Goal: Transaction & Acquisition: Purchase product/service

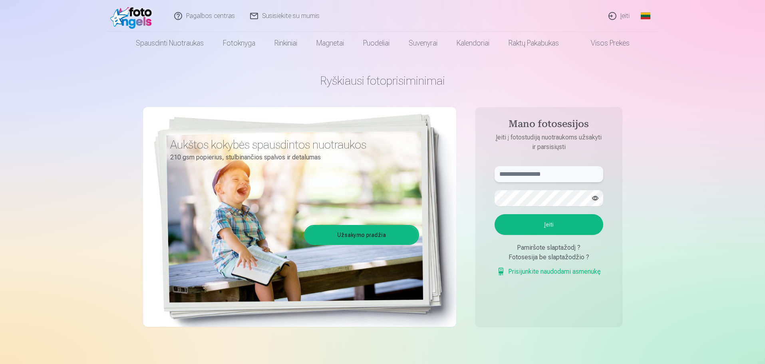
click at [523, 176] on input "text" at bounding box center [548, 174] width 109 height 16
type input "**********"
click at [544, 226] on button "Įeiti" at bounding box center [548, 224] width 109 height 21
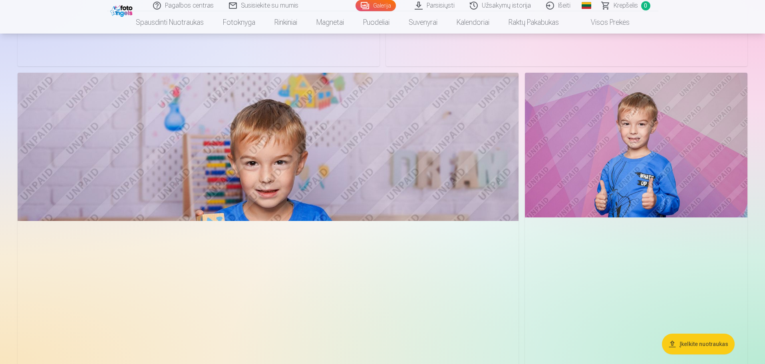
scroll to position [2355, 0]
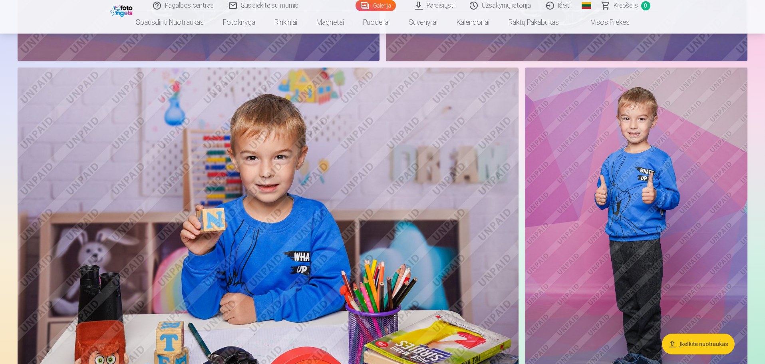
click at [696, 343] on button "Įkelkite nuotraukas" at bounding box center [698, 343] width 73 height 21
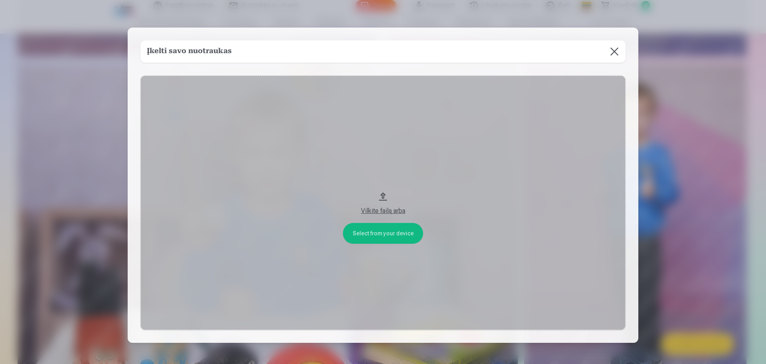
click at [379, 212] on div "Vilkite failą arba" at bounding box center [383, 211] width 469 height 10
click at [613, 50] on button at bounding box center [615, 51] width 22 height 22
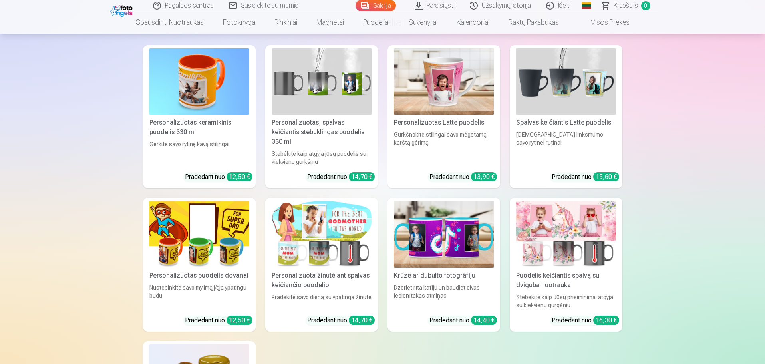
scroll to position [5664, 0]
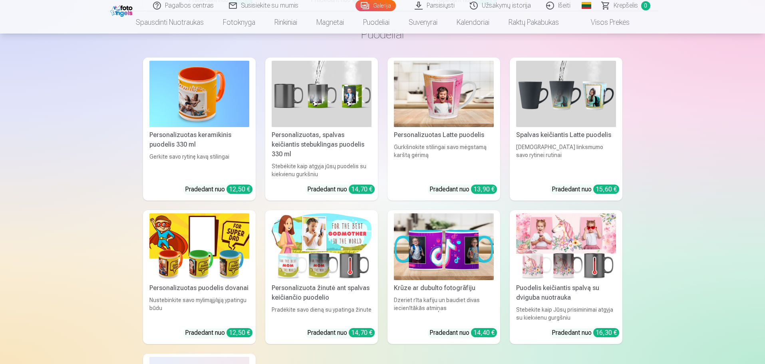
click at [444, 103] on img at bounding box center [444, 94] width 100 height 67
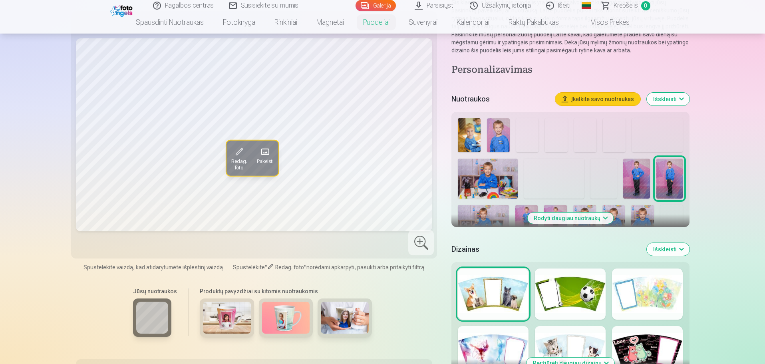
scroll to position [120, 0]
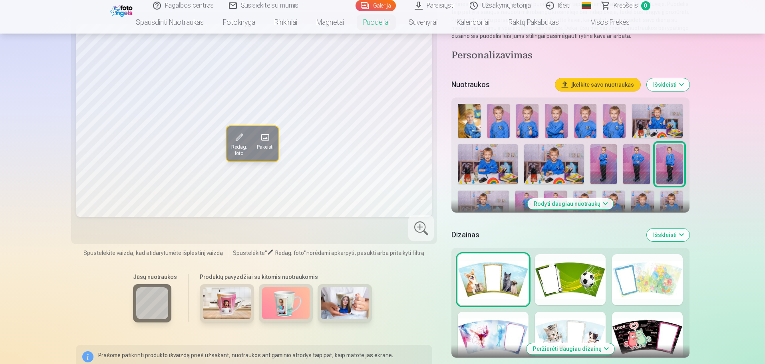
click at [578, 278] on div at bounding box center [570, 279] width 71 height 51
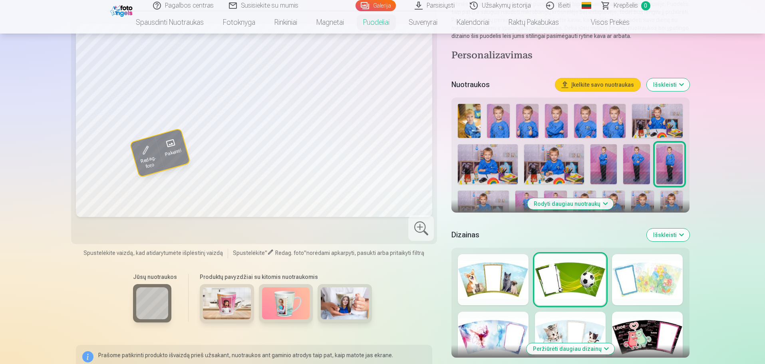
click at [470, 123] on img at bounding box center [469, 121] width 23 height 34
click at [501, 125] on img at bounding box center [498, 121] width 23 height 34
click at [530, 120] on img at bounding box center [527, 121] width 23 height 34
click at [551, 121] on img at bounding box center [556, 121] width 23 height 34
click at [585, 122] on img at bounding box center [585, 121] width 23 height 34
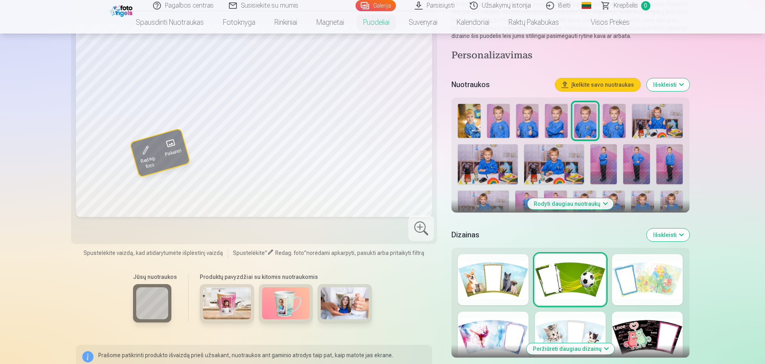
click at [615, 123] on img at bounding box center [613, 121] width 23 height 34
click at [669, 201] on img at bounding box center [671, 207] width 23 height 34
click at [645, 200] on img at bounding box center [642, 207] width 23 height 34
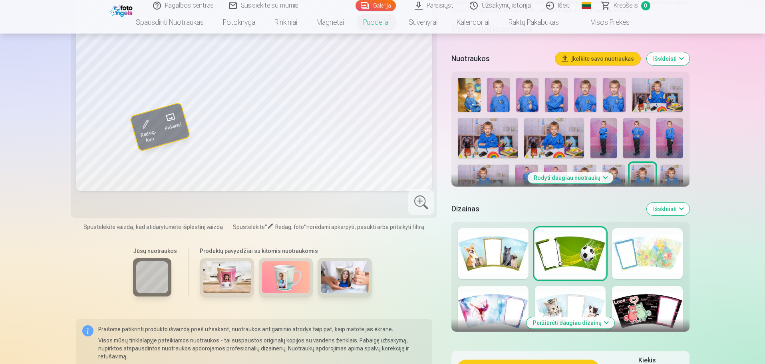
scroll to position [160, 0]
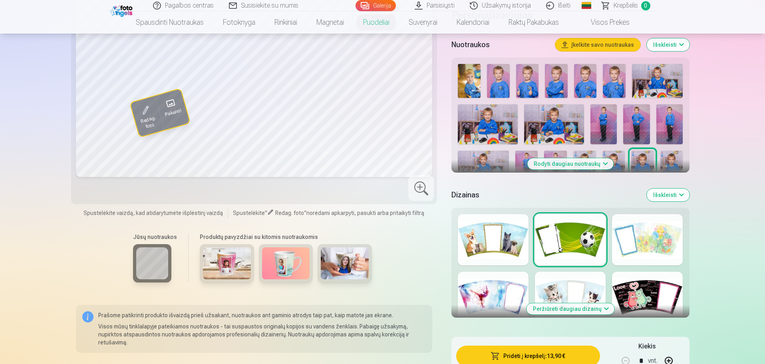
click at [618, 160] on img at bounding box center [613, 168] width 23 height 34
click at [583, 153] on img at bounding box center [584, 168] width 23 height 34
click at [559, 154] on img at bounding box center [555, 168] width 23 height 34
click at [525, 162] on img at bounding box center [526, 168] width 23 height 34
click at [491, 161] on img at bounding box center [483, 168] width 51 height 34
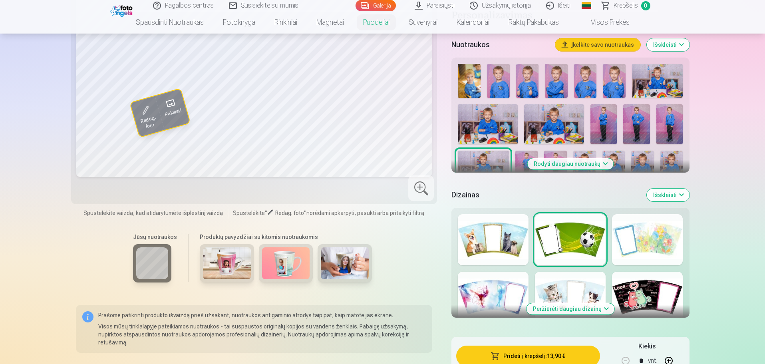
click at [478, 113] on img at bounding box center [488, 124] width 60 height 40
click at [553, 115] on img at bounding box center [554, 124] width 60 height 40
click at [471, 81] on img at bounding box center [469, 81] width 23 height 34
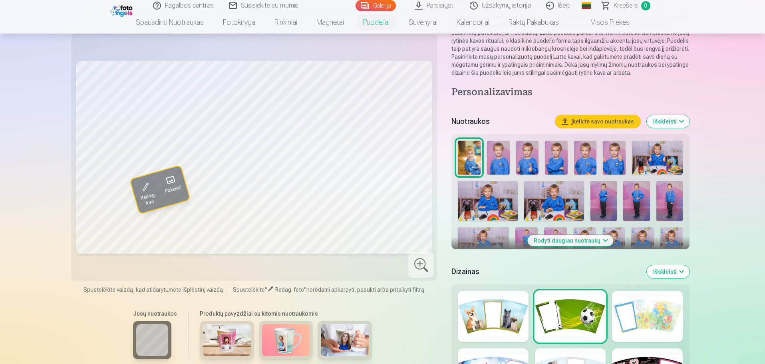
scroll to position [80, 0]
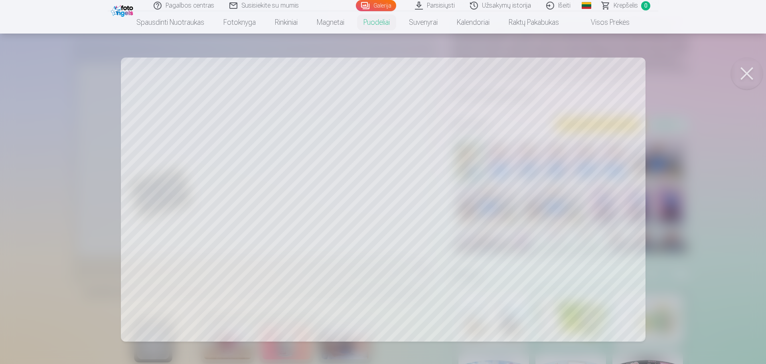
click at [746, 71] on button at bounding box center [747, 73] width 32 height 32
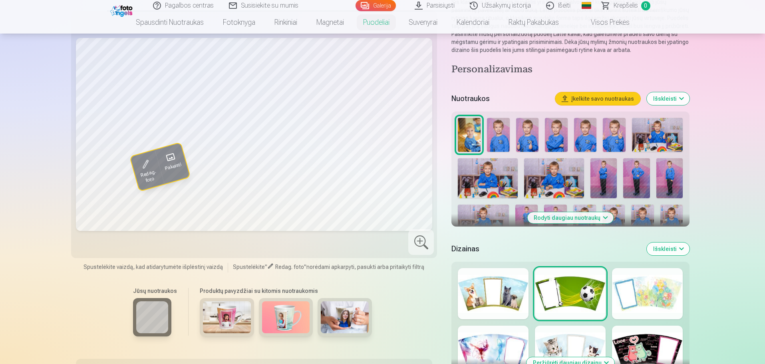
scroll to position [120, 0]
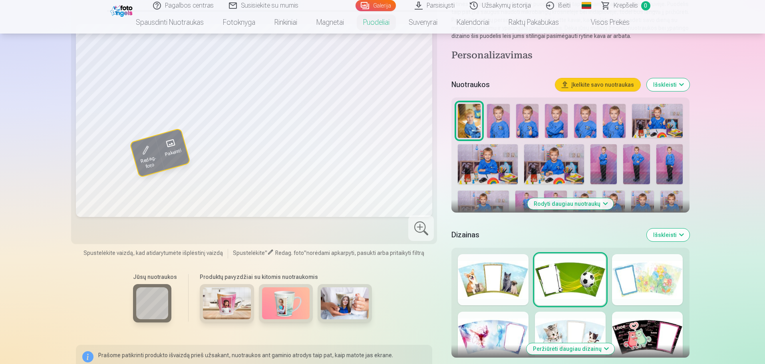
click at [604, 204] on button "Rodyti daugiau nuotraukų" at bounding box center [570, 203] width 86 height 11
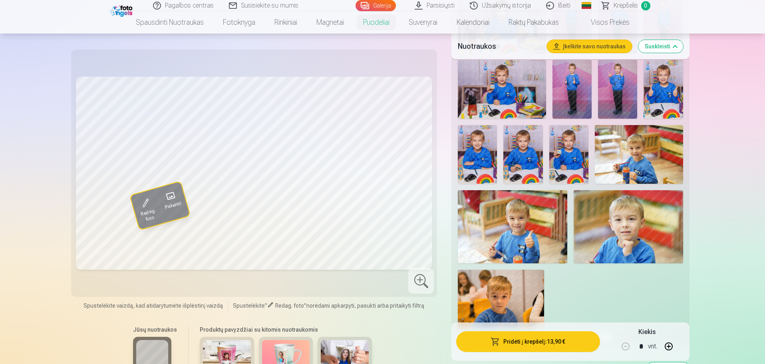
scroll to position [399, 0]
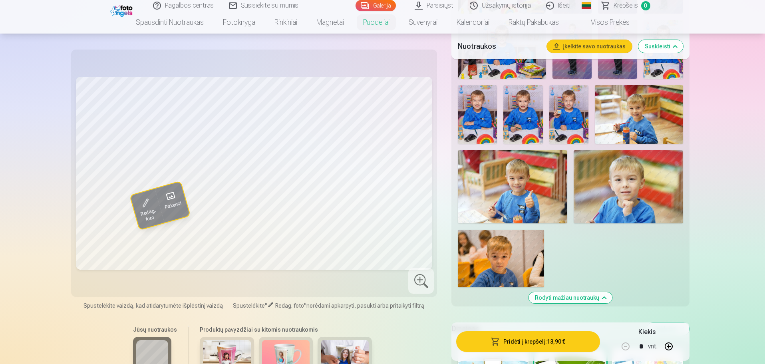
click at [484, 260] on img at bounding box center [501, 258] width 86 height 57
click at [628, 191] on img at bounding box center [627, 186] width 109 height 73
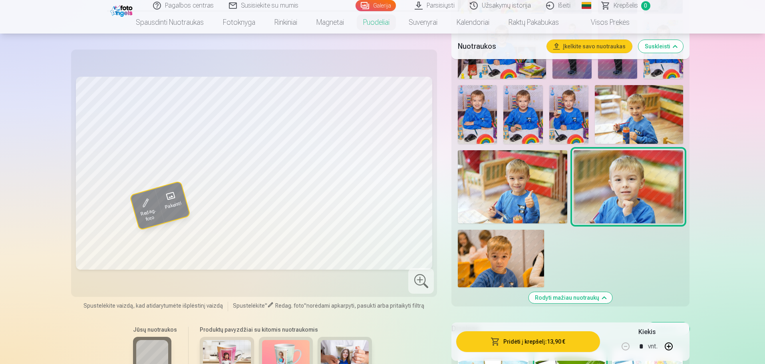
click at [519, 188] on img at bounding box center [512, 186] width 109 height 73
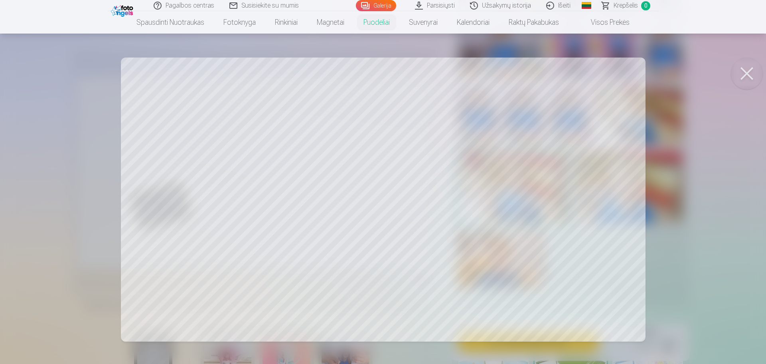
click at [748, 77] on button at bounding box center [747, 73] width 32 height 32
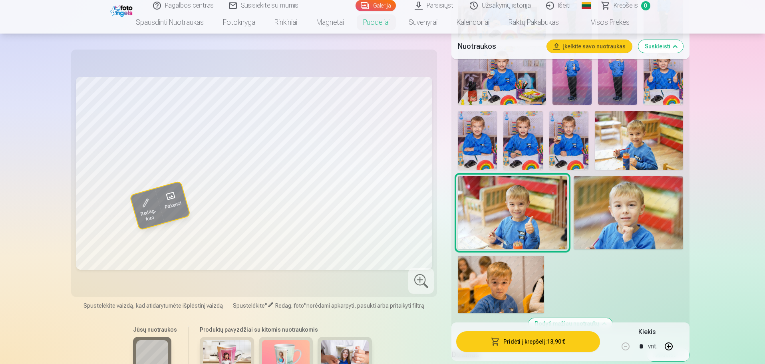
scroll to position [359, 0]
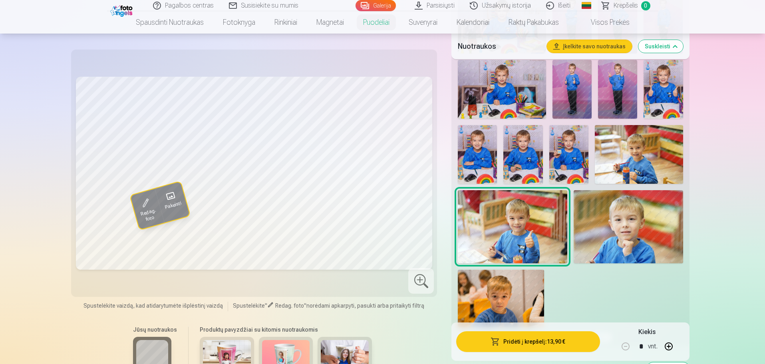
click at [523, 149] on img at bounding box center [522, 154] width 39 height 59
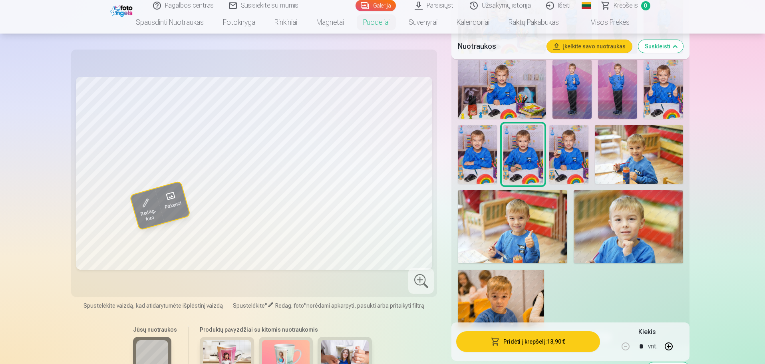
click at [477, 143] on img at bounding box center [477, 154] width 39 height 59
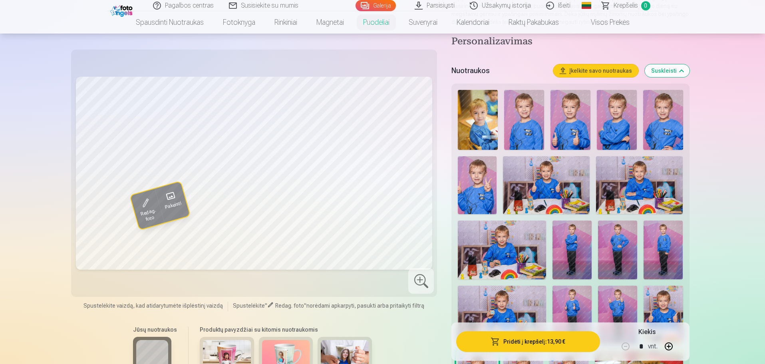
scroll to position [120, 0]
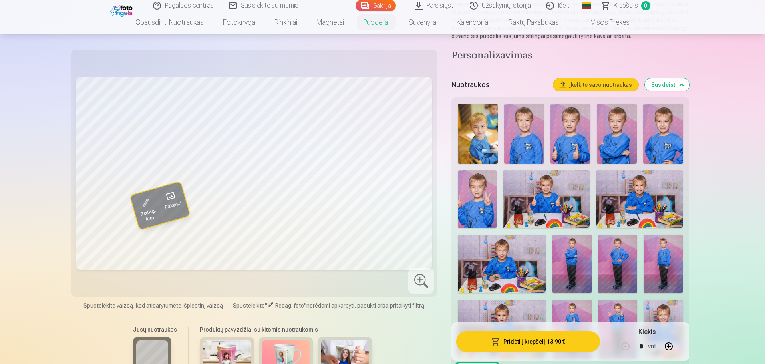
click at [477, 131] on img at bounding box center [478, 134] width 40 height 60
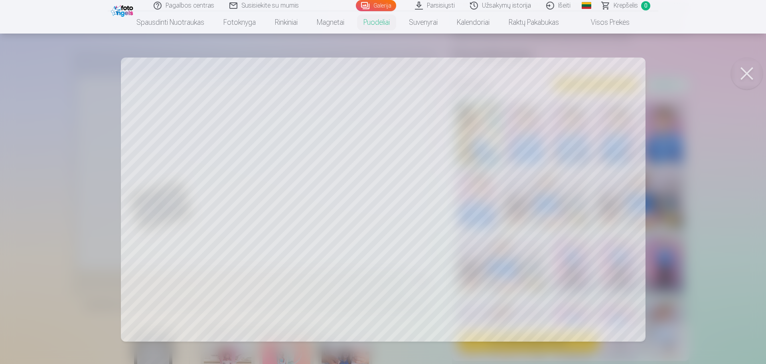
drag, startPoint x: 750, startPoint y: 70, endPoint x: 725, endPoint y: 82, distance: 27.1
click at [750, 70] on button at bounding box center [747, 73] width 32 height 32
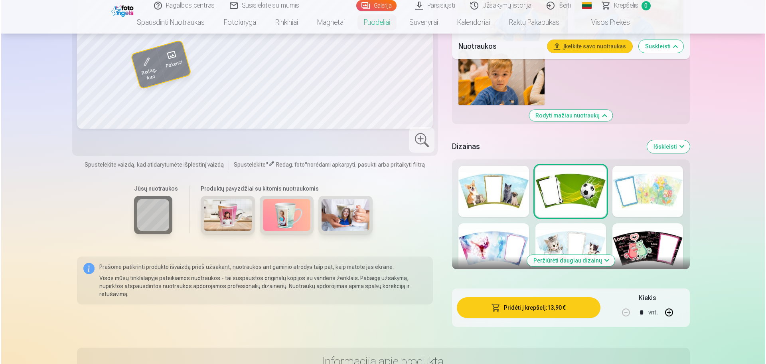
scroll to position [599, 0]
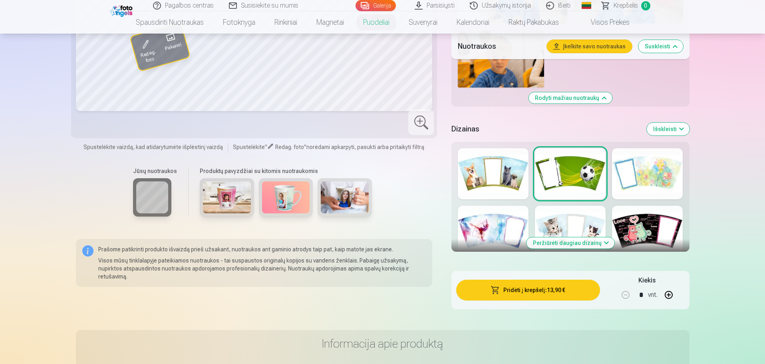
click at [542, 290] on button "Pridėti į krepšelį : 13,90 €" at bounding box center [527, 289] width 143 height 21
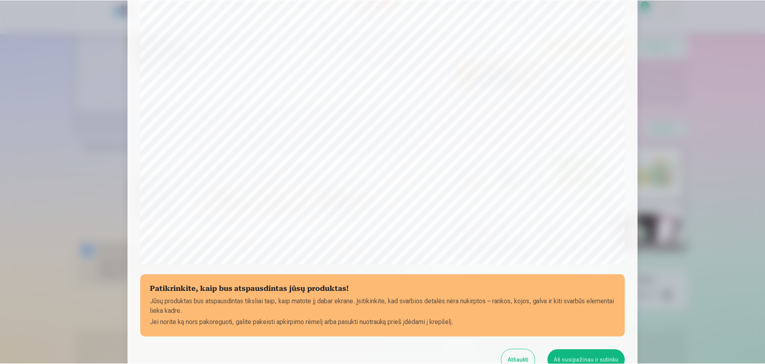
scroll to position [171, 0]
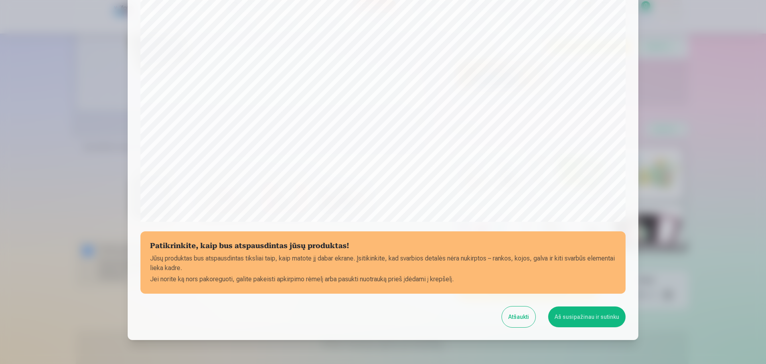
click at [527, 315] on button "Atšaukti" at bounding box center [519, 316] width 34 height 21
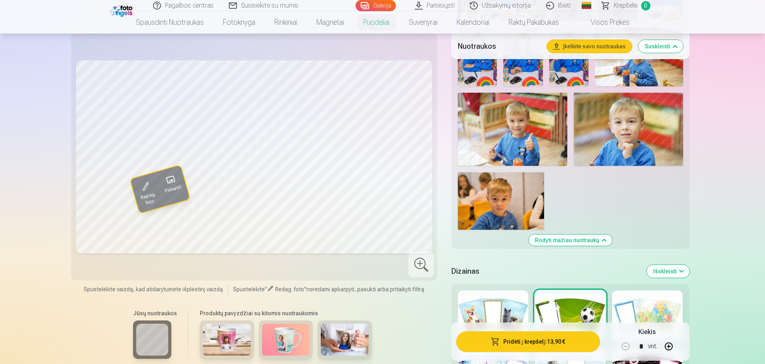
scroll to position [439, 0]
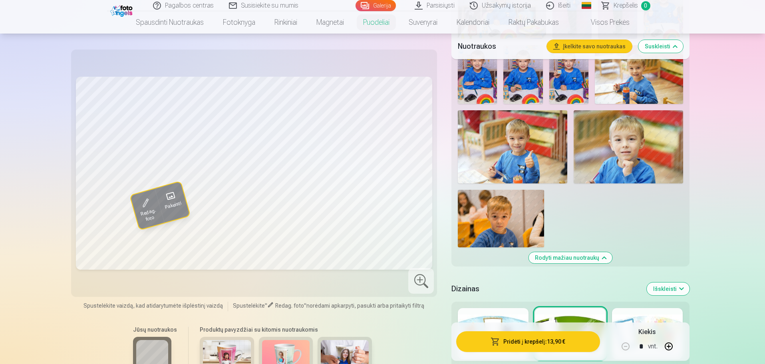
click at [506, 221] on img at bounding box center [501, 218] width 86 height 57
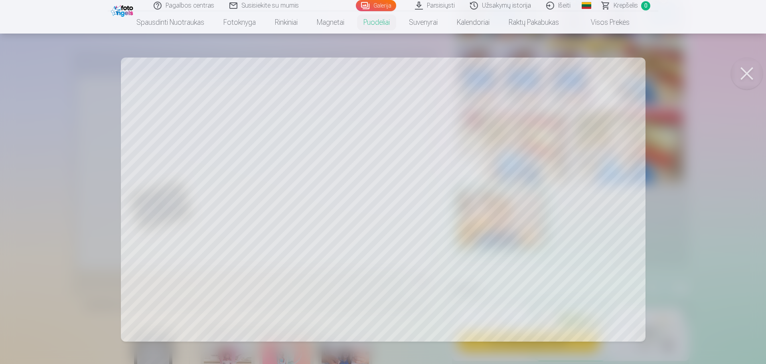
click at [749, 73] on button at bounding box center [747, 73] width 32 height 32
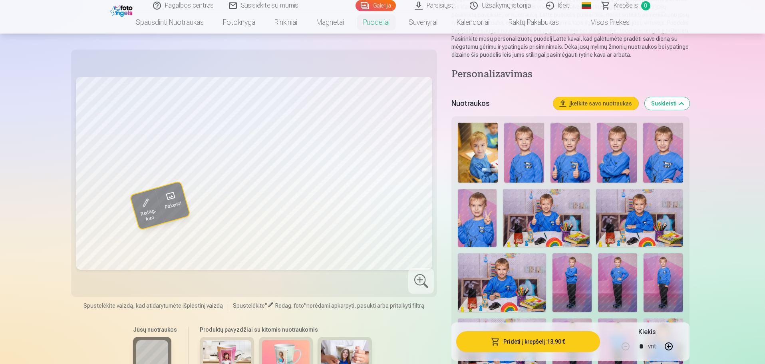
scroll to position [80, 0]
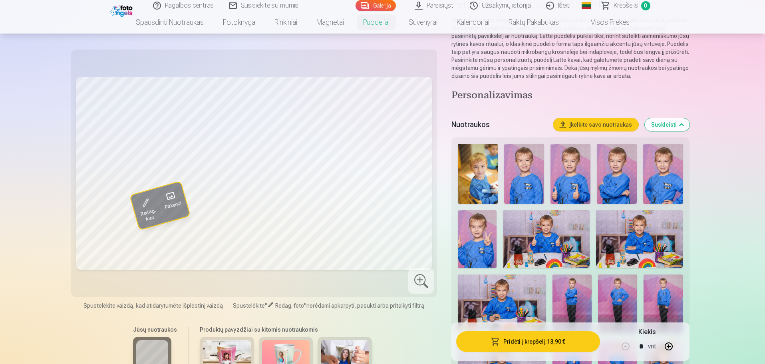
click at [479, 174] on img at bounding box center [478, 174] width 40 height 60
click at [523, 172] on img at bounding box center [524, 174] width 40 height 60
click at [559, 173] on img at bounding box center [570, 174] width 40 height 60
click at [529, 178] on img at bounding box center [524, 174] width 40 height 60
click at [611, 174] on img at bounding box center [616, 174] width 40 height 60
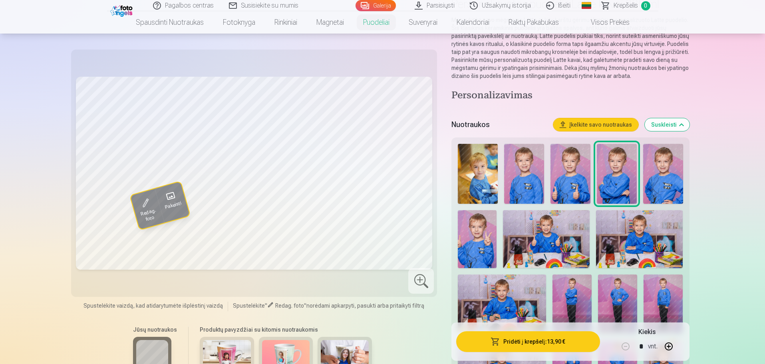
click at [663, 170] on img at bounding box center [663, 174] width 40 height 60
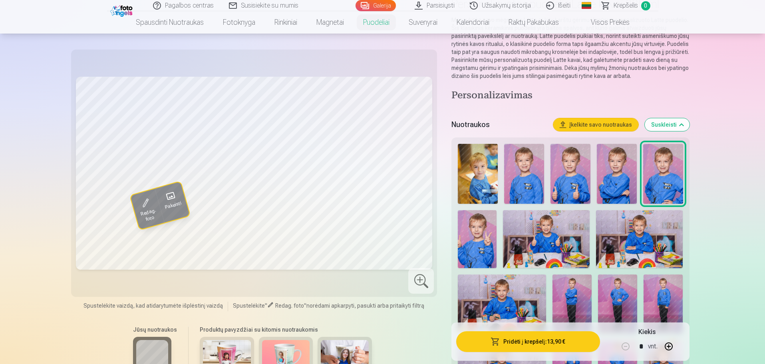
click at [473, 244] on img at bounding box center [477, 239] width 39 height 58
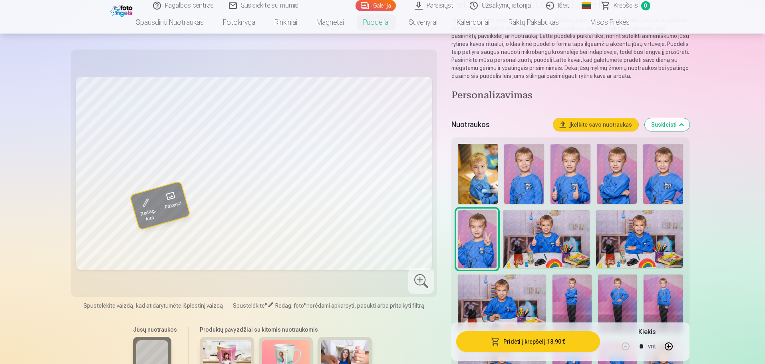
click at [641, 234] on img at bounding box center [639, 239] width 87 height 58
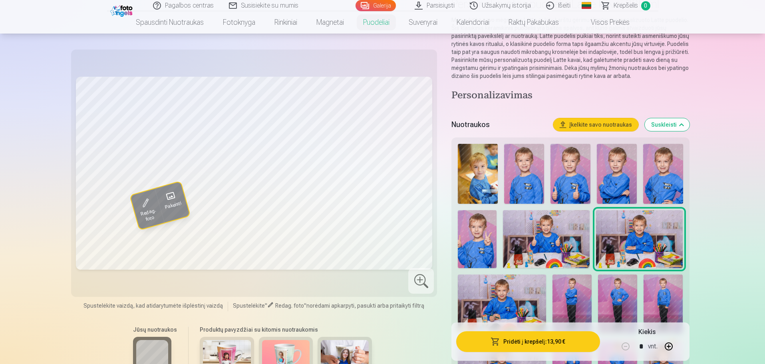
click at [557, 231] on img at bounding box center [546, 239] width 87 height 58
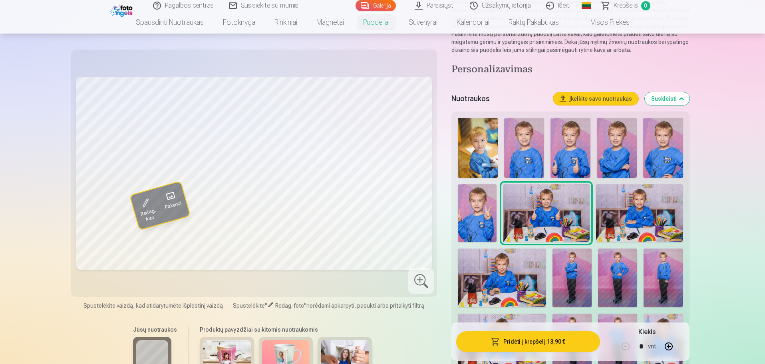
scroll to position [120, 0]
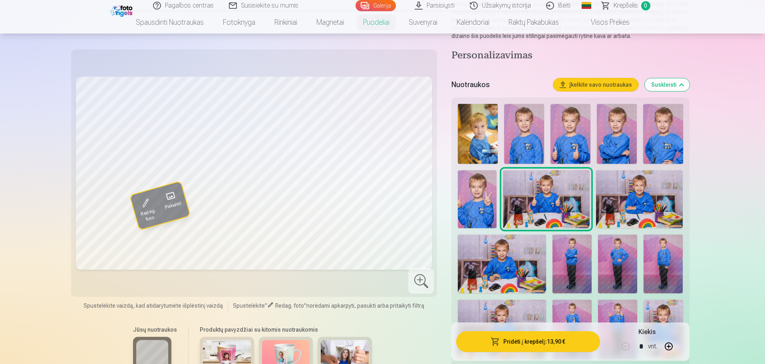
click at [489, 267] on img at bounding box center [502, 263] width 88 height 59
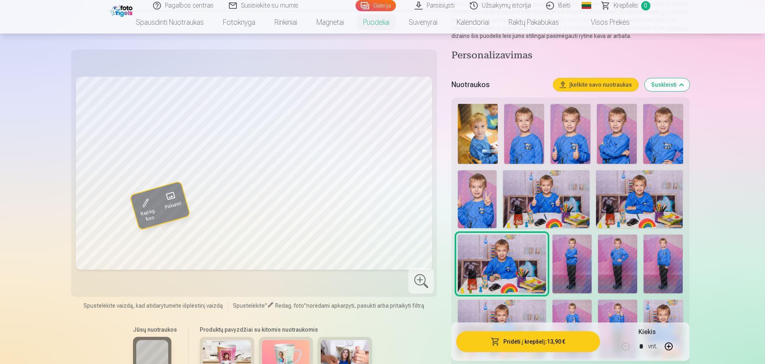
click at [572, 259] on img at bounding box center [571, 263] width 39 height 59
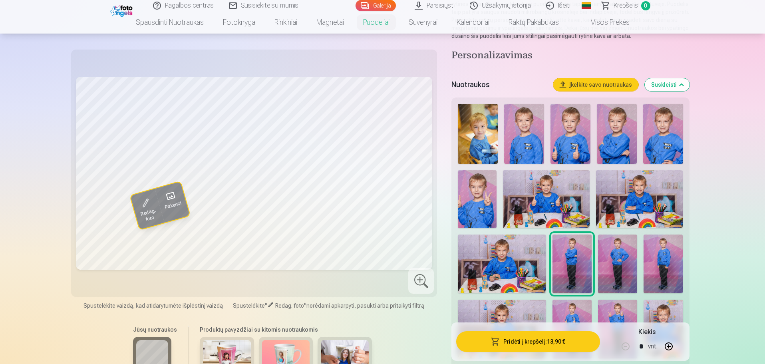
click at [610, 260] on img at bounding box center [617, 263] width 39 height 59
click at [679, 256] on img at bounding box center [662, 263] width 39 height 59
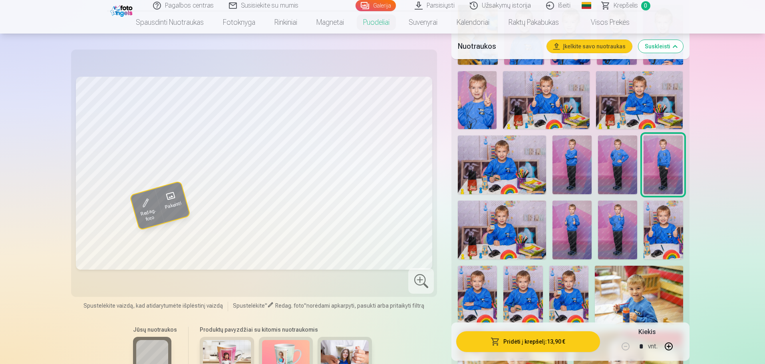
scroll to position [240, 0]
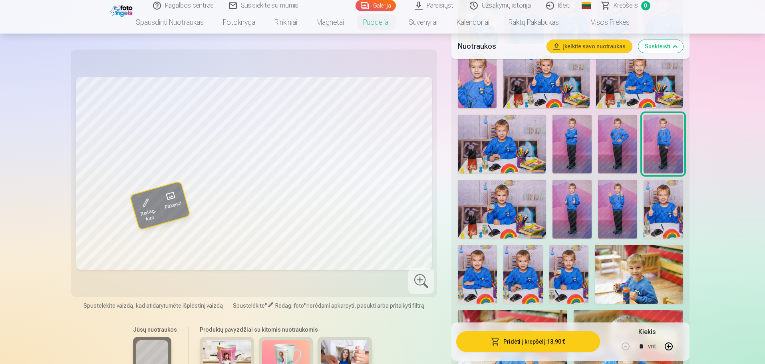
click at [494, 189] on img at bounding box center [502, 209] width 88 height 59
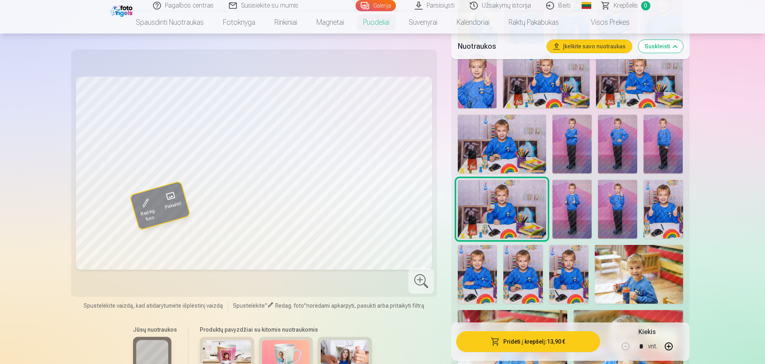
click at [582, 209] on img at bounding box center [571, 209] width 39 height 59
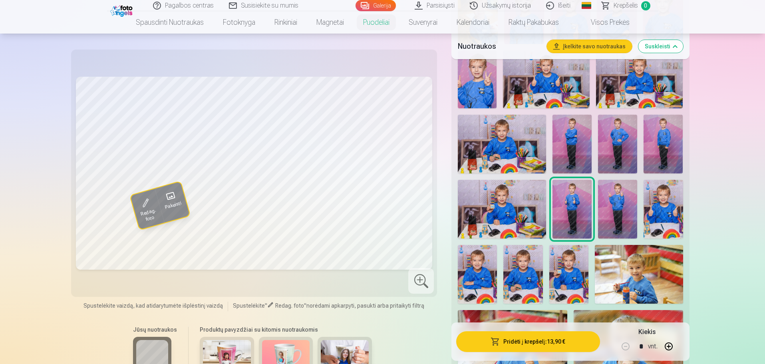
click at [608, 204] on img at bounding box center [617, 209] width 39 height 59
click at [654, 208] on img at bounding box center [662, 209] width 39 height 59
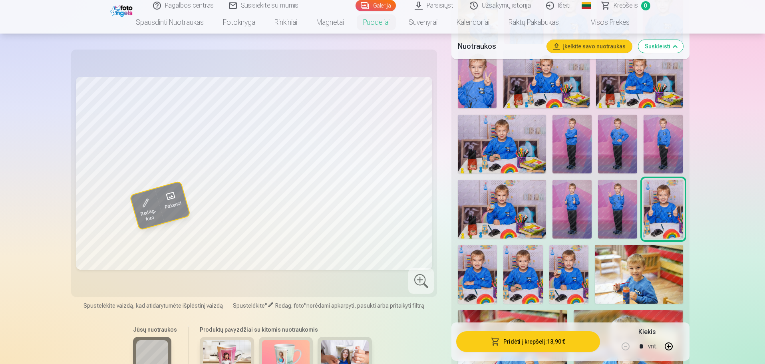
click at [486, 267] on img at bounding box center [477, 274] width 39 height 59
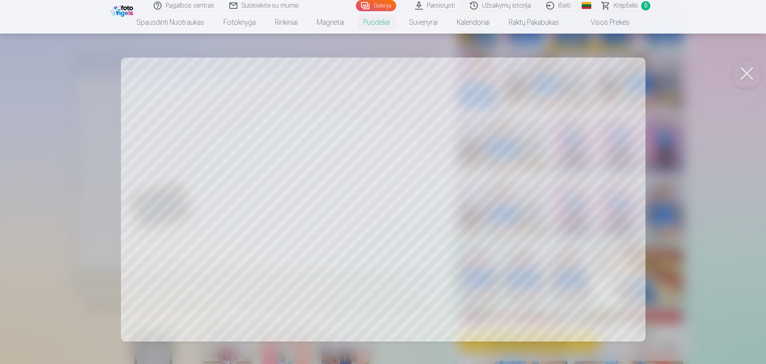
click at [243, 244] on div at bounding box center [383, 182] width 766 height 364
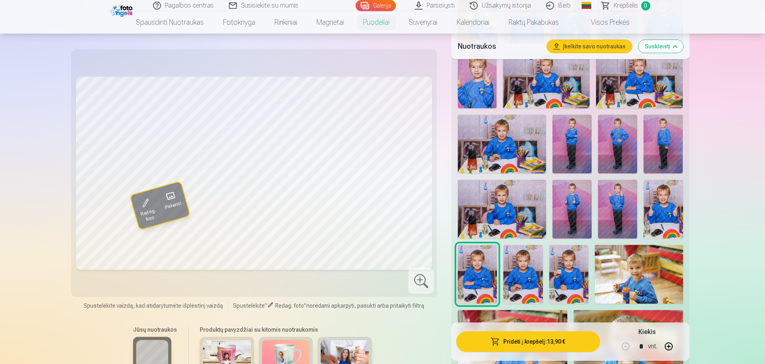
click at [527, 267] on img at bounding box center [522, 274] width 39 height 59
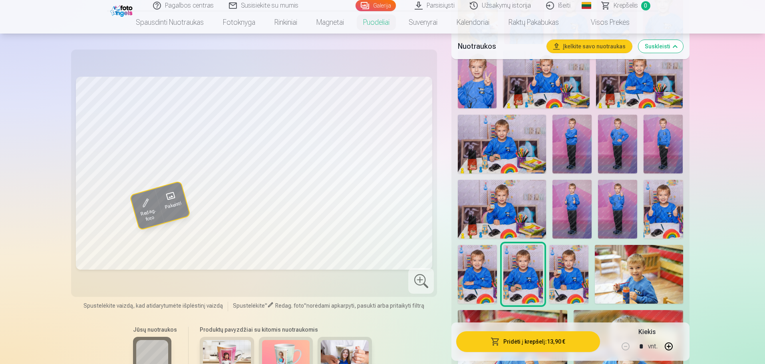
click at [563, 269] on img at bounding box center [568, 274] width 39 height 59
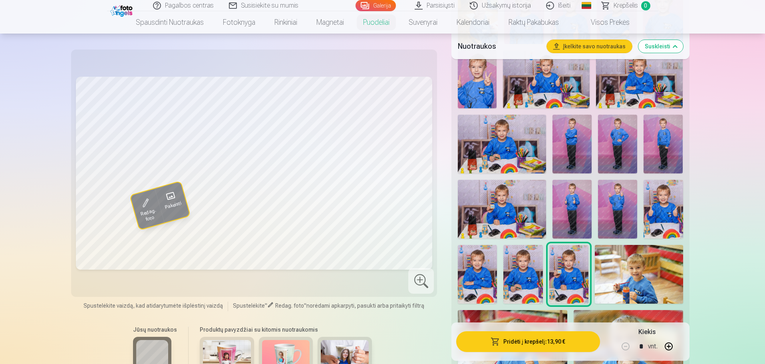
click at [612, 279] on img at bounding box center [638, 274] width 88 height 59
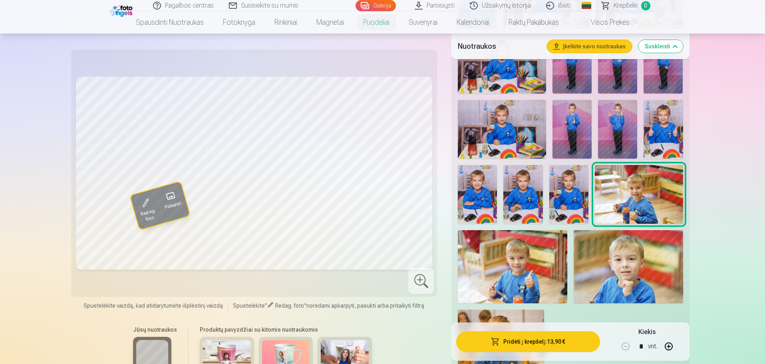
scroll to position [359, 0]
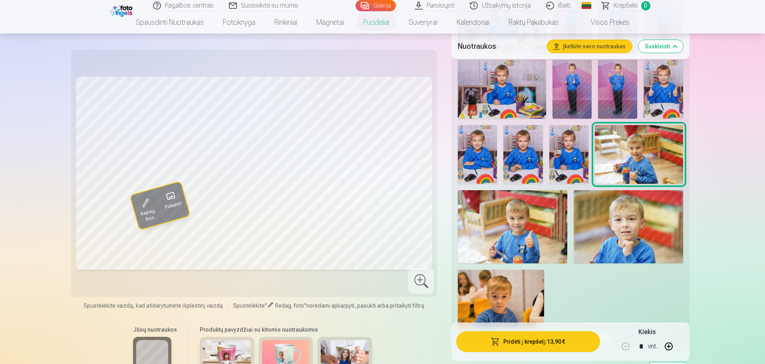
click at [633, 228] on img at bounding box center [627, 226] width 109 height 73
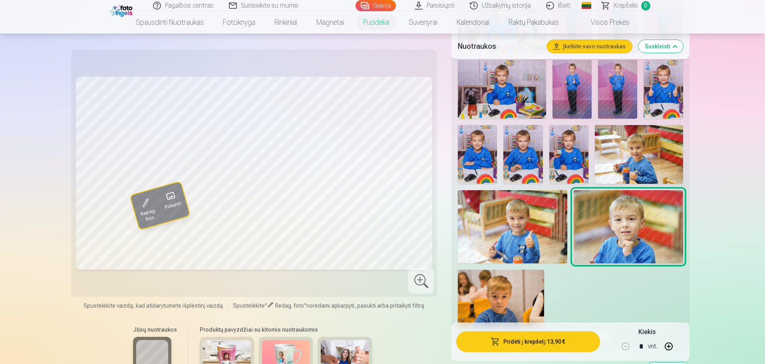
click at [483, 251] on img at bounding box center [512, 226] width 109 height 73
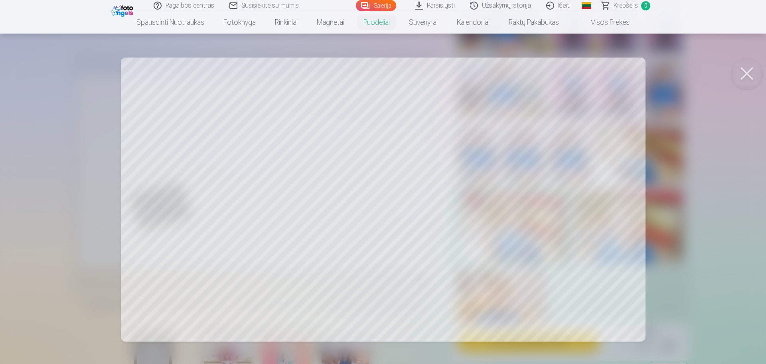
click at [749, 71] on button at bounding box center [747, 73] width 32 height 32
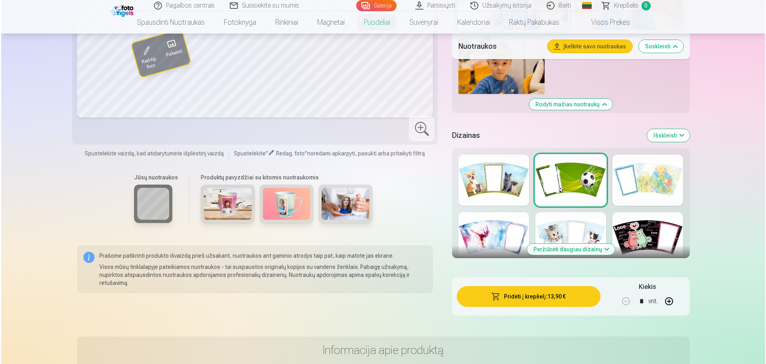
scroll to position [599, 0]
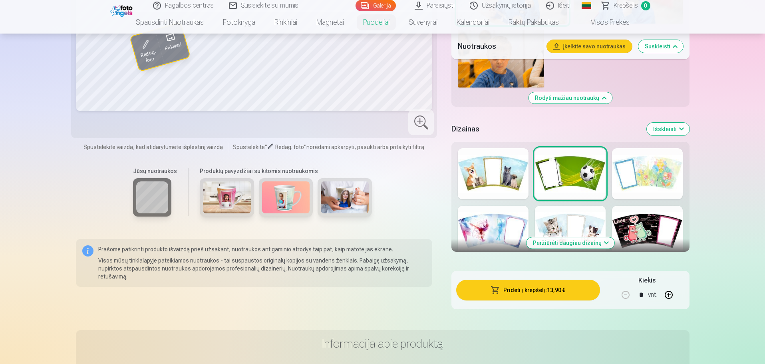
click at [545, 294] on button "Pridėti į krepšelį : 13,90 €" at bounding box center [527, 289] width 143 height 21
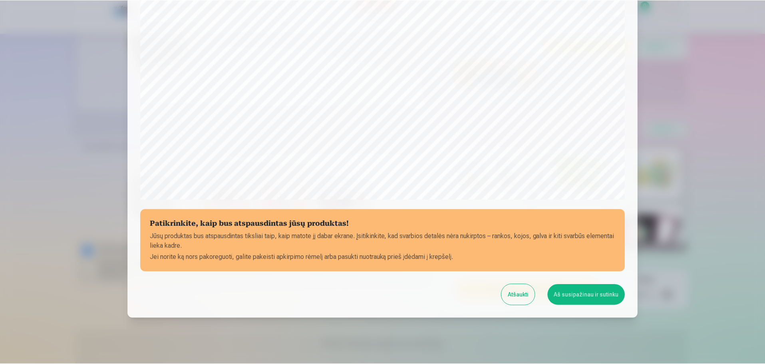
scroll to position [211, 0]
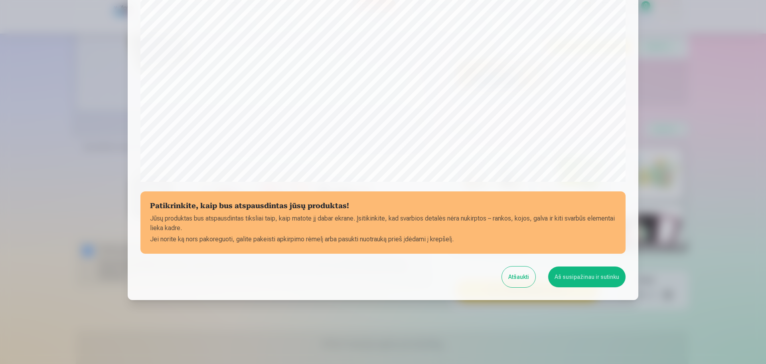
click at [598, 273] on button "Aš susipažinau ir sutinku" at bounding box center [587, 276] width 77 height 21
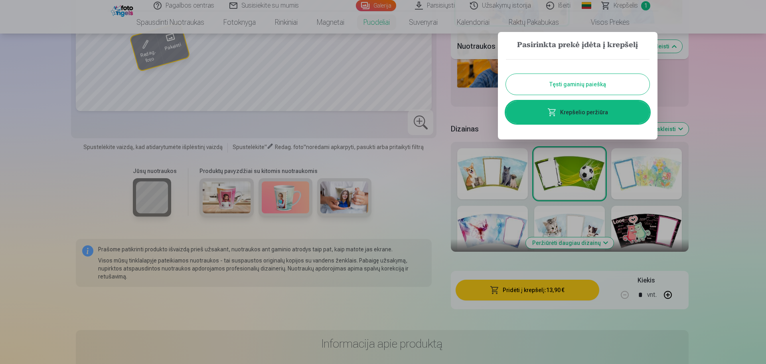
click at [572, 84] on button "Tęsti gaminių paiešką" at bounding box center [578, 84] width 144 height 21
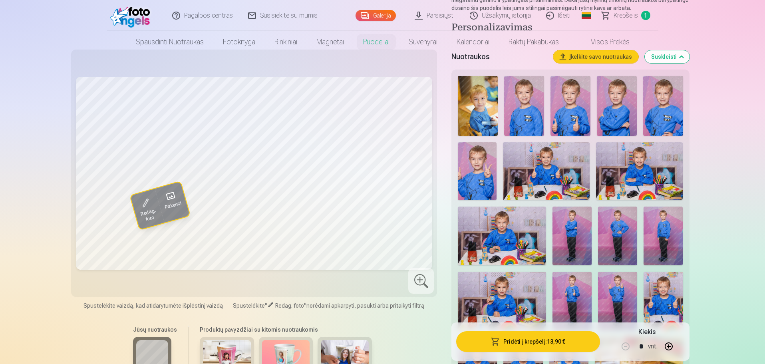
scroll to position [0, 0]
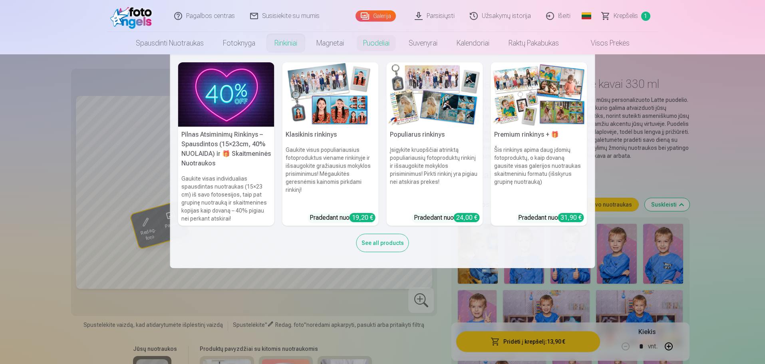
click at [281, 44] on link "Rinkiniai" at bounding box center [286, 43] width 42 height 22
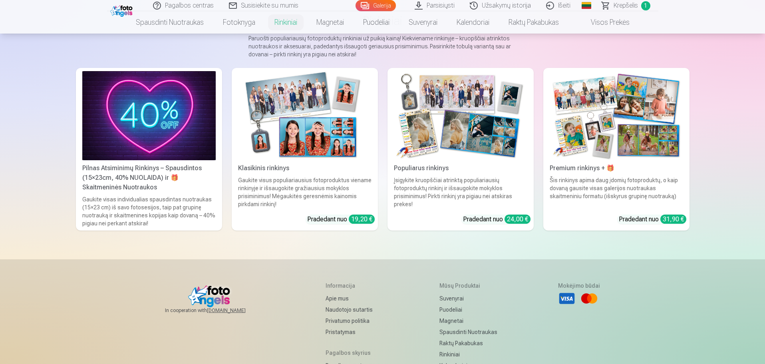
scroll to position [80, 0]
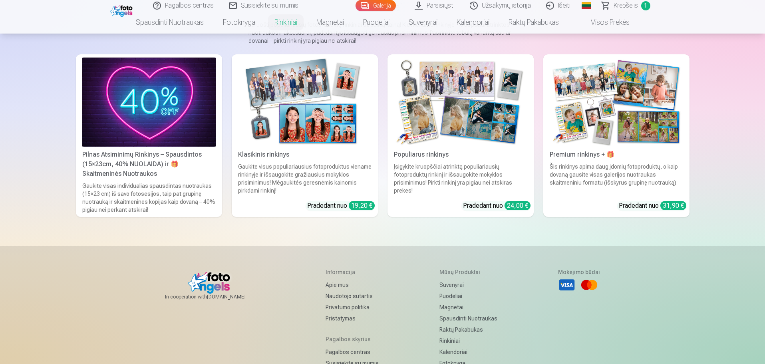
click at [309, 172] on div "Gaukite visus populiariausius fotoproduktus viename rinkinyje ir išsaugokite gr…" at bounding box center [305, 178] width 140 height 32
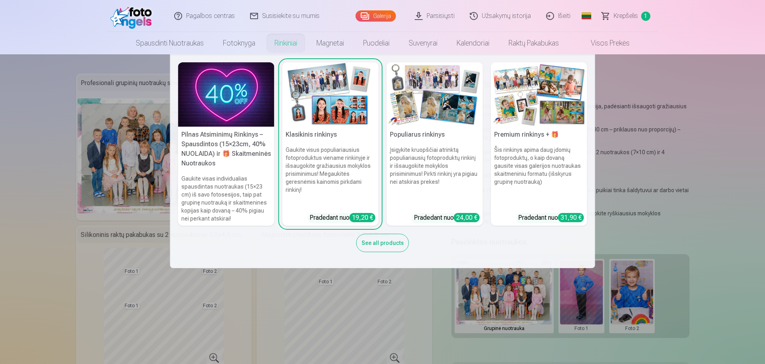
click at [420, 88] on img at bounding box center [434, 94] width 96 height 64
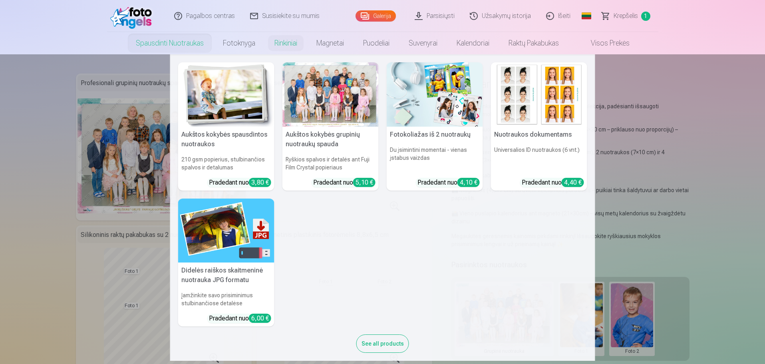
click at [158, 43] on link "Spausdinti nuotraukas" at bounding box center [169, 43] width 87 height 22
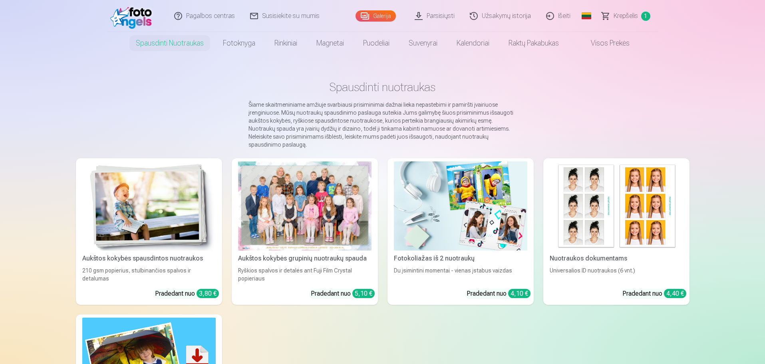
click at [289, 205] on div at bounding box center [304, 205] width 133 height 89
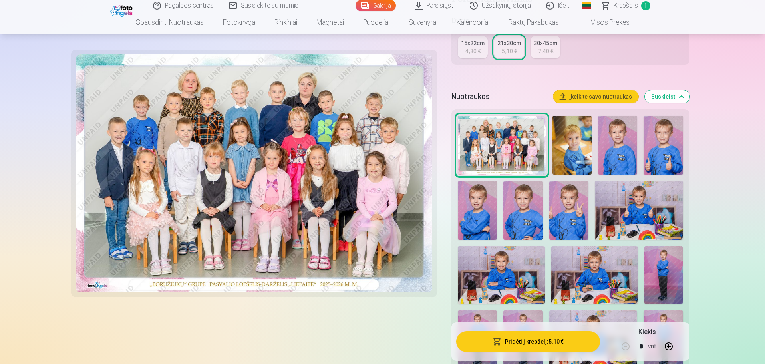
scroll to position [160, 0]
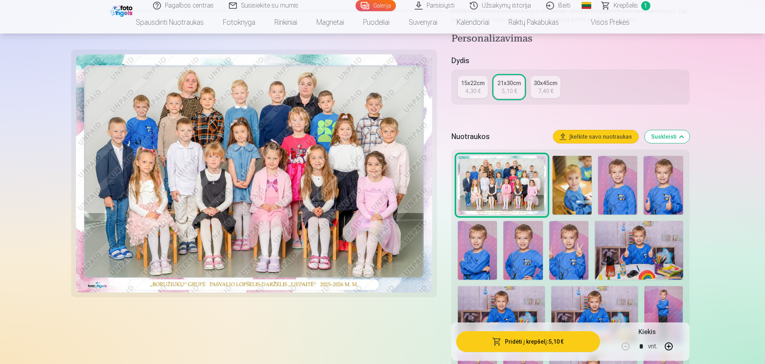
click at [475, 85] on div "15x22cm" at bounding box center [473, 83] width 24 height 8
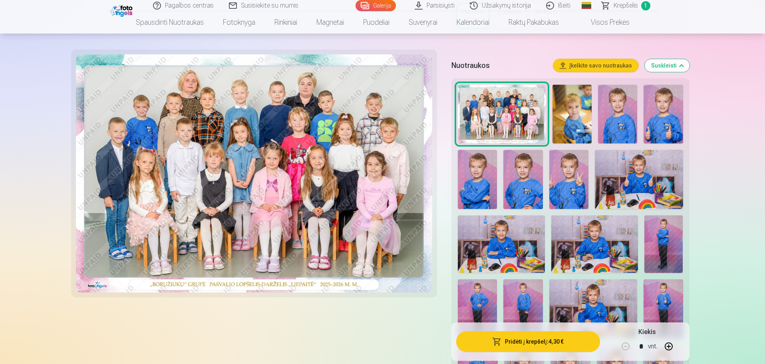
scroll to position [200, 0]
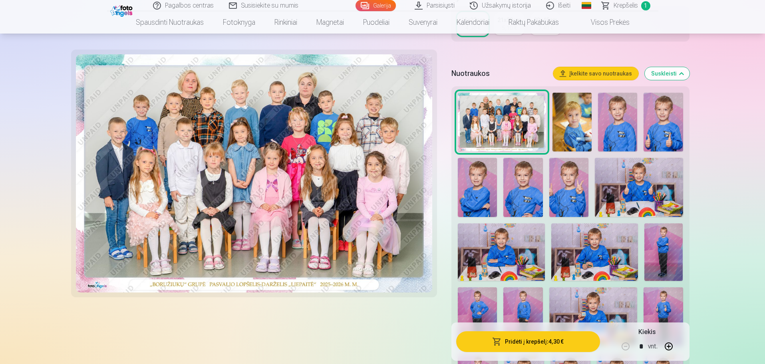
click at [258, 143] on img at bounding box center [254, 173] width 357 height 238
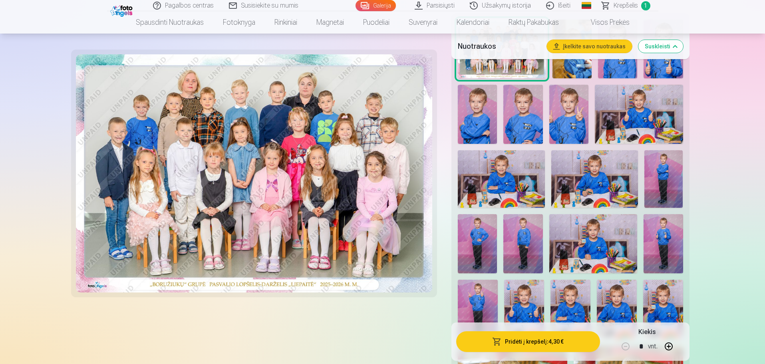
scroll to position [279, 0]
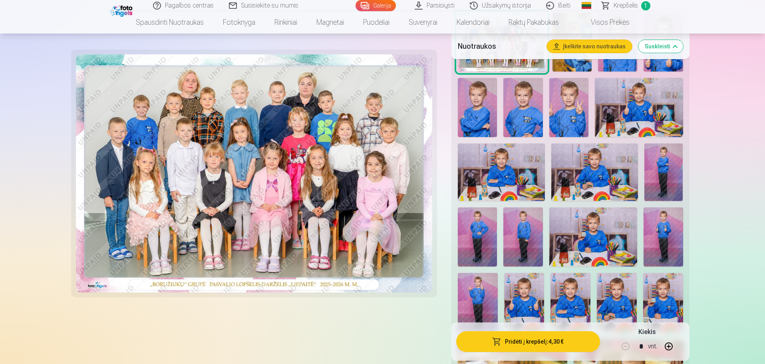
click at [533, 343] on button "Pridėti į krepšelį : 4,30 €" at bounding box center [527, 341] width 143 height 21
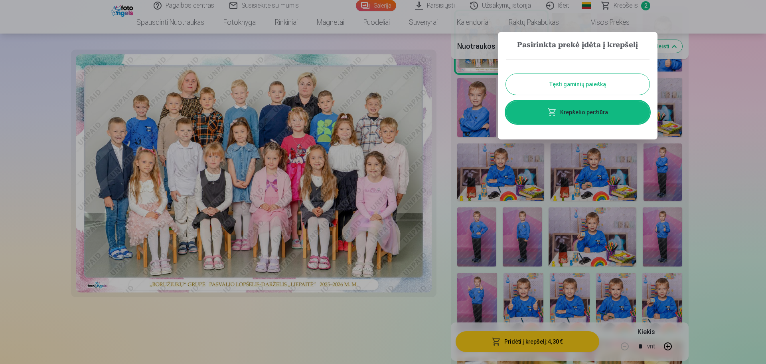
click at [590, 83] on button "Tęsti gaminių paiešką" at bounding box center [578, 84] width 144 height 21
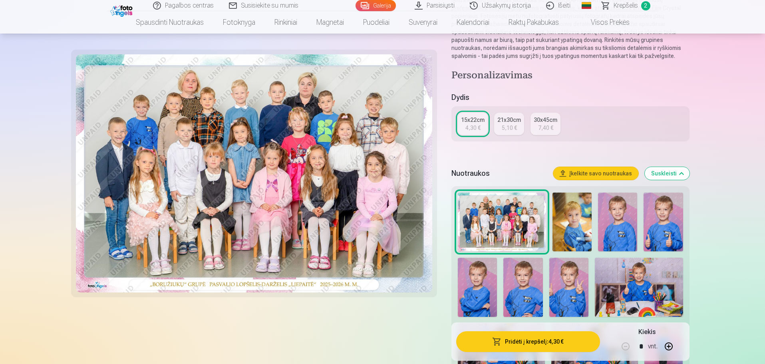
scroll to position [0, 0]
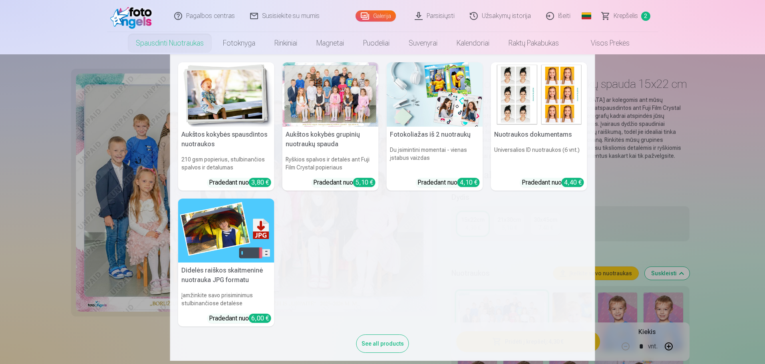
click at [174, 44] on link "Spausdinti nuotraukas" at bounding box center [169, 43] width 87 height 22
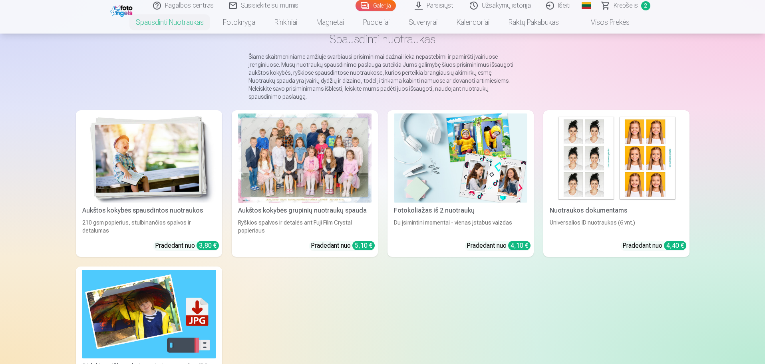
scroll to position [40, 0]
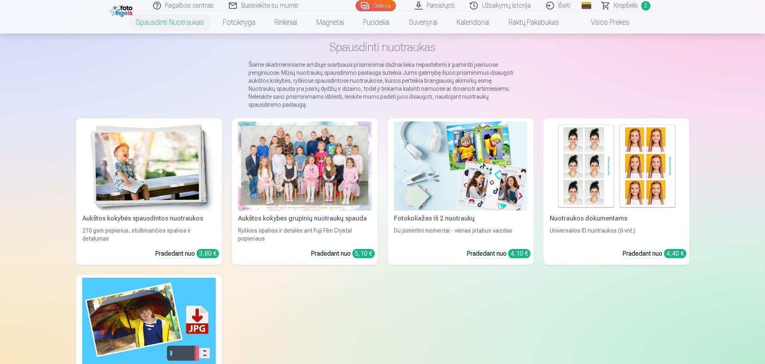
click at [136, 174] on img at bounding box center [148, 165] width 133 height 89
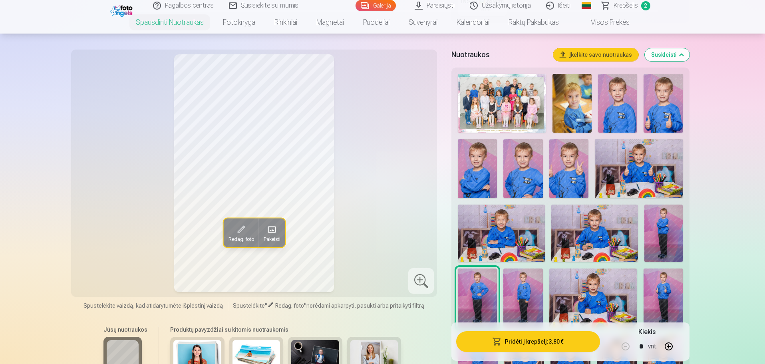
scroll to position [240, 0]
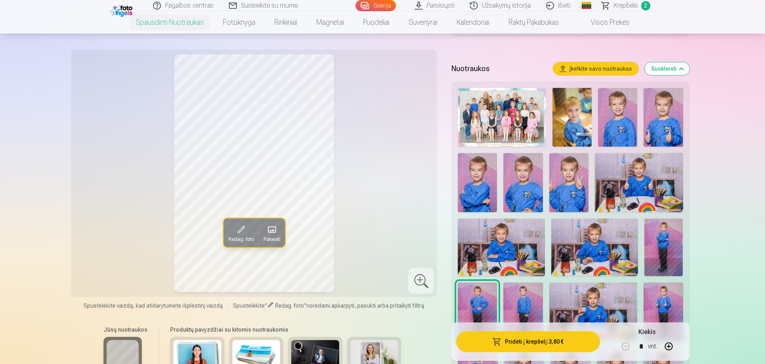
click at [662, 249] on img at bounding box center [663, 247] width 39 height 58
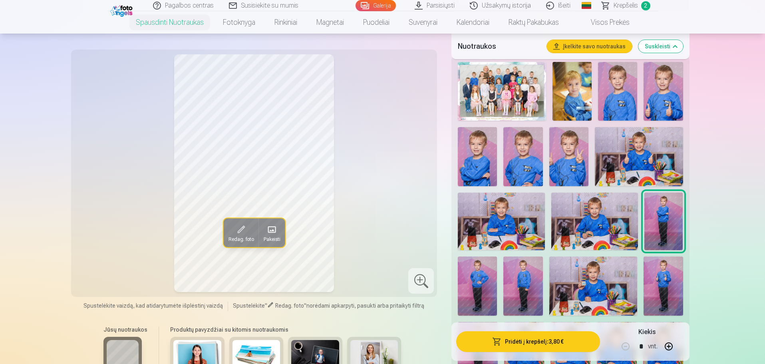
scroll to position [279, 0]
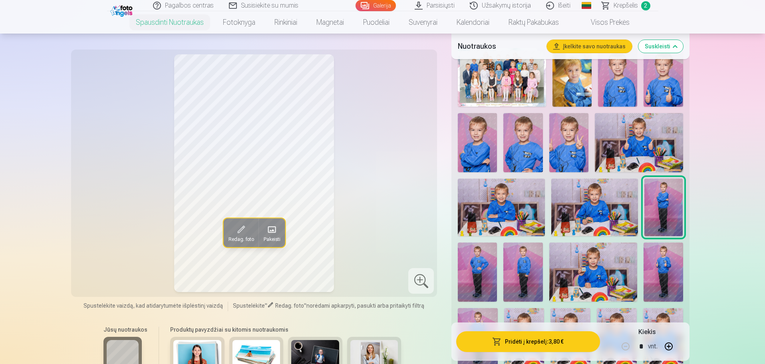
click at [668, 267] on img at bounding box center [662, 271] width 39 height 59
click at [477, 278] on img at bounding box center [477, 271] width 39 height 59
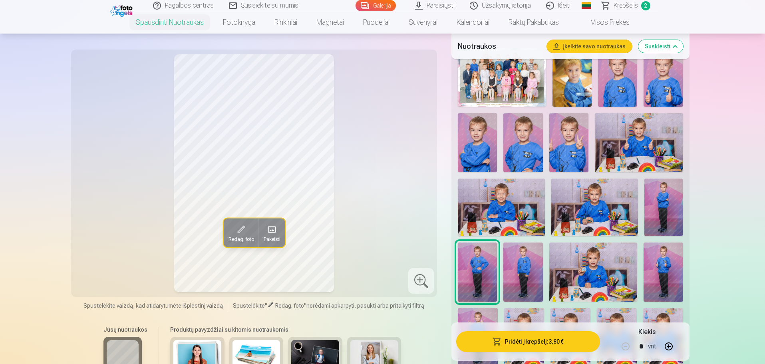
click at [512, 272] on img at bounding box center [522, 271] width 39 height 59
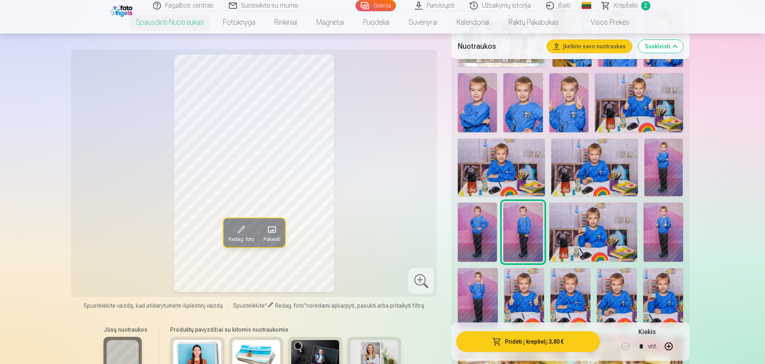
scroll to position [359, 0]
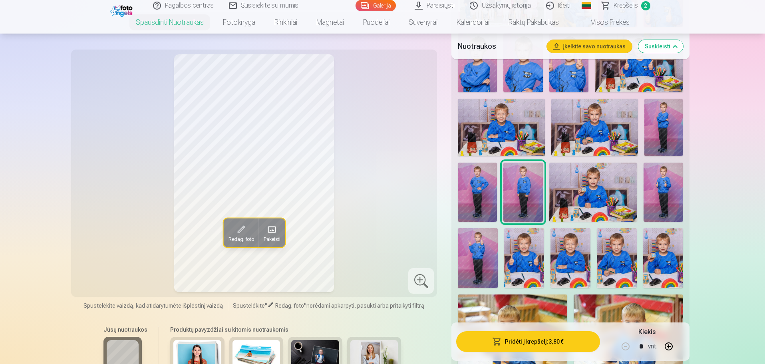
click at [467, 251] on img at bounding box center [478, 258] width 40 height 60
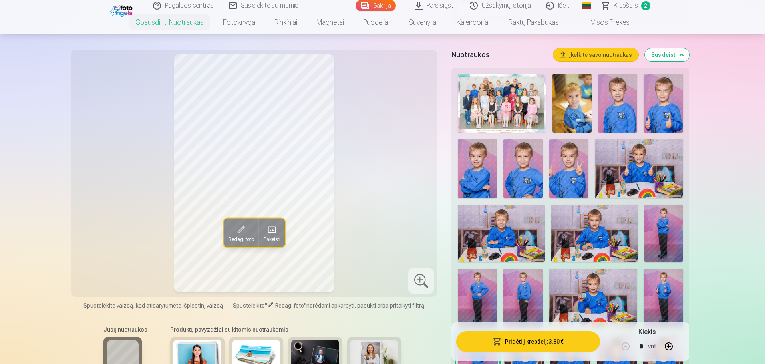
scroll to position [240, 0]
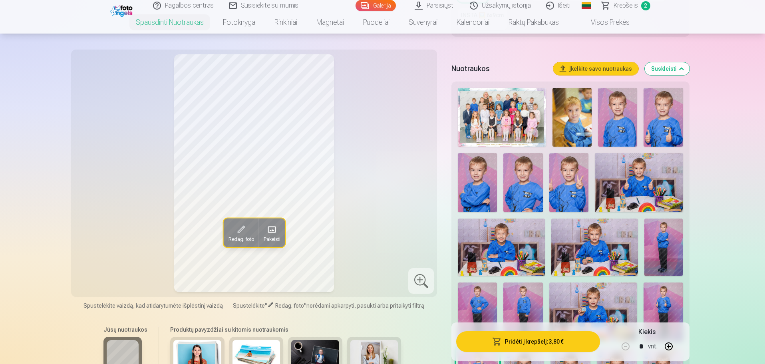
click at [569, 99] on img at bounding box center [571, 117] width 39 height 59
click at [628, 115] on img at bounding box center [617, 117] width 39 height 59
click at [672, 111] on img at bounding box center [662, 117] width 39 height 59
click at [481, 178] on img at bounding box center [477, 182] width 39 height 59
click at [531, 177] on img at bounding box center [522, 182] width 39 height 59
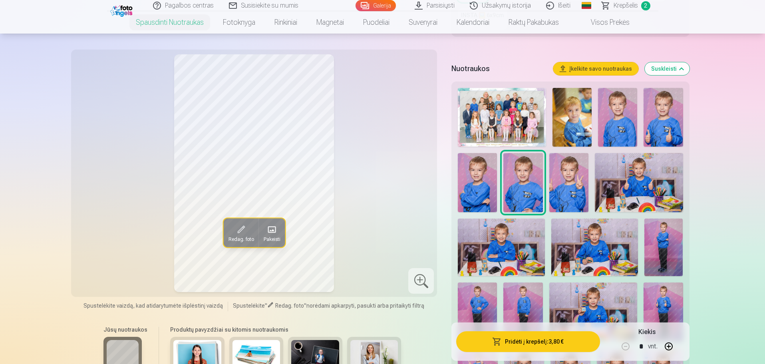
click at [572, 184] on img at bounding box center [568, 182] width 39 height 59
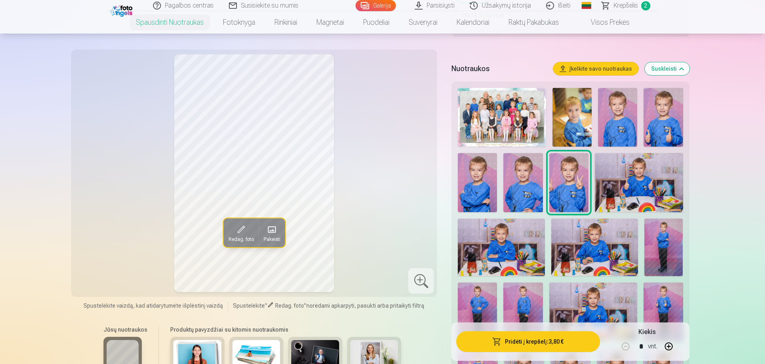
click at [646, 182] on img at bounding box center [638, 182] width 88 height 59
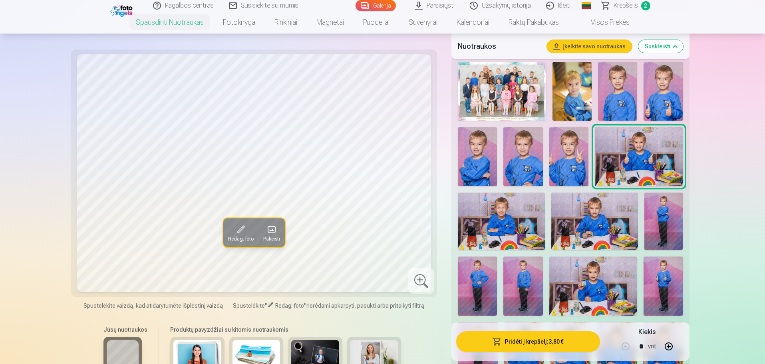
scroll to position [279, 0]
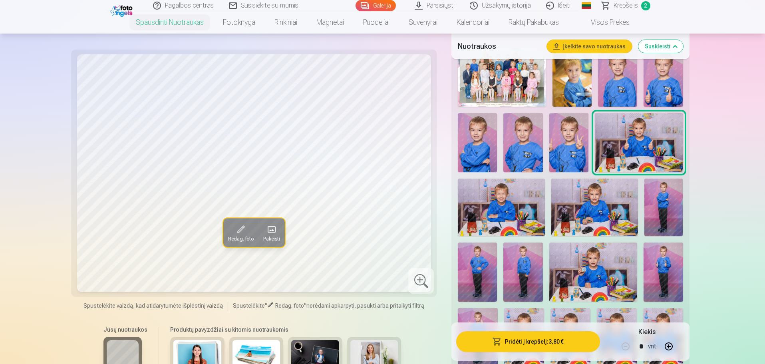
click at [519, 205] on img at bounding box center [501, 207] width 87 height 58
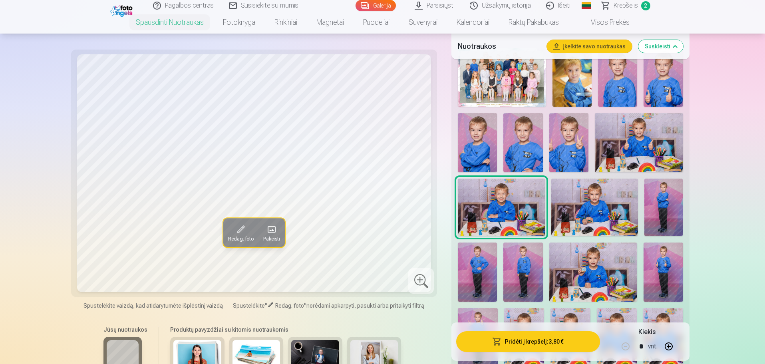
click at [590, 206] on img at bounding box center [594, 207] width 87 height 58
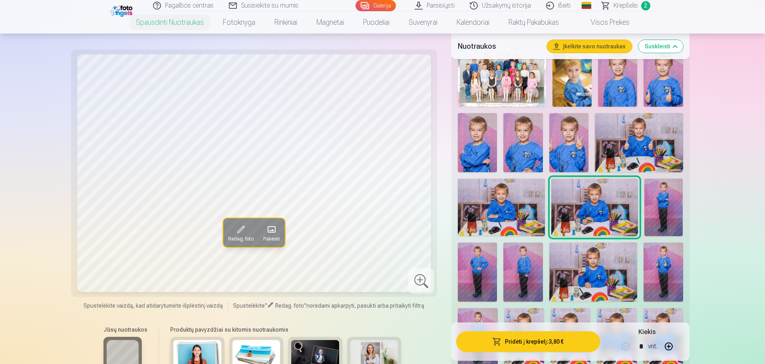
click at [594, 275] on img at bounding box center [593, 271] width 88 height 59
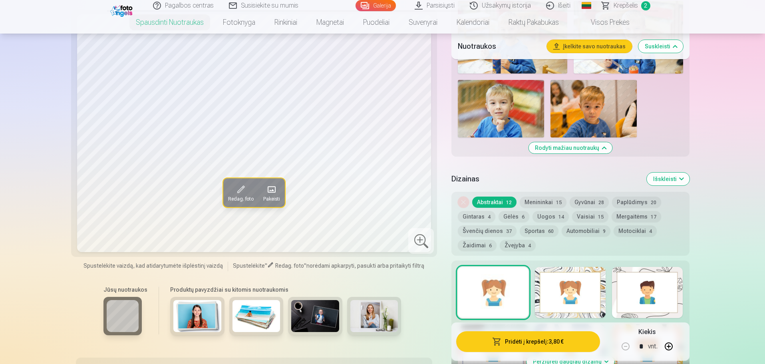
scroll to position [639, 0]
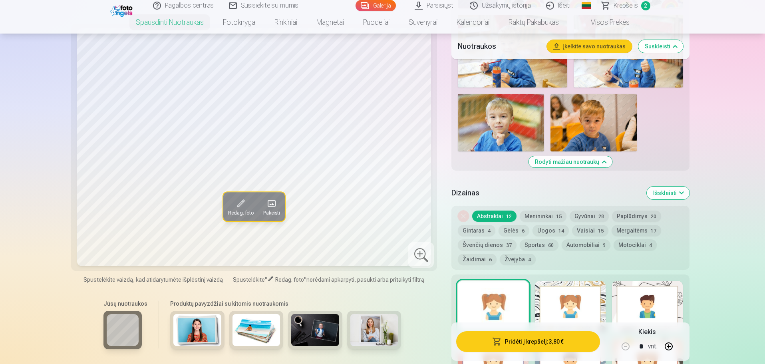
click at [539, 216] on button "Menininkai 15" at bounding box center [542, 215] width 47 height 11
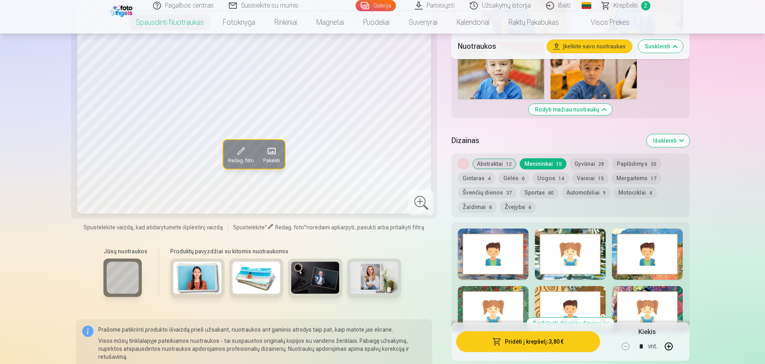
scroll to position [679, 0]
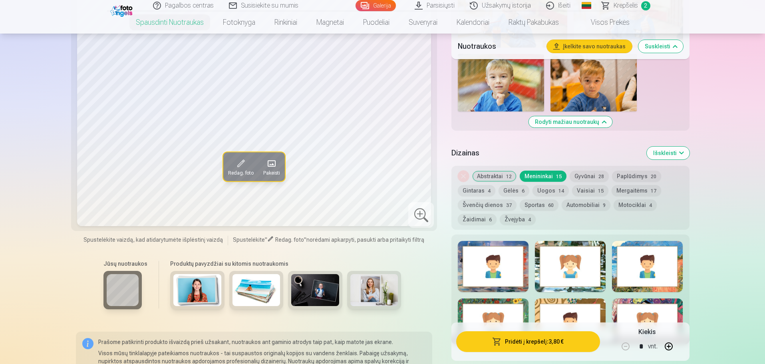
click at [584, 178] on button "Gyvūnai 28" at bounding box center [588, 175] width 39 height 11
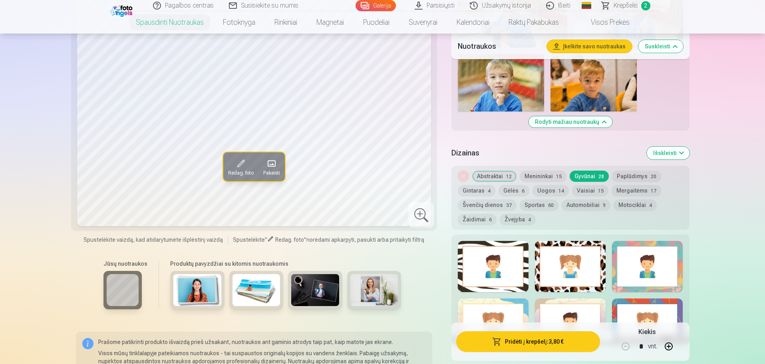
click at [629, 176] on button "Paplūdimys 20" at bounding box center [636, 175] width 49 height 11
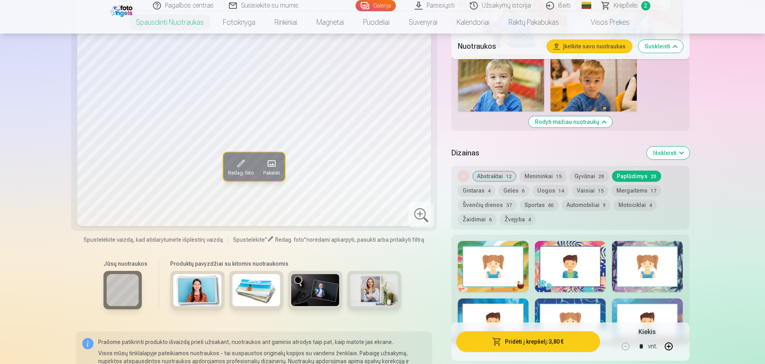
click at [479, 192] on button "Gintaras 4" at bounding box center [477, 190] width 38 height 11
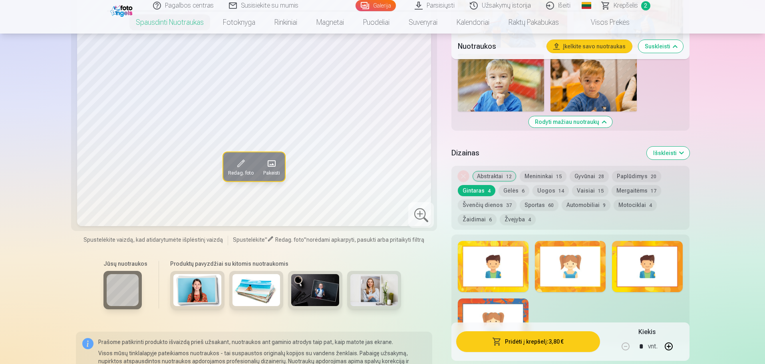
click at [510, 190] on button "Gėlės 6" at bounding box center [513, 190] width 31 height 11
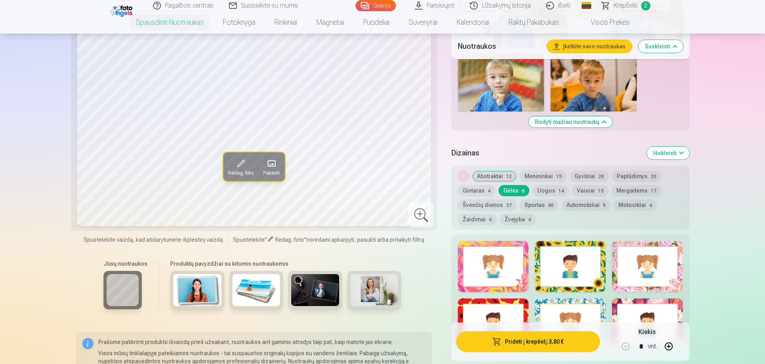
click at [547, 190] on button "Uogos 14" at bounding box center [550, 190] width 36 height 11
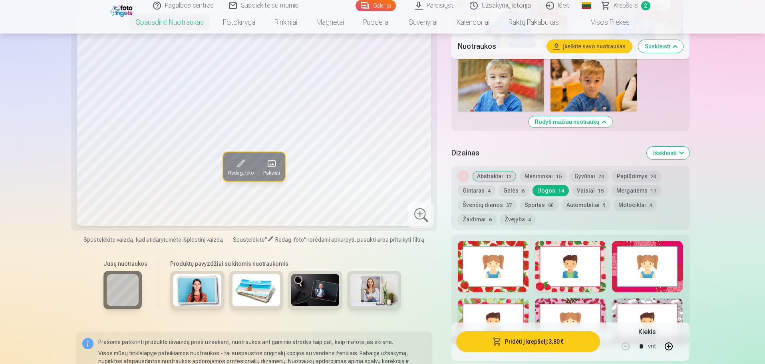
click at [579, 190] on button "Vaisiai 15" at bounding box center [590, 190] width 36 height 11
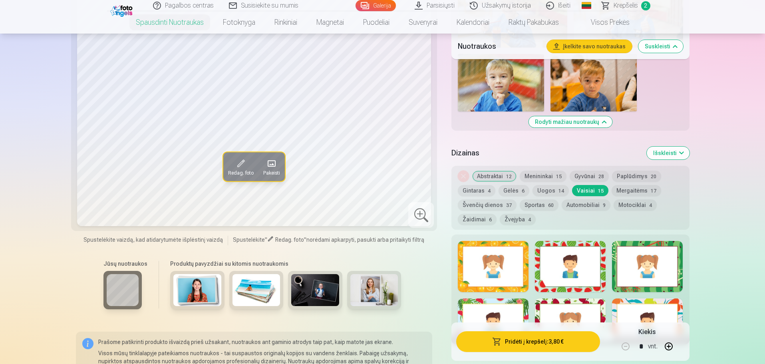
click at [636, 190] on button "Mergaitėms 17" at bounding box center [636, 190] width 50 height 11
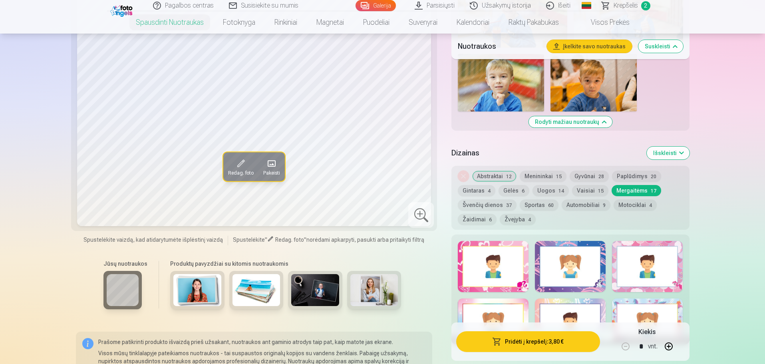
click at [480, 204] on button "Švenčių dienos 37" at bounding box center [487, 204] width 59 height 11
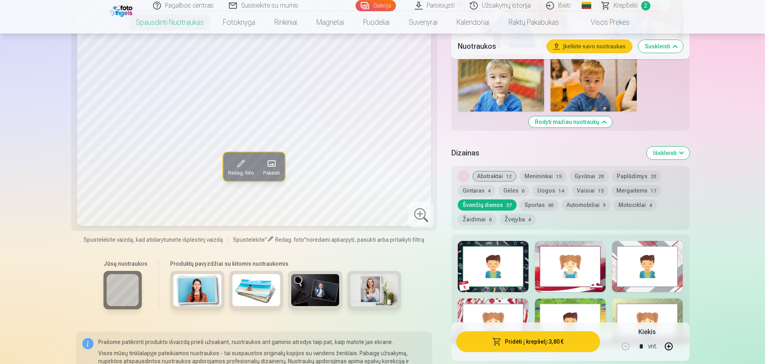
click at [537, 206] on button "Sportas 60" at bounding box center [538, 204] width 39 height 11
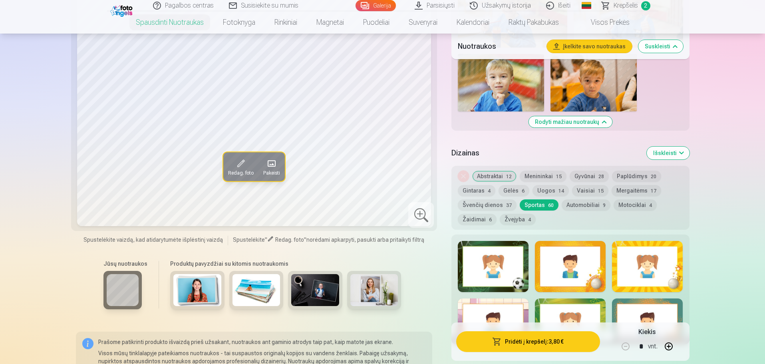
click at [589, 202] on button "Automobiliai 9" at bounding box center [585, 204] width 49 height 11
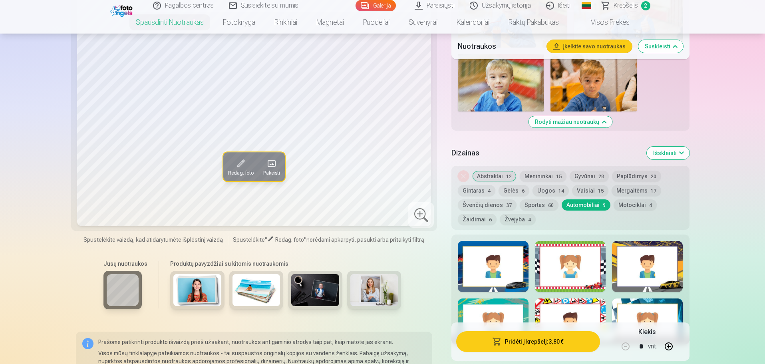
click at [632, 207] on button "Motociklai 4" at bounding box center [634, 204] width 43 height 11
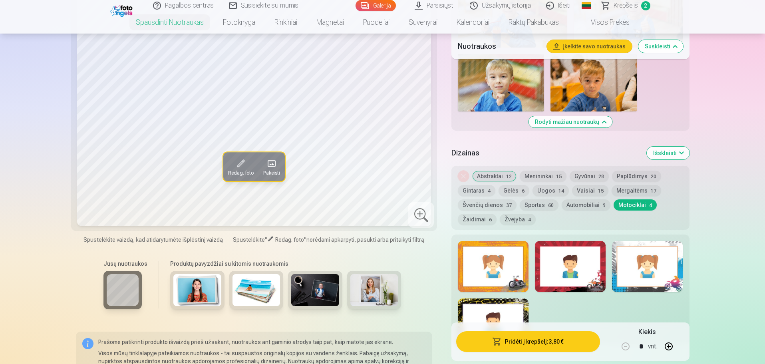
click at [471, 221] on button "Žaidimai 6" at bounding box center [477, 219] width 39 height 11
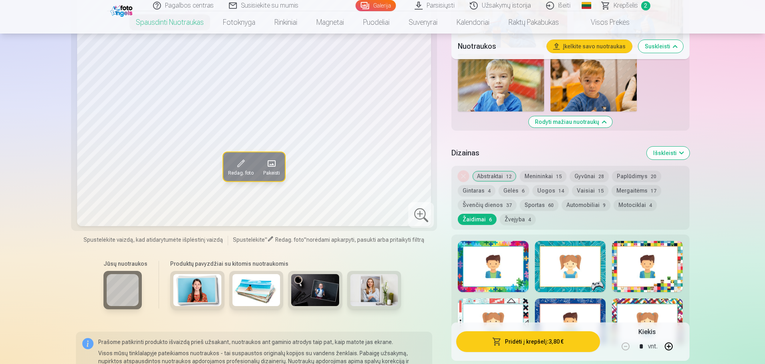
click at [514, 220] on button "Žvejyba 4" at bounding box center [517, 219] width 36 height 11
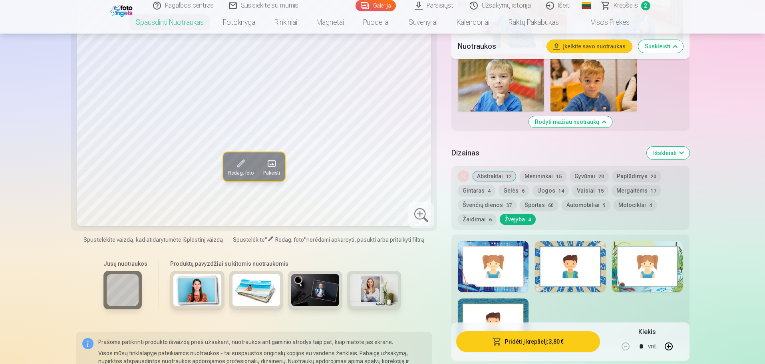
click at [493, 176] on button "Abstraktai 12" at bounding box center [494, 175] width 44 height 11
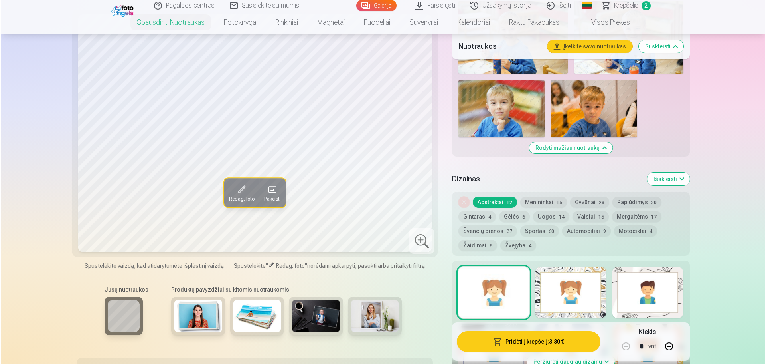
scroll to position [639, 0]
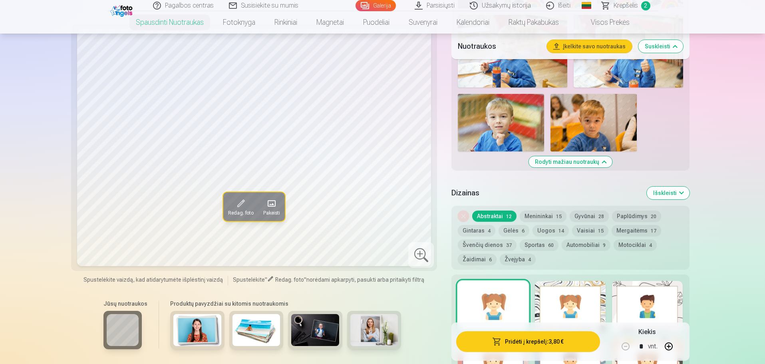
click at [546, 343] on button "Pridėti į krepšelį : 3,80 €" at bounding box center [527, 341] width 143 height 21
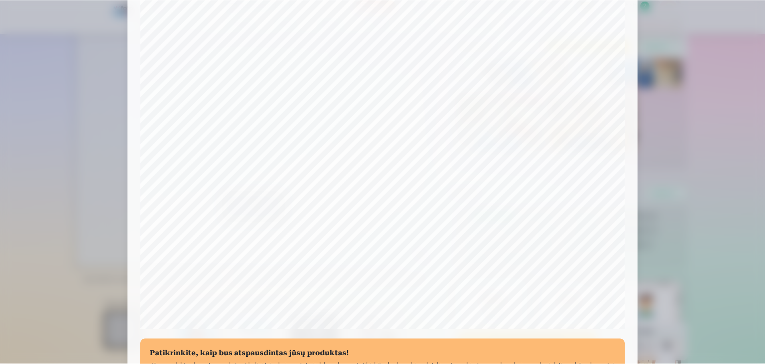
scroll to position [160, 0]
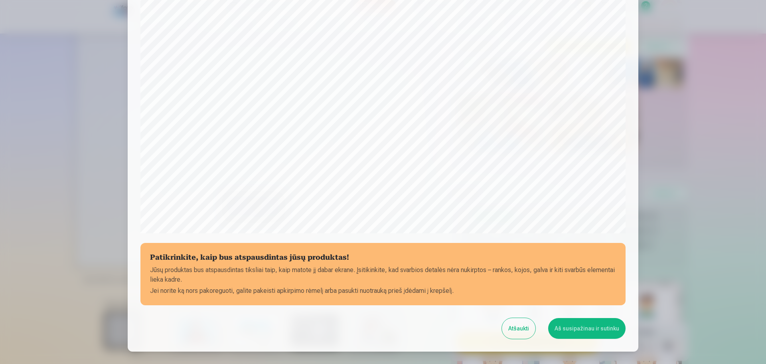
click at [590, 327] on button "Aš susipažinau ir sutinku" at bounding box center [587, 328] width 77 height 21
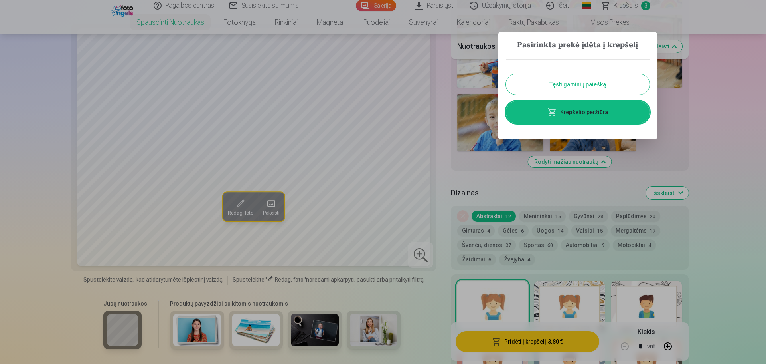
click at [573, 85] on button "Tęsti gaminių paiešką" at bounding box center [578, 84] width 144 height 21
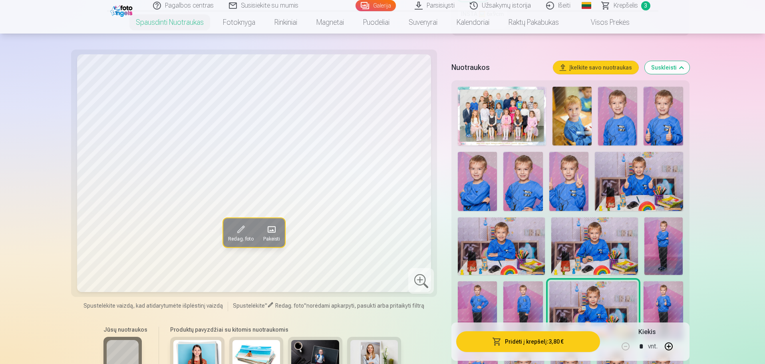
scroll to position [240, 0]
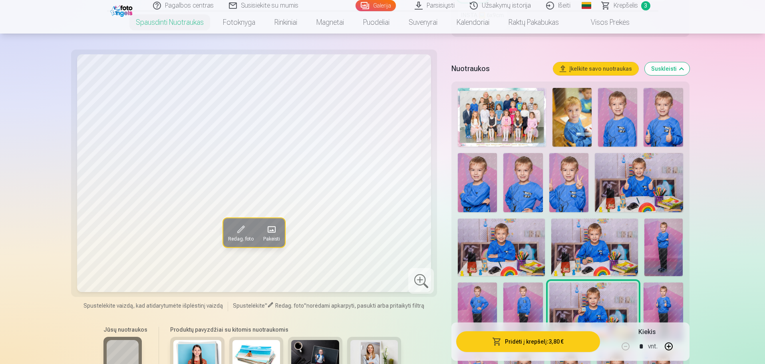
click at [578, 115] on img at bounding box center [571, 117] width 39 height 59
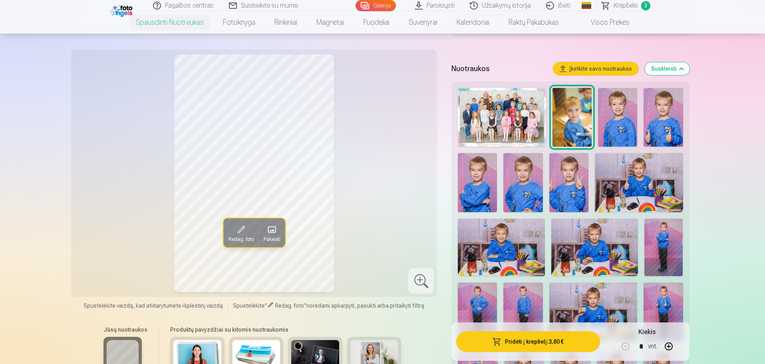
click at [626, 125] on img at bounding box center [617, 117] width 39 height 59
click at [657, 119] on img at bounding box center [662, 117] width 39 height 59
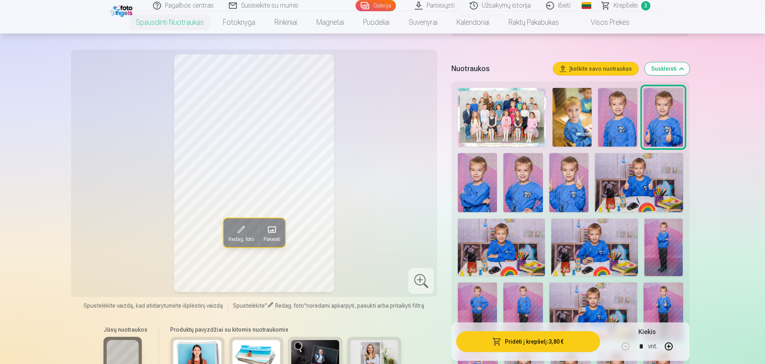
click at [477, 193] on img at bounding box center [477, 182] width 39 height 59
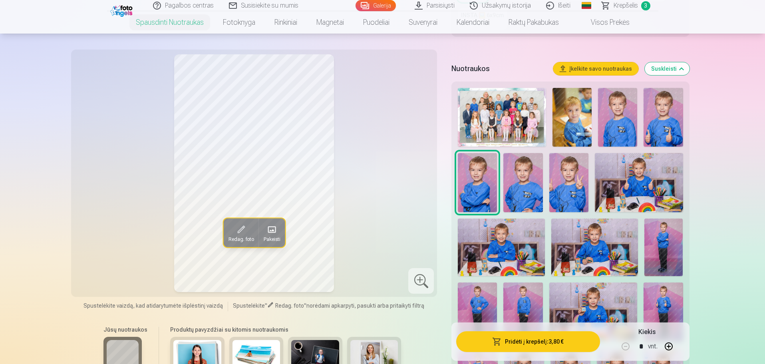
click at [532, 182] on img at bounding box center [522, 182] width 39 height 59
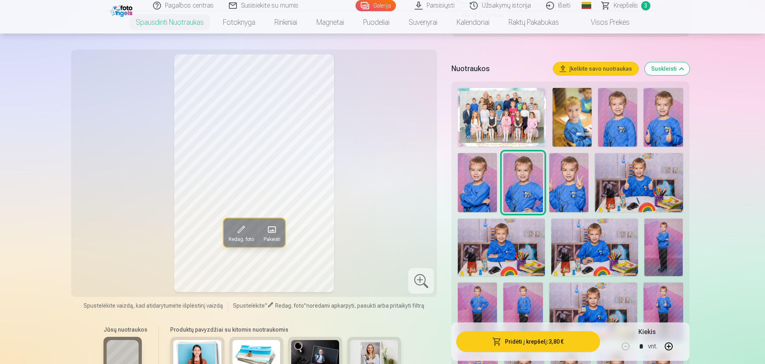
click at [567, 181] on img at bounding box center [568, 182] width 39 height 59
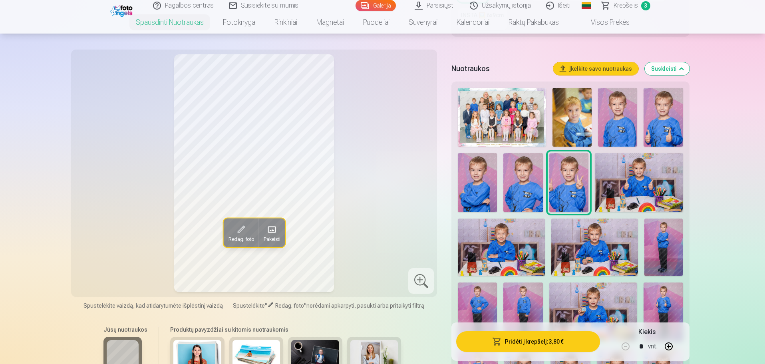
click at [638, 178] on img at bounding box center [638, 182] width 88 height 59
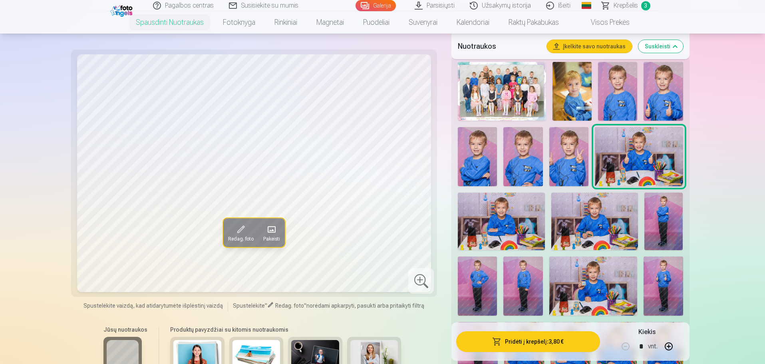
scroll to position [279, 0]
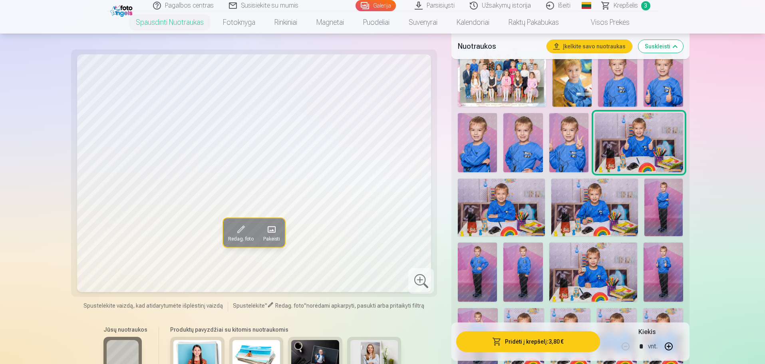
click at [660, 230] on img at bounding box center [663, 207] width 39 height 58
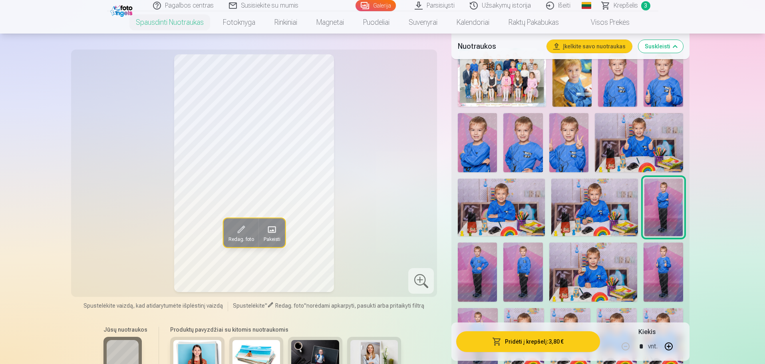
click at [671, 262] on img at bounding box center [662, 271] width 39 height 59
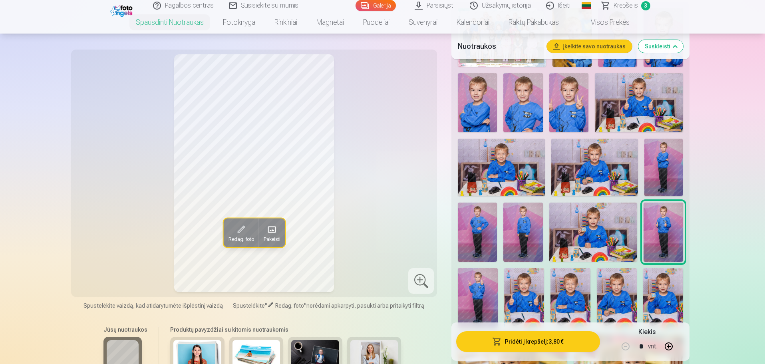
click at [529, 235] on img at bounding box center [522, 231] width 39 height 59
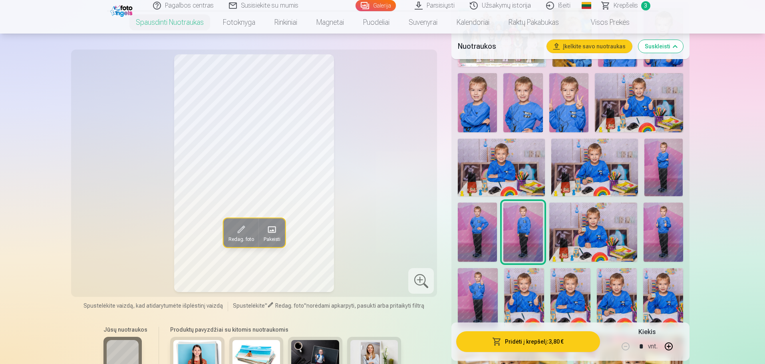
click at [477, 233] on img at bounding box center [477, 231] width 39 height 59
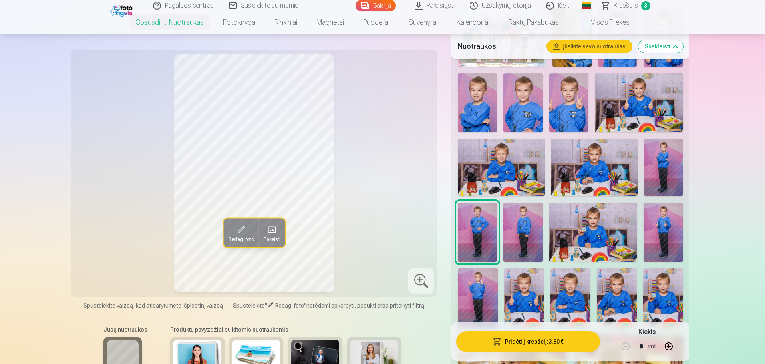
click at [471, 290] on img at bounding box center [478, 298] width 40 height 60
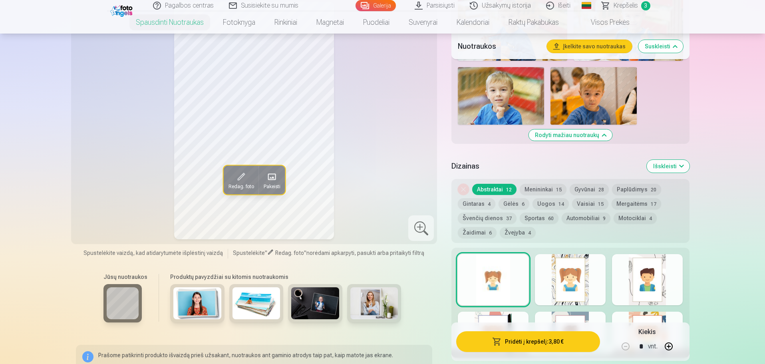
scroll to position [719, 0]
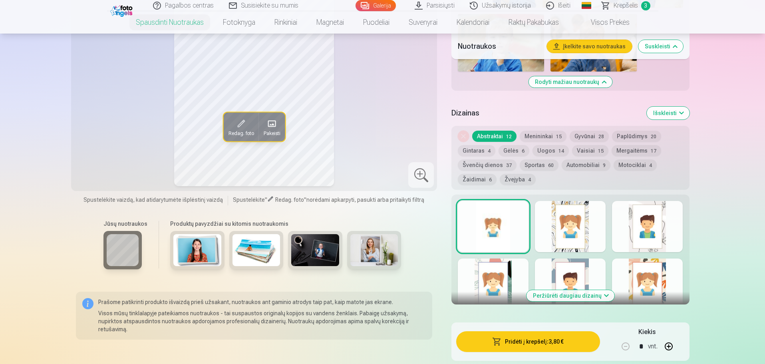
click at [537, 166] on button "Sportas 60" at bounding box center [538, 164] width 39 height 11
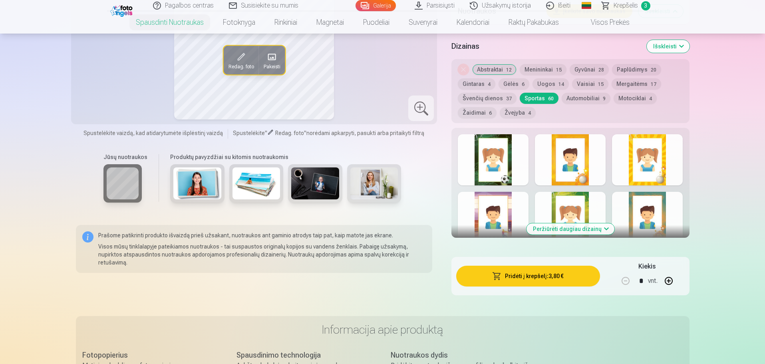
scroll to position [798, 0]
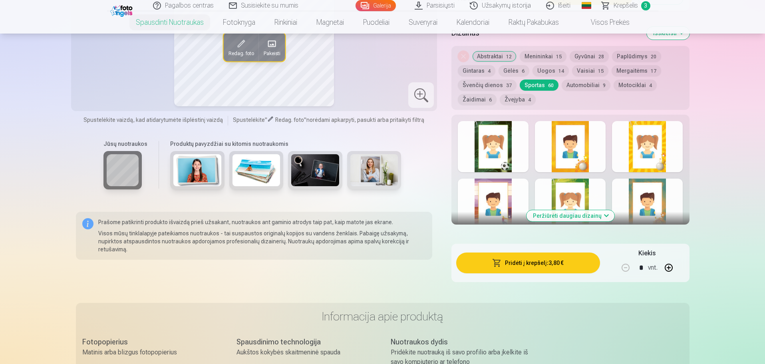
click at [563, 217] on button "Peržiūrėti daugiau dizainų" at bounding box center [570, 215] width 88 height 11
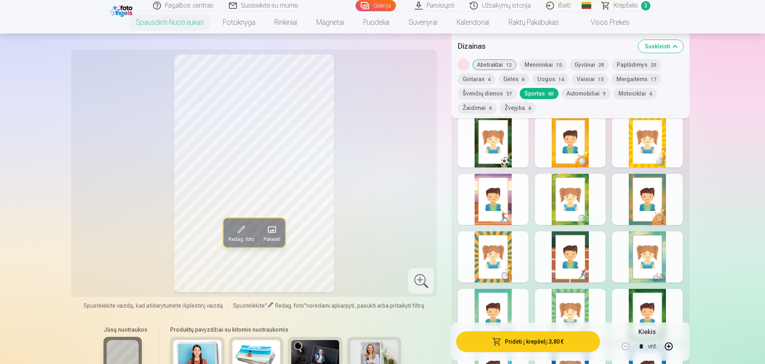
click at [498, 147] on div at bounding box center [493, 141] width 71 height 51
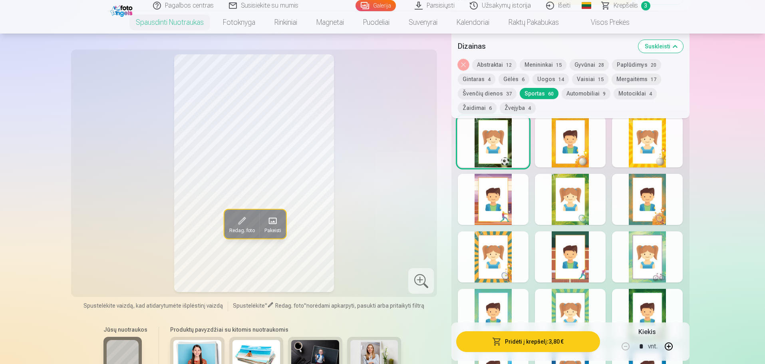
click at [656, 303] on div at bounding box center [647, 314] width 71 height 51
click at [500, 157] on div at bounding box center [493, 141] width 71 height 51
click at [660, 313] on div at bounding box center [647, 314] width 71 height 51
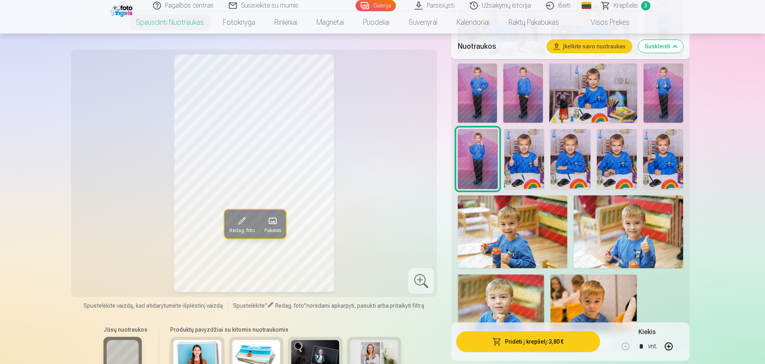
scroll to position [439, 0]
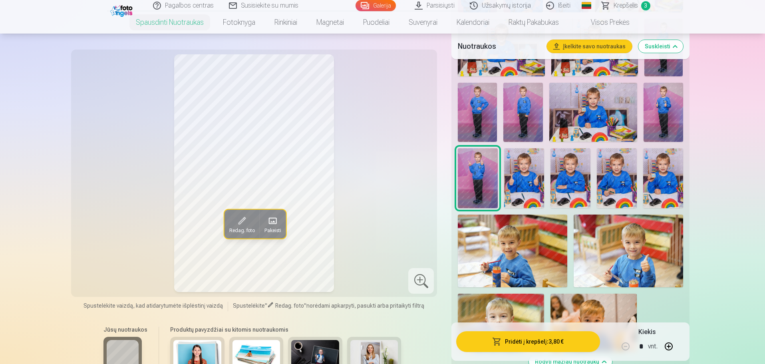
click at [486, 97] on img at bounding box center [477, 112] width 39 height 59
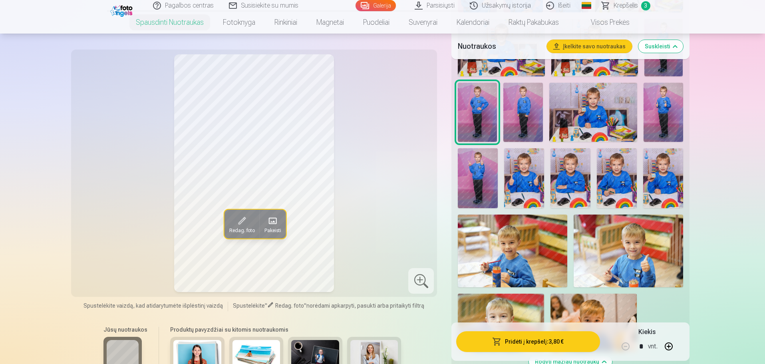
click at [528, 103] on img at bounding box center [522, 112] width 39 height 59
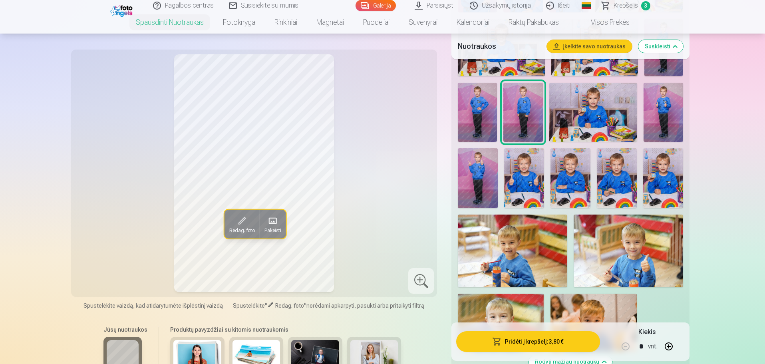
click at [673, 102] on img at bounding box center [662, 112] width 39 height 59
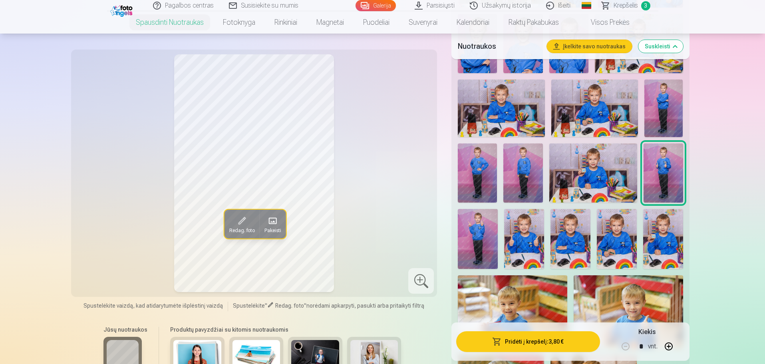
scroll to position [359, 0]
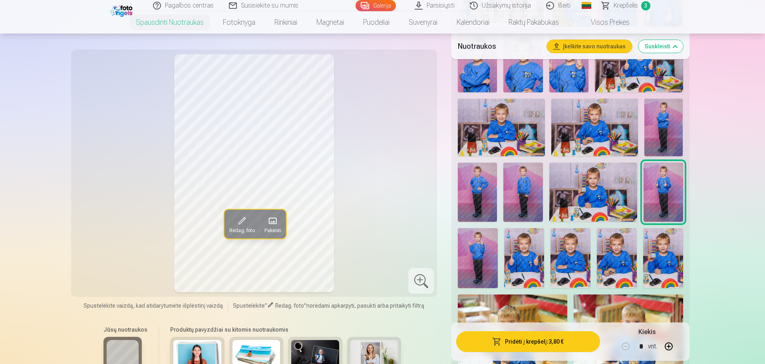
click at [673, 113] on img at bounding box center [663, 128] width 39 height 58
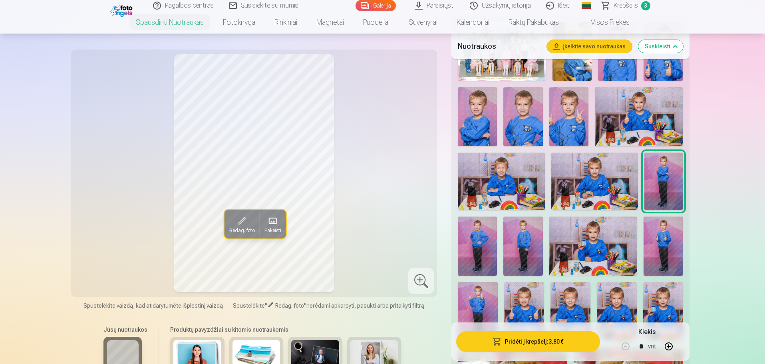
scroll to position [319, 0]
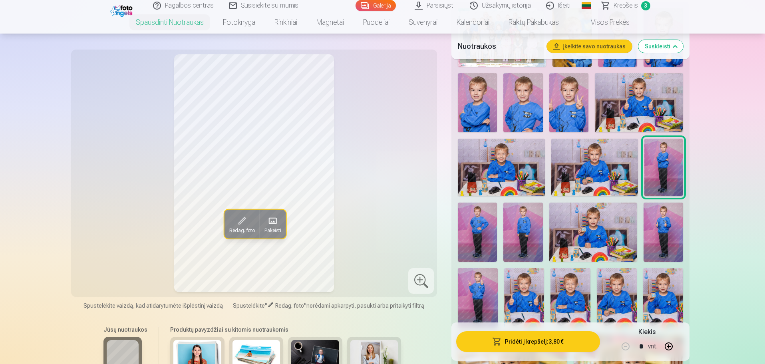
click at [670, 237] on img at bounding box center [662, 231] width 39 height 59
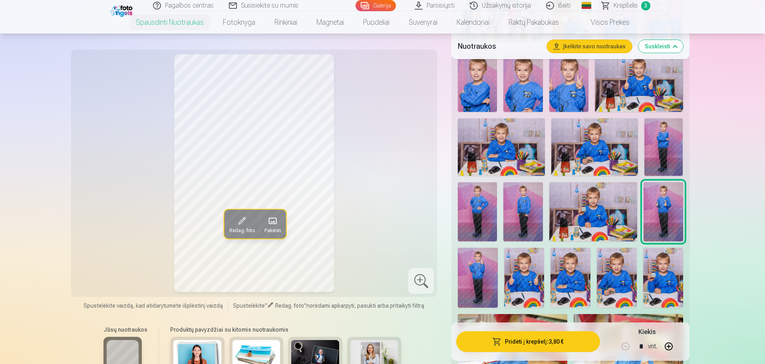
scroll to position [359, 0]
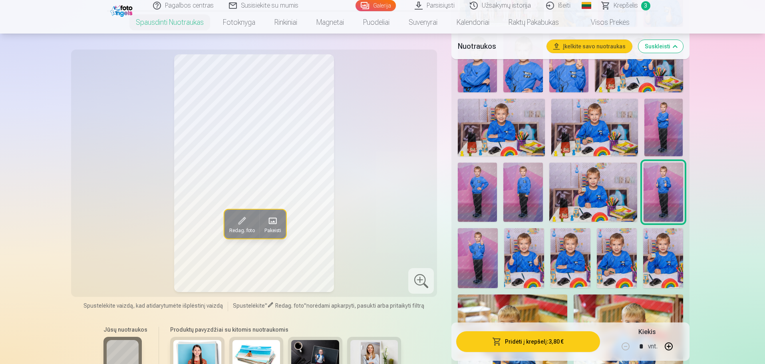
click at [483, 258] on img at bounding box center [478, 258] width 40 height 60
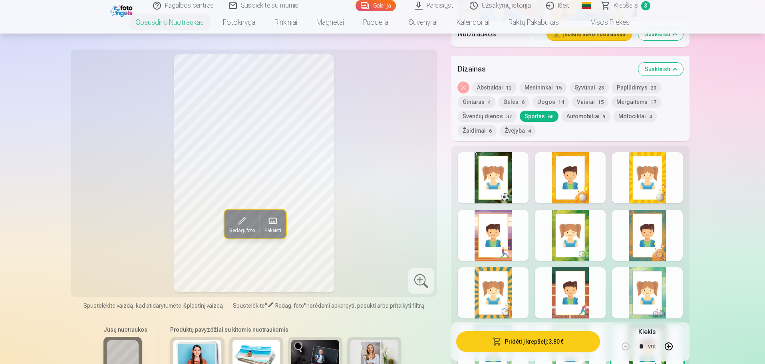
scroll to position [798, 0]
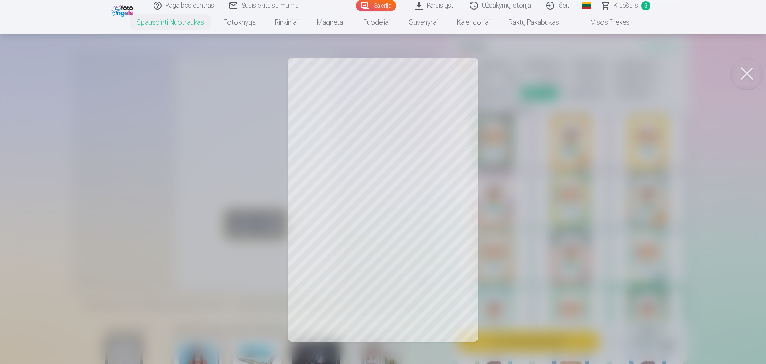
click at [747, 73] on button at bounding box center [747, 73] width 32 height 32
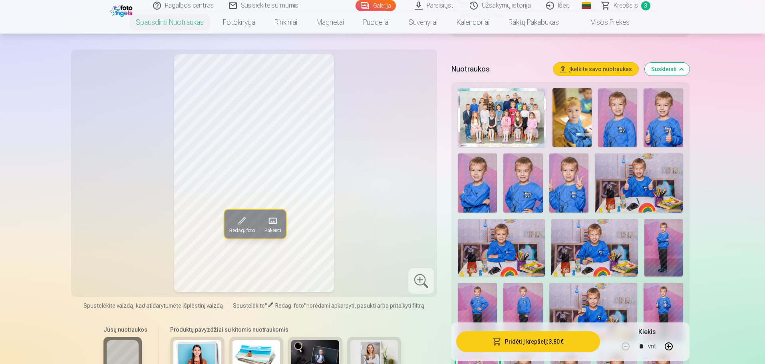
scroll to position [240, 0]
click at [669, 244] on img at bounding box center [663, 247] width 39 height 58
click at [475, 303] on img at bounding box center [477, 311] width 39 height 59
click at [519, 305] on img at bounding box center [522, 311] width 39 height 59
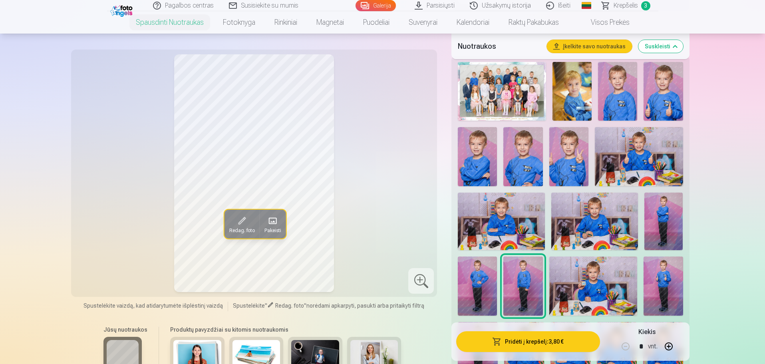
scroll to position [279, 0]
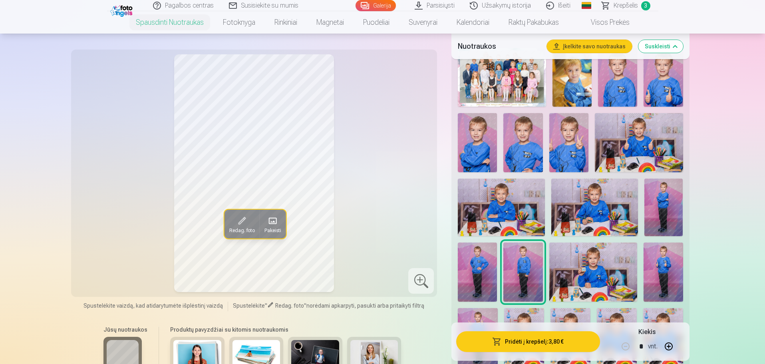
click at [667, 263] on img at bounding box center [662, 271] width 39 height 59
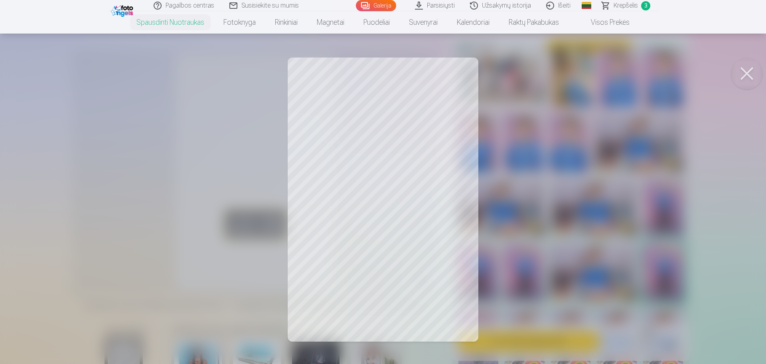
click at [746, 71] on button at bounding box center [747, 73] width 32 height 32
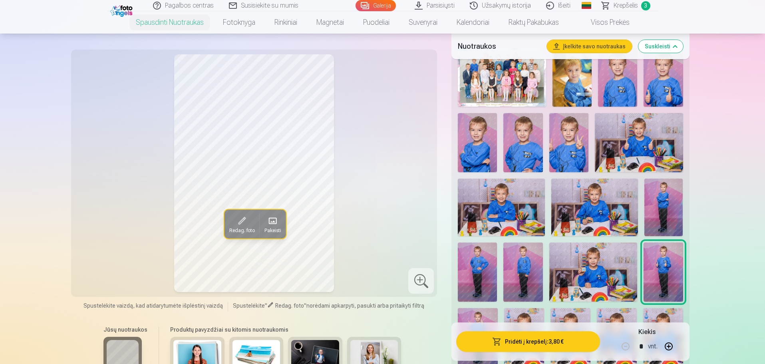
click at [669, 213] on img at bounding box center [663, 207] width 39 height 58
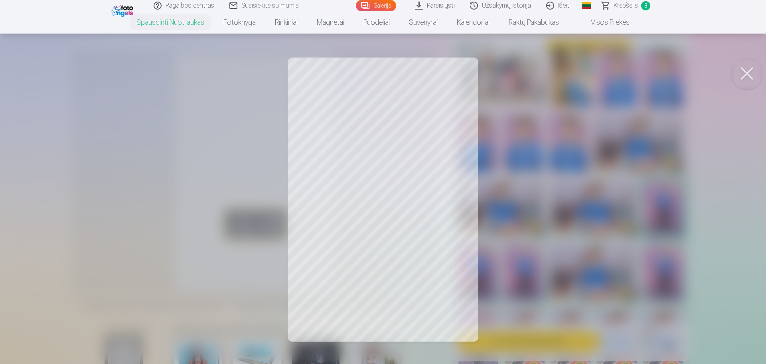
click at [746, 72] on button at bounding box center [747, 73] width 32 height 32
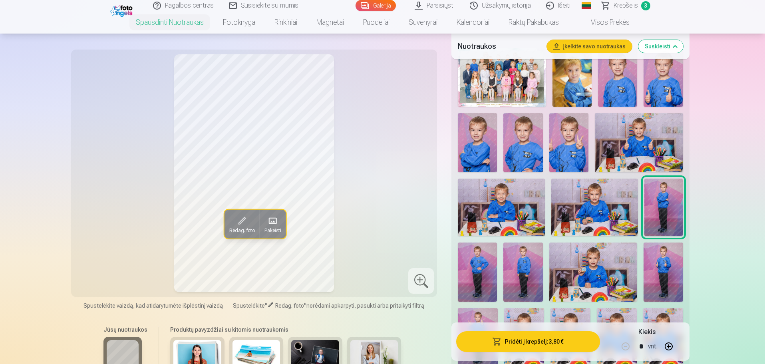
click at [654, 266] on img at bounding box center [662, 271] width 39 height 59
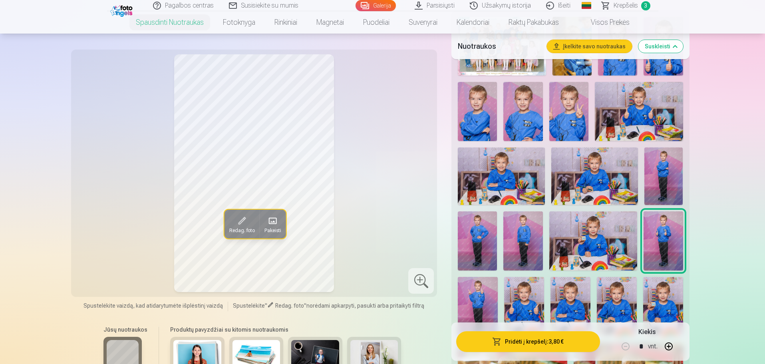
scroll to position [319, 0]
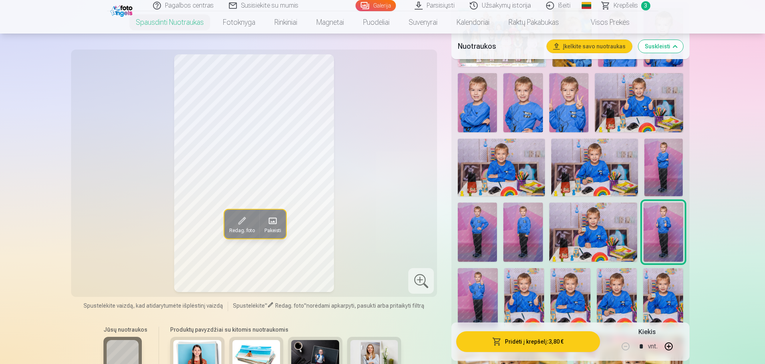
click at [465, 294] on img at bounding box center [478, 298] width 40 height 60
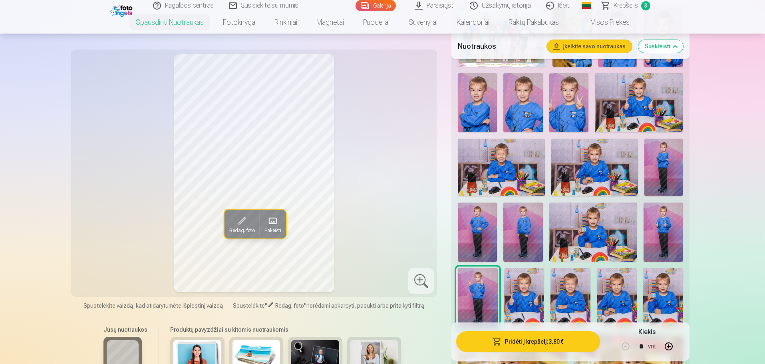
click at [662, 220] on img at bounding box center [662, 231] width 39 height 59
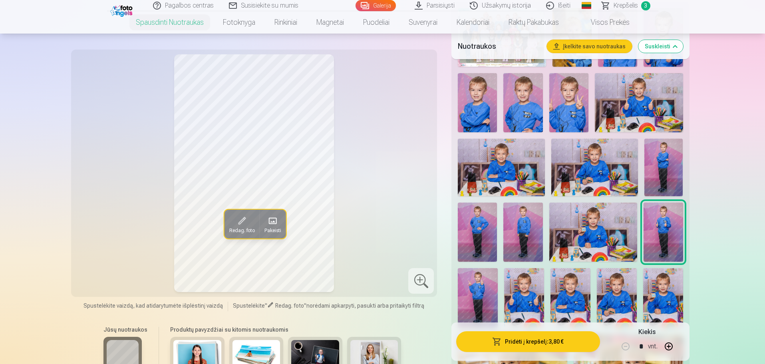
click at [487, 289] on img at bounding box center [478, 298] width 40 height 60
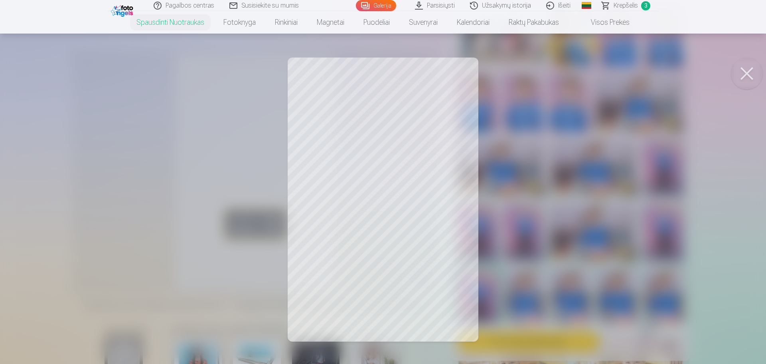
drag, startPoint x: 748, startPoint y: 71, endPoint x: 736, endPoint y: 77, distance: 13.2
click at [748, 71] on button at bounding box center [747, 73] width 32 height 32
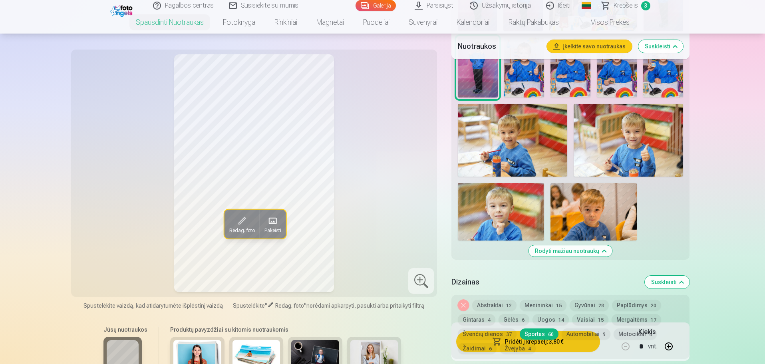
scroll to position [559, 0]
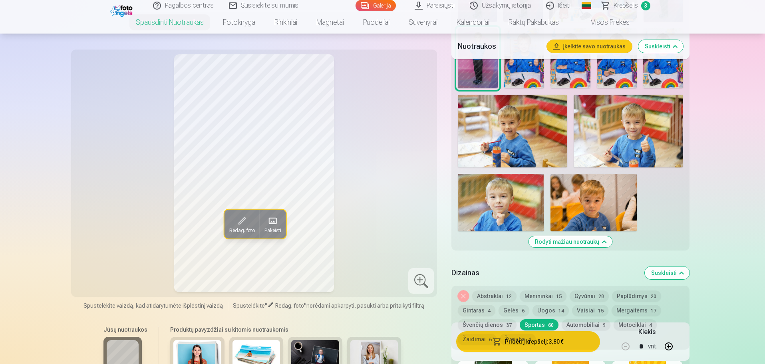
click at [542, 339] on div "Nuimkite dizainą Abstraktai 12 Menininkai 15 Gyvūnai 28 Paplūdimys 20 Gintaras …" at bounding box center [570, 317] width 238 height 64
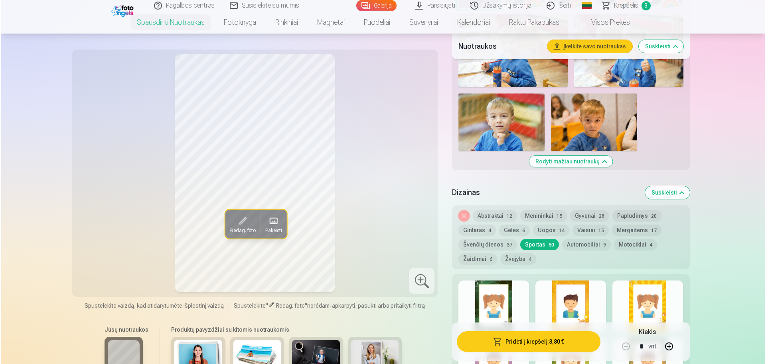
scroll to position [679, 0]
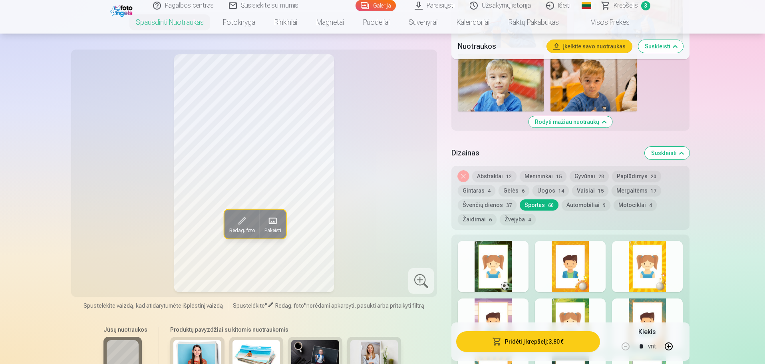
click at [533, 339] on button "Pridėti į krepšelį : 3,80 €" at bounding box center [527, 341] width 143 height 21
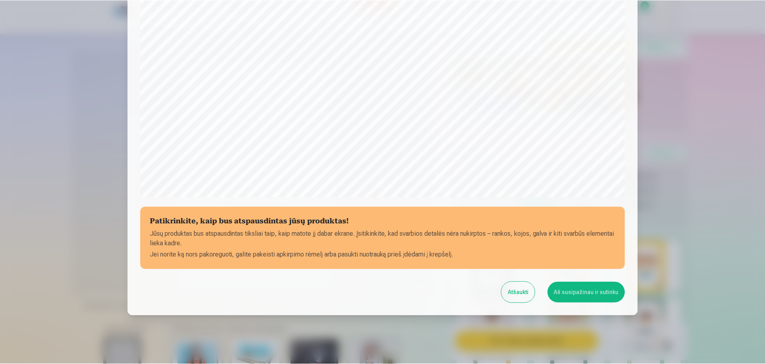
scroll to position [211, 0]
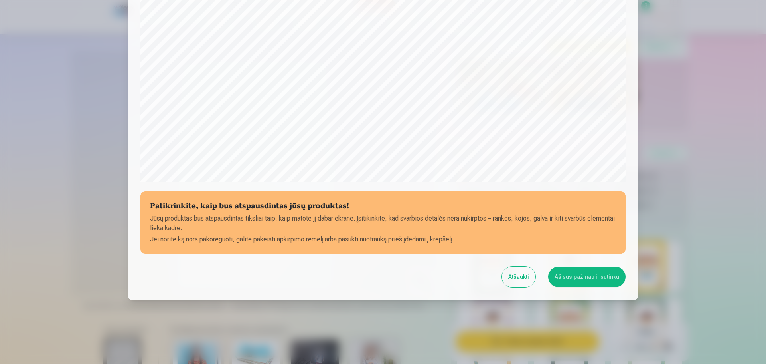
click at [583, 274] on button "Aš susipažinau ir sutinku" at bounding box center [587, 276] width 77 height 21
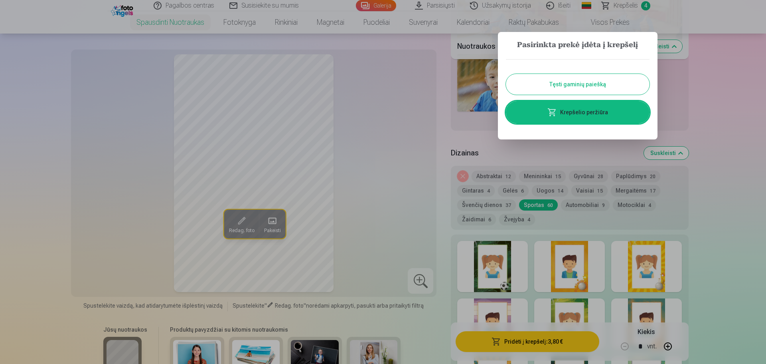
click at [581, 82] on button "Tęsti gaminių paiešką" at bounding box center [578, 84] width 144 height 21
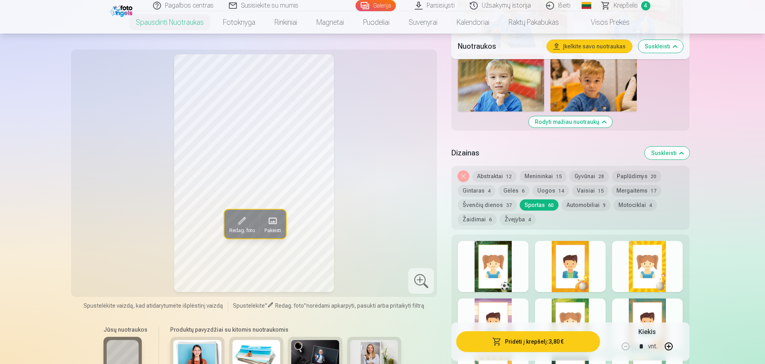
click at [628, 4] on span "Krepšelis" at bounding box center [625, 6] width 24 height 10
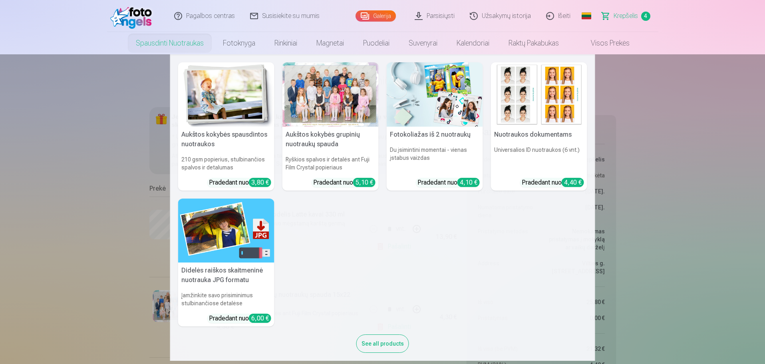
click at [230, 106] on img at bounding box center [226, 94] width 96 height 64
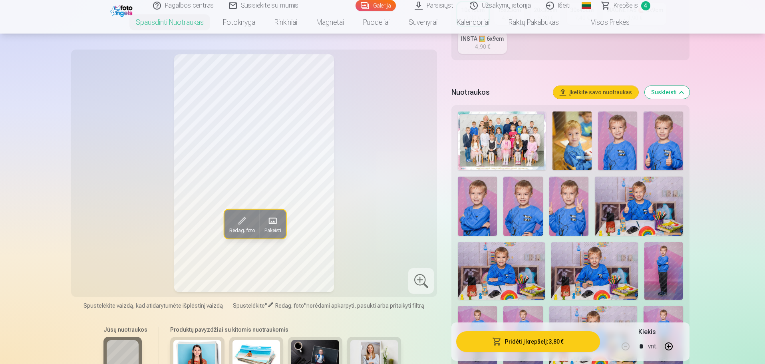
scroll to position [240, 0]
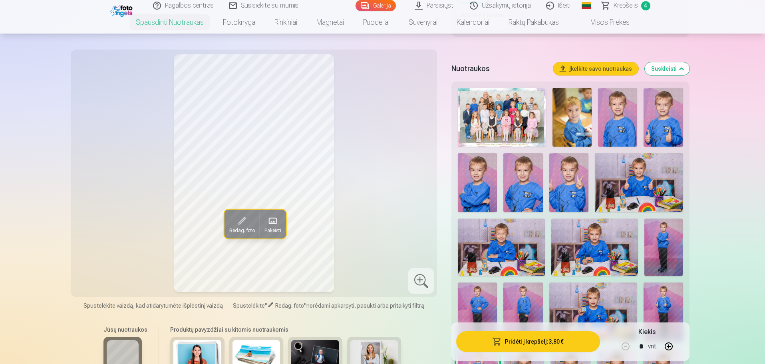
click at [564, 115] on img at bounding box center [571, 117] width 39 height 59
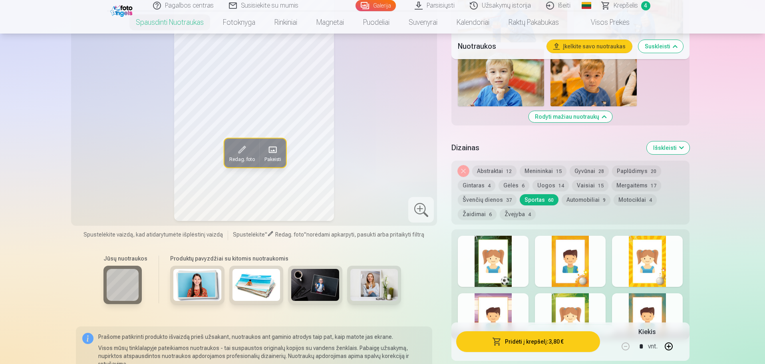
scroll to position [679, 0]
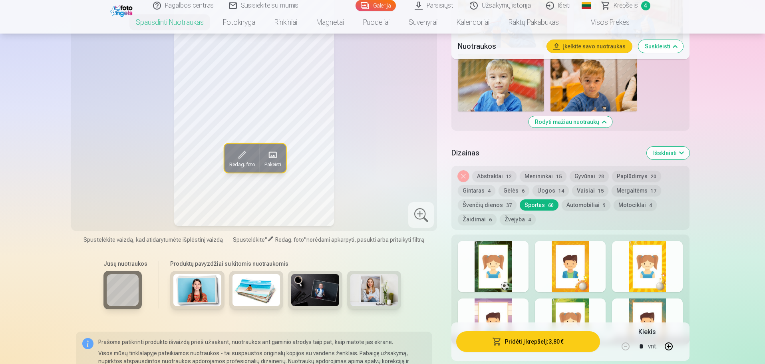
click at [474, 218] on button "Žaidimai 6" at bounding box center [477, 219] width 39 height 11
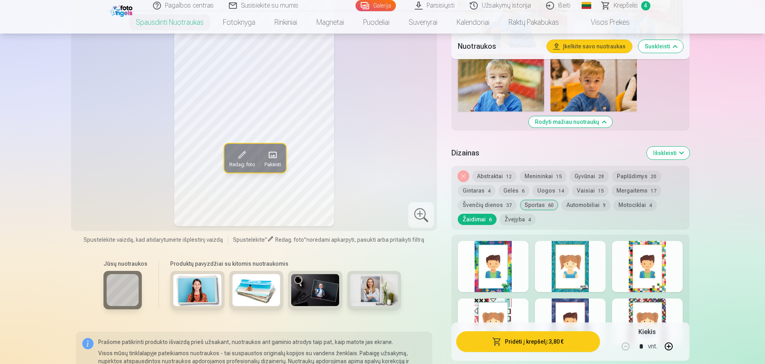
click at [496, 263] on div at bounding box center [493, 266] width 71 height 51
click at [650, 269] on div at bounding box center [647, 266] width 71 height 51
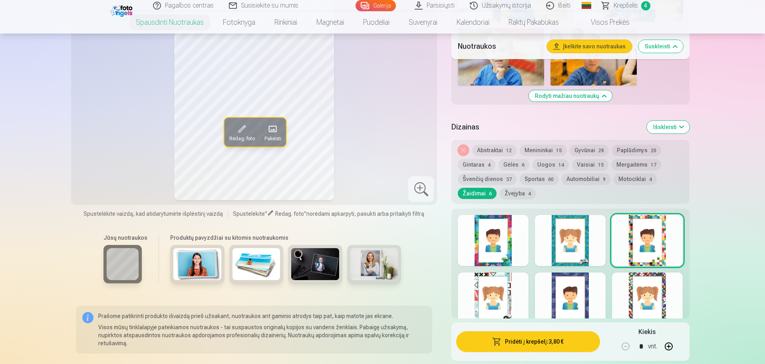
scroll to position [719, 0]
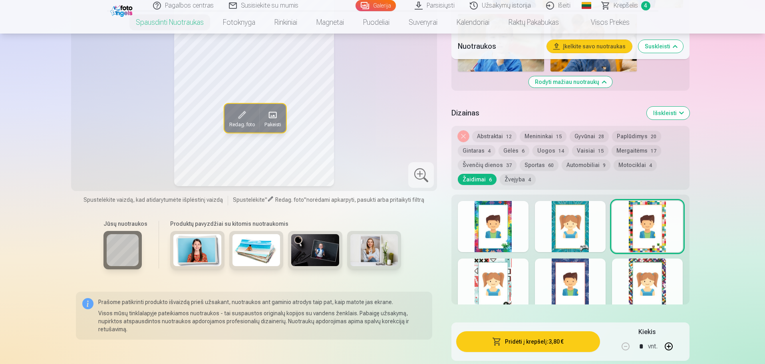
click at [667, 285] on div at bounding box center [647, 283] width 71 height 51
click at [584, 285] on div at bounding box center [570, 283] width 71 height 51
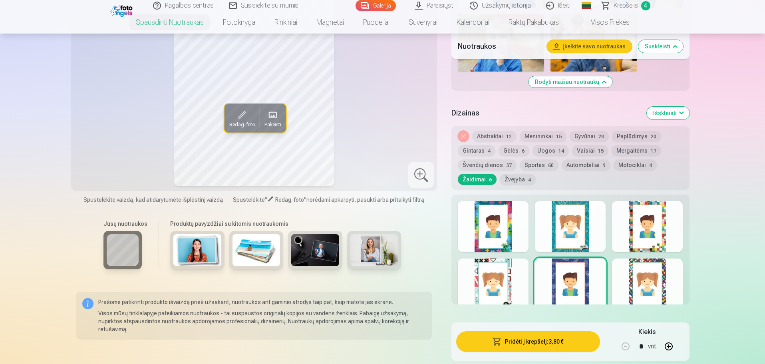
click at [497, 286] on div at bounding box center [493, 283] width 71 height 51
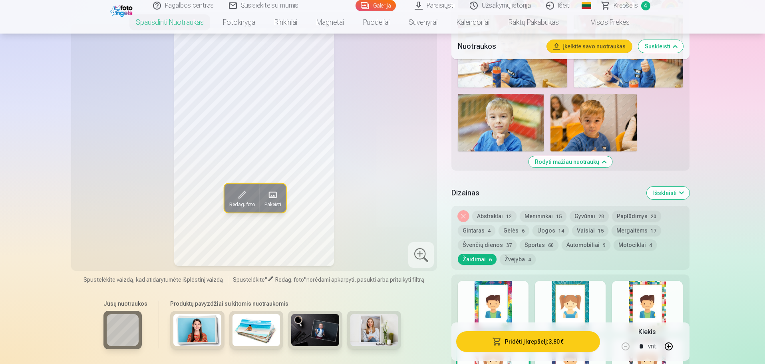
scroll to position [679, 0]
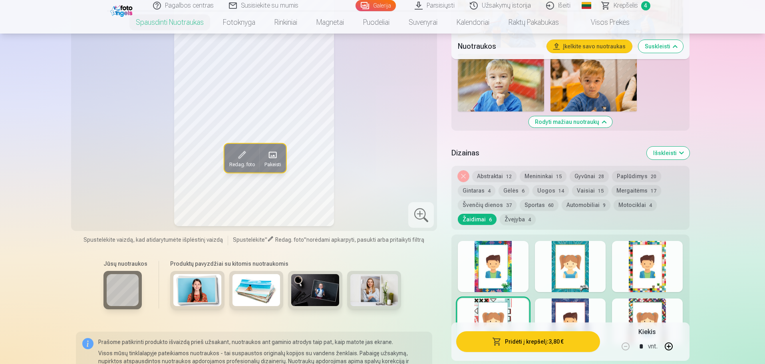
click at [662, 267] on div at bounding box center [647, 266] width 71 height 51
click at [576, 306] on div at bounding box center [570, 323] width 71 height 51
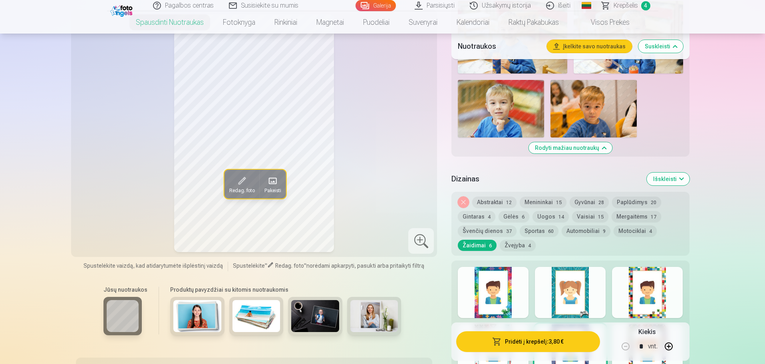
scroll to position [639, 0]
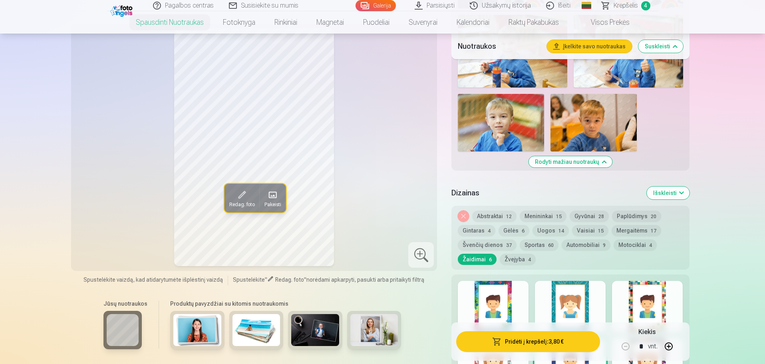
click at [574, 244] on button "Automobiliai 9" at bounding box center [585, 244] width 49 height 11
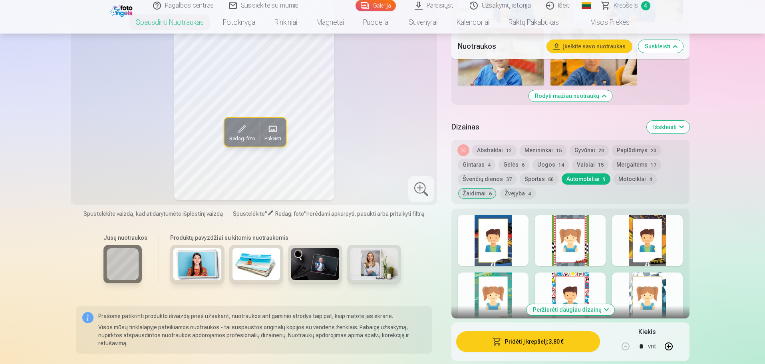
scroll to position [719, 0]
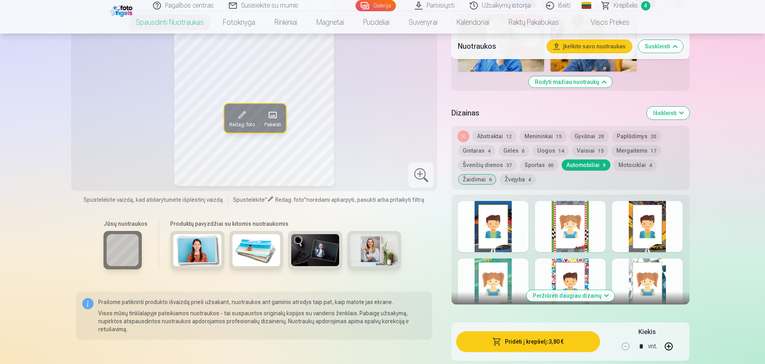
click at [591, 295] on button "Peržiūrėti daugiau dizainų" at bounding box center [570, 295] width 88 height 11
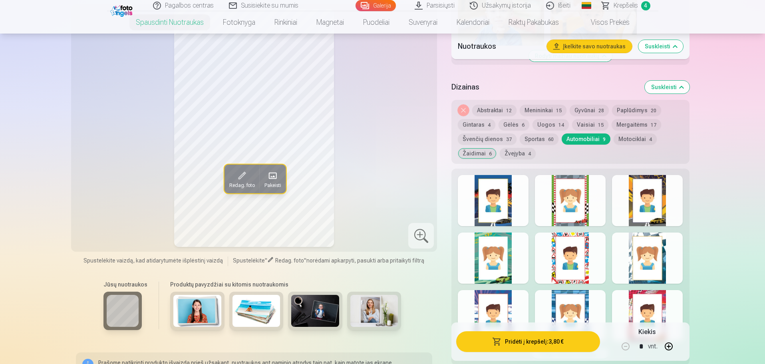
scroll to position [798, 0]
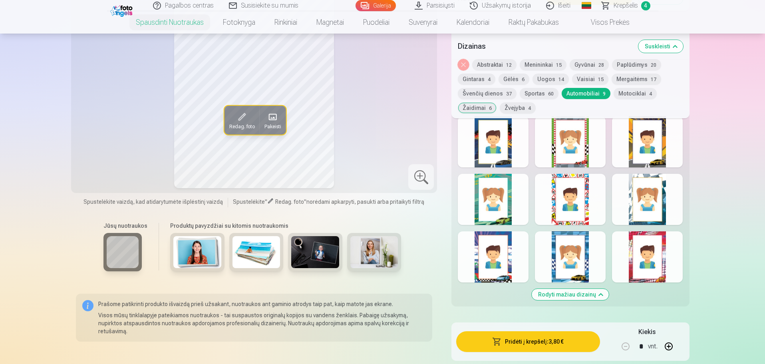
click at [507, 276] on div at bounding box center [493, 256] width 71 height 51
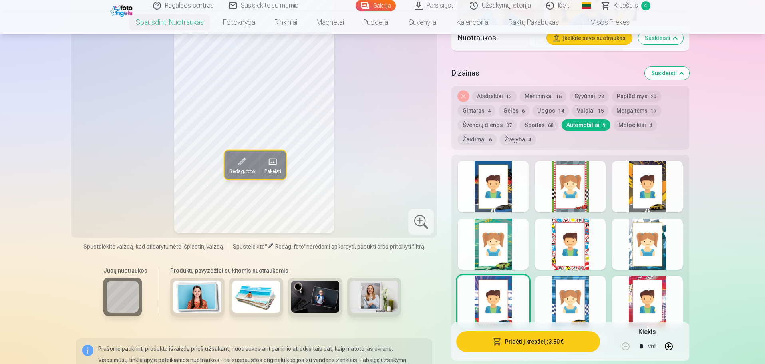
scroll to position [719, 0]
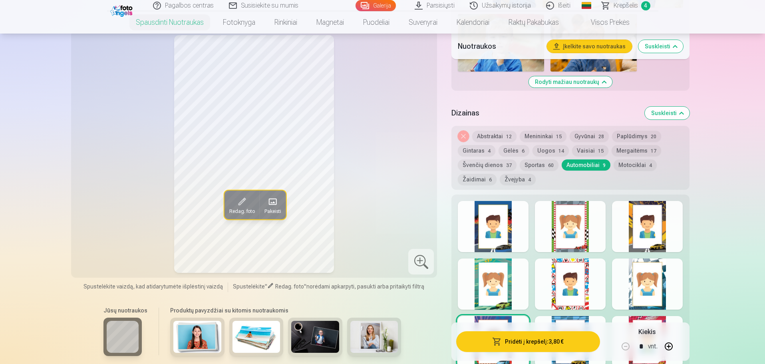
click at [503, 233] on div at bounding box center [493, 226] width 71 height 51
click at [566, 228] on div at bounding box center [570, 226] width 71 height 51
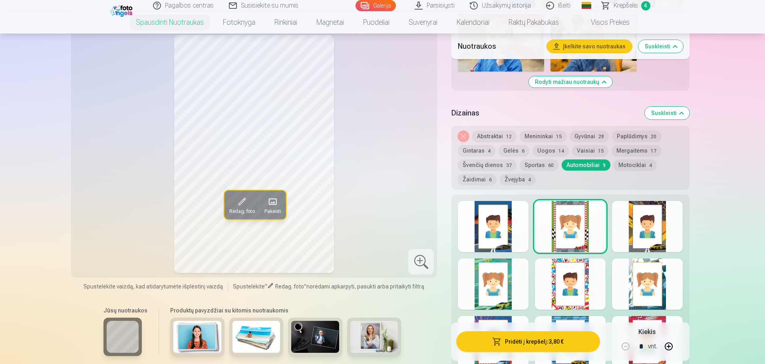
click at [660, 216] on div at bounding box center [647, 226] width 71 height 51
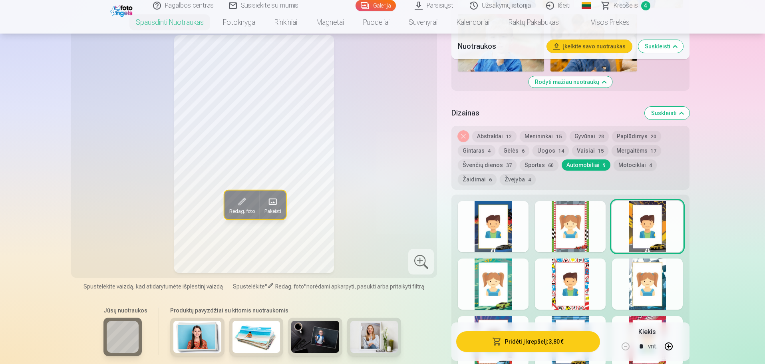
click at [490, 287] on div at bounding box center [493, 283] width 71 height 51
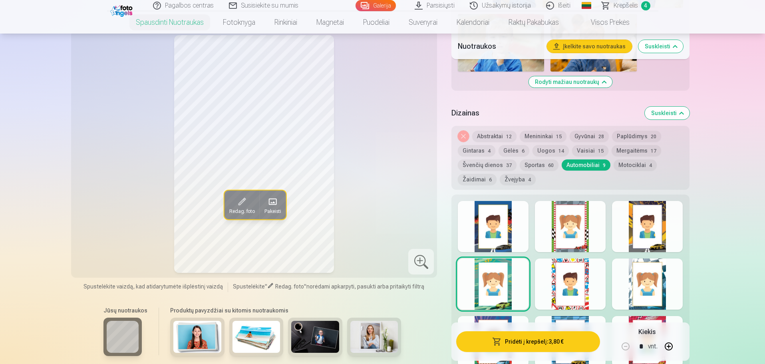
click at [570, 279] on div at bounding box center [570, 283] width 71 height 51
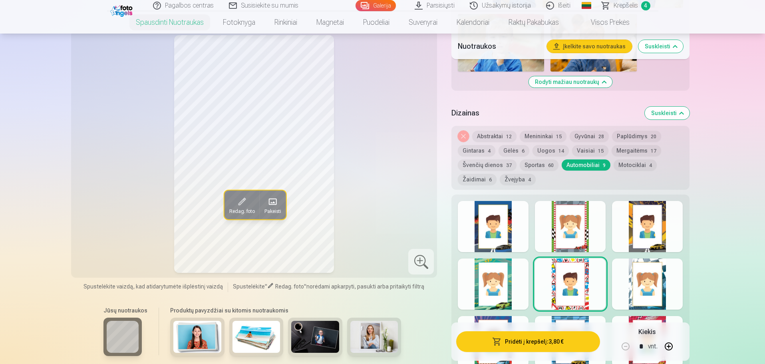
click at [639, 279] on div at bounding box center [647, 283] width 71 height 51
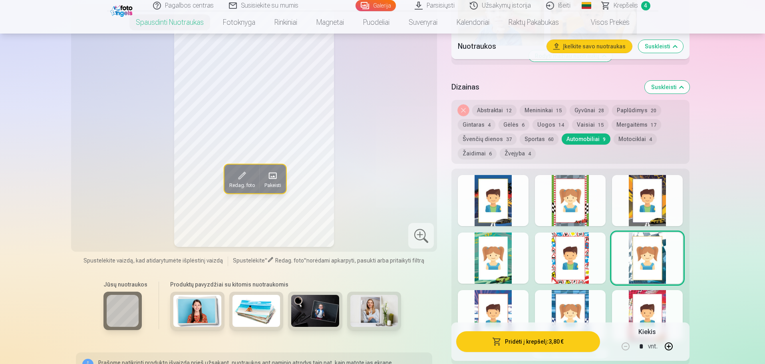
scroll to position [759, 0]
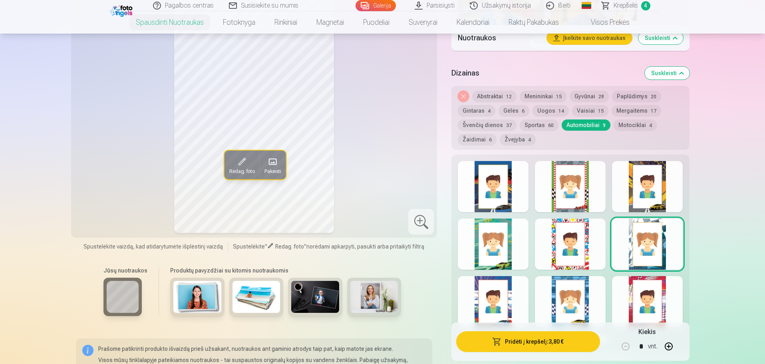
click at [493, 311] on div at bounding box center [493, 301] width 71 height 51
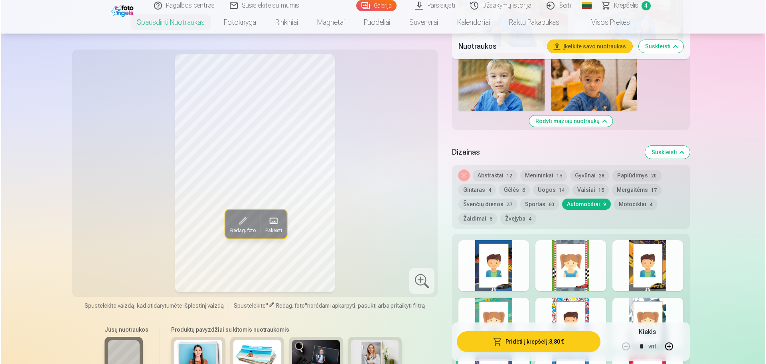
scroll to position [679, 0]
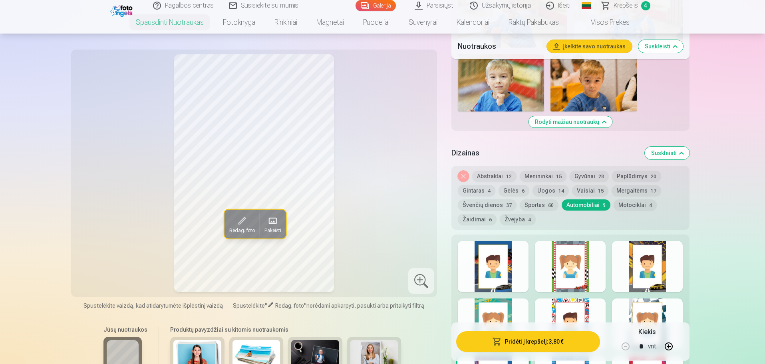
click at [541, 341] on button "Pridėti į krepšelį : 3,80 €" at bounding box center [527, 341] width 143 height 21
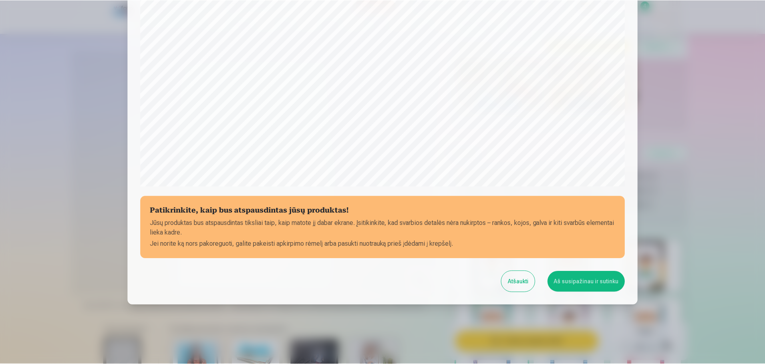
scroll to position [211, 0]
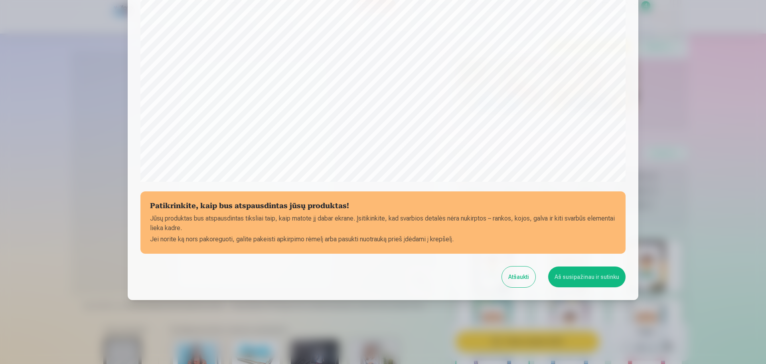
click at [583, 278] on button "Aš susipažinau ir sutinku" at bounding box center [587, 276] width 77 height 21
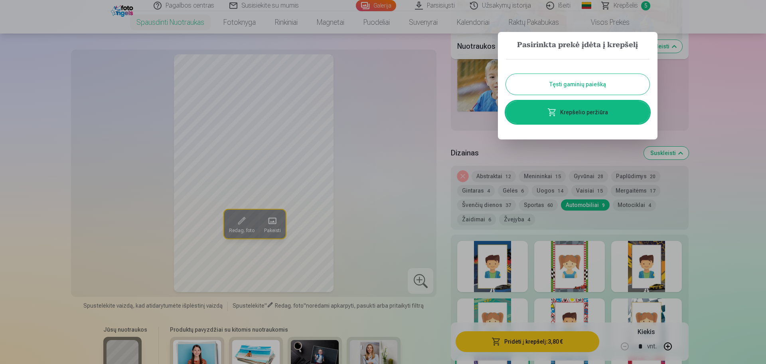
click at [573, 84] on button "Tęsti gaminių paiešką" at bounding box center [578, 84] width 144 height 21
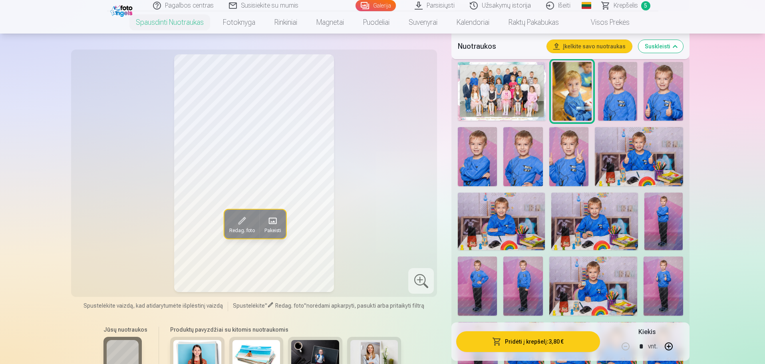
scroll to position [279, 0]
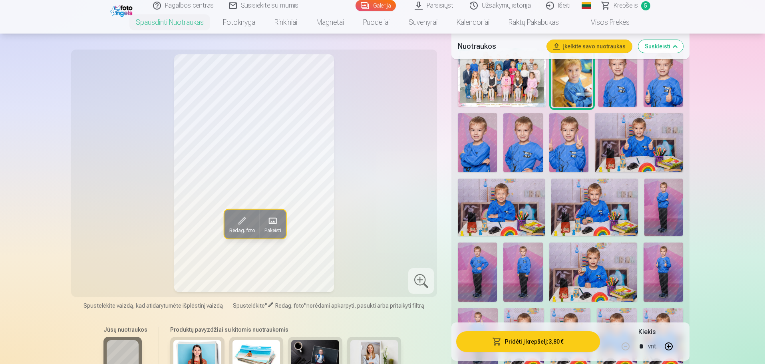
click at [506, 212] on img at bounding box center [501, 207] width 87 height 58
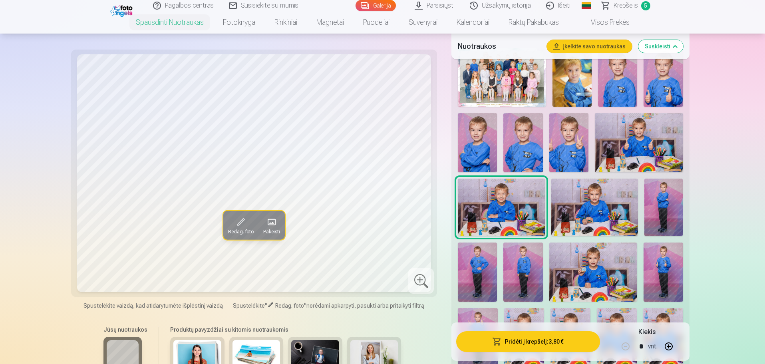
click at [596, 209] on img at bounding box center [594, 207] width 87 height 58
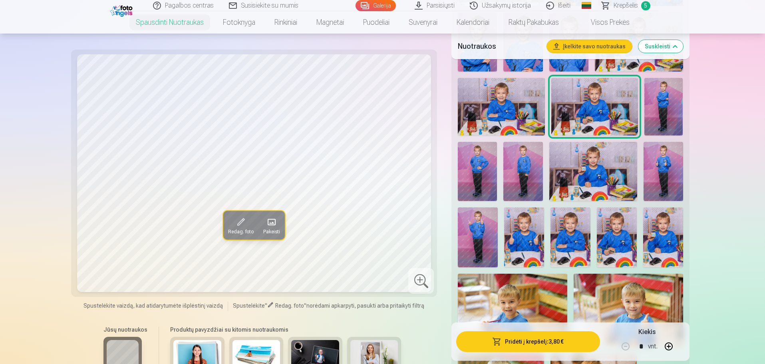
scroll to position [479, 0]
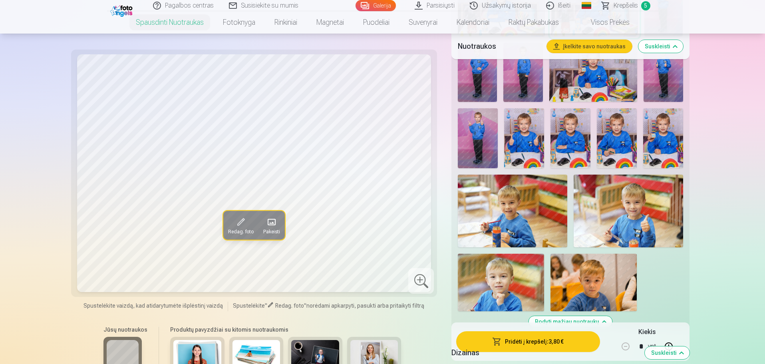
click at [646, 212] on img at bounding box center [627, 210] width 109 height 73
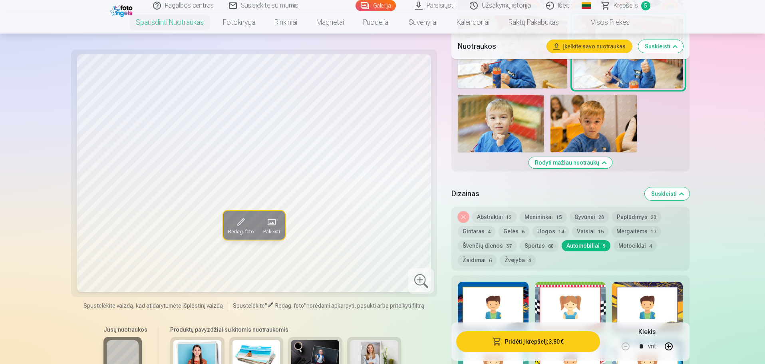
scroll to position [639, 0]
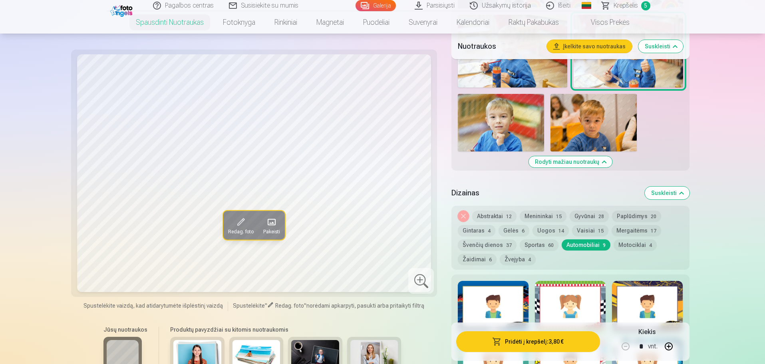
click at [489, 216] on button "Abstraktai 12" at bounding box center [494, 215] width 44 height 11
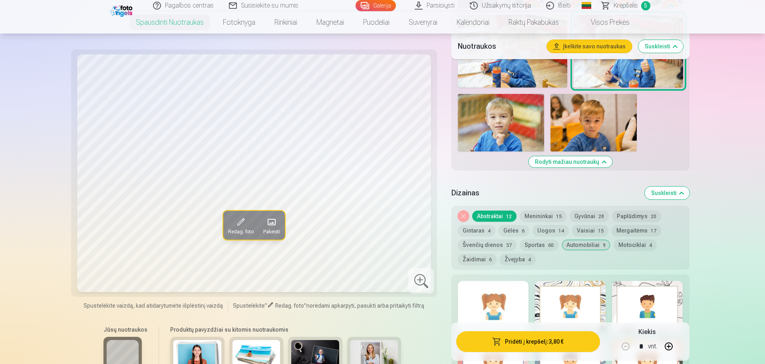
click at [490, 287] on div at bounding box center [493, 306] width 71 height 51
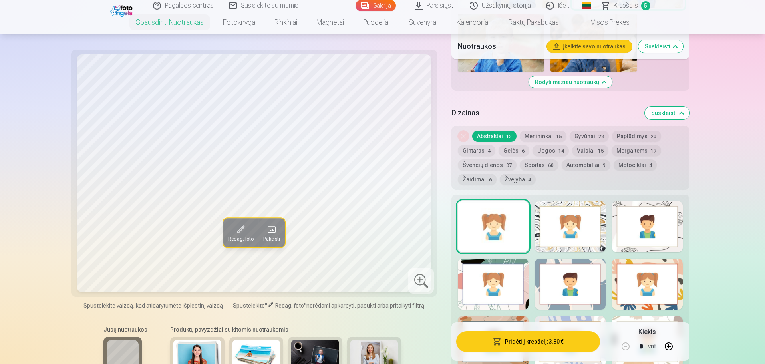
scroll to position [679, 0]
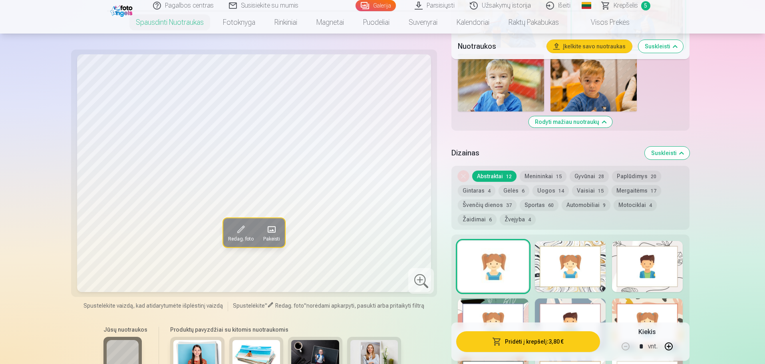
click at [498, 205] on button "Švenčių dienos 37" at bounding box center [487, 204] width 59 height 11
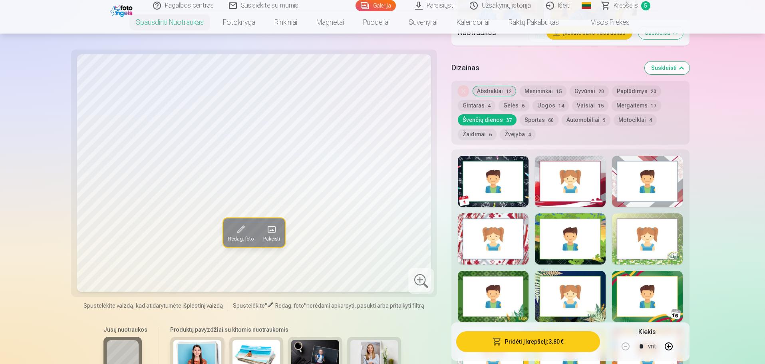
scroll to position [798, 0]
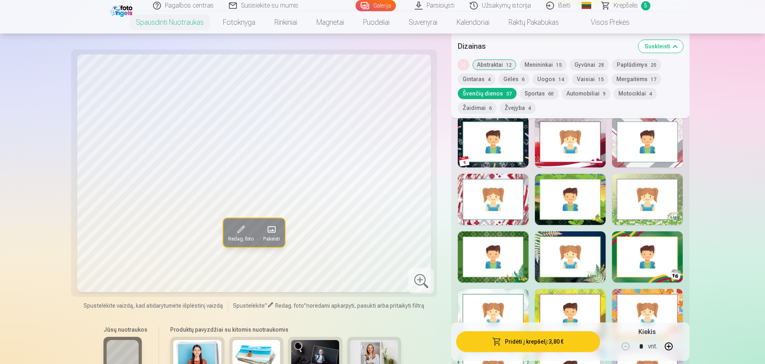
click at [600, 210] on div at bounding box center [570, 199] width 71 height 51
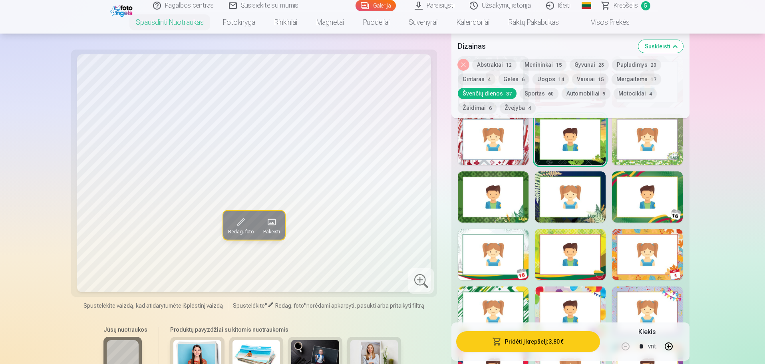
scroll to position [878, 0]
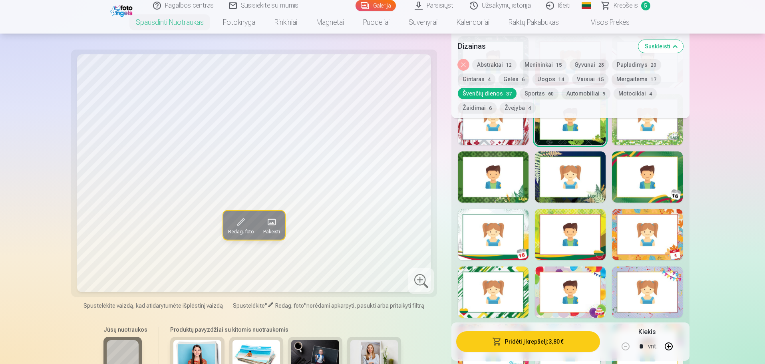
click at [600, 252] on div at bounding box center [570, 234] width 71 height 51
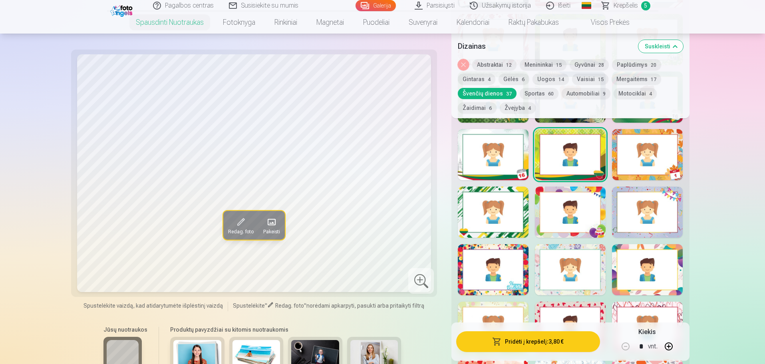
scroll to position [998, 0]
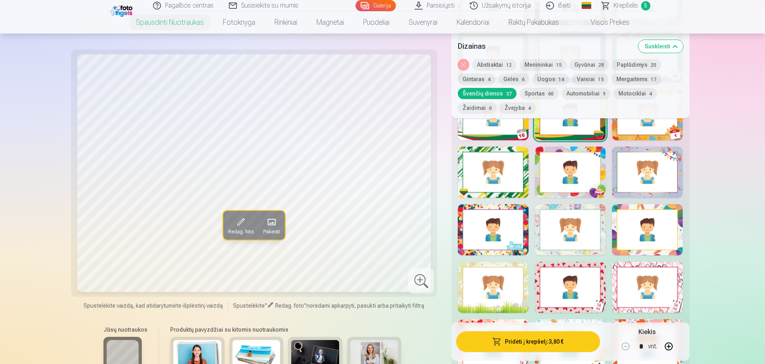
click at [679, 242] on div at bounding box center [647, 229] width 71 height 51
click at [528, 244] on div "Rodyti mažiau dizainų" at bounding box center [570, 295] width 238 height 771
click at [523, 247] on div at bounding box center [493, 229] width 71 height 51
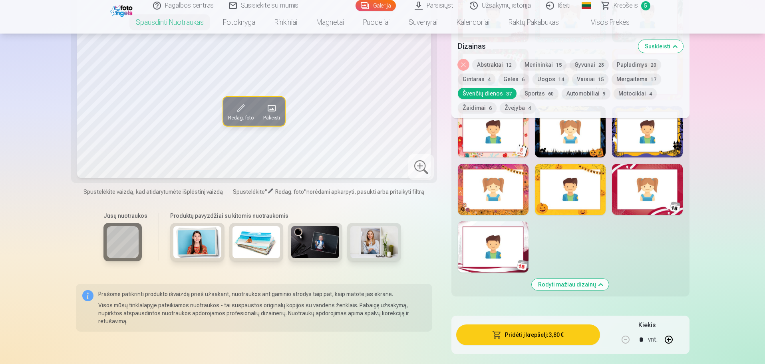
scroll to position [1397, 0]
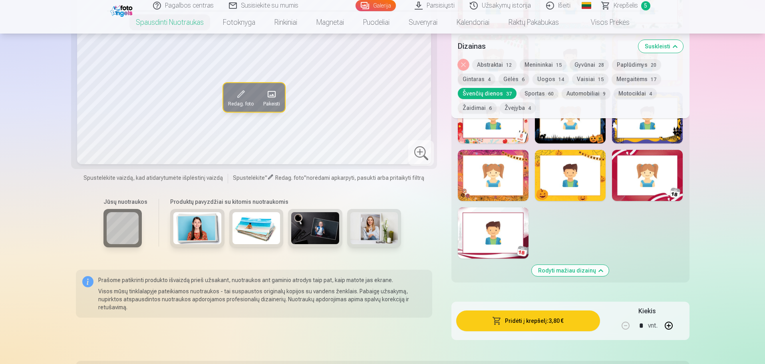
click at [525, 242] on div at bounding box center [493, 232] width 71 height 51
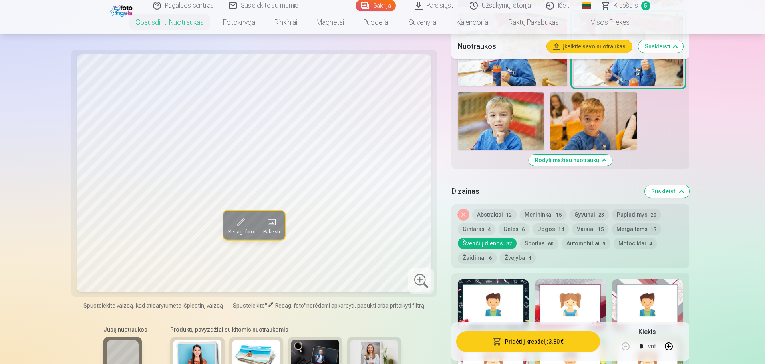
scroll to position [639, 0]
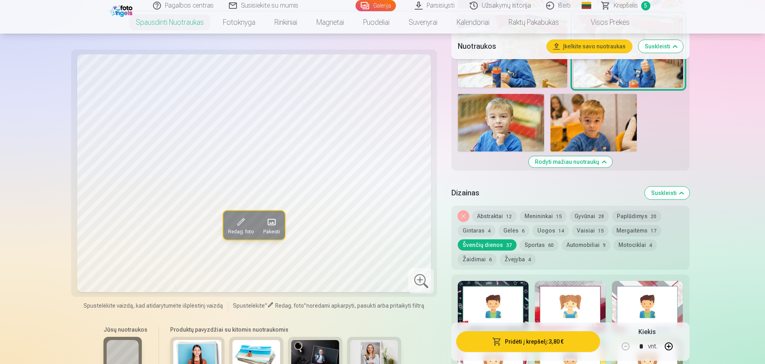
click at [549, 232] on button "Uogos 14" at bounding box center [550, 230] width 36 height 11
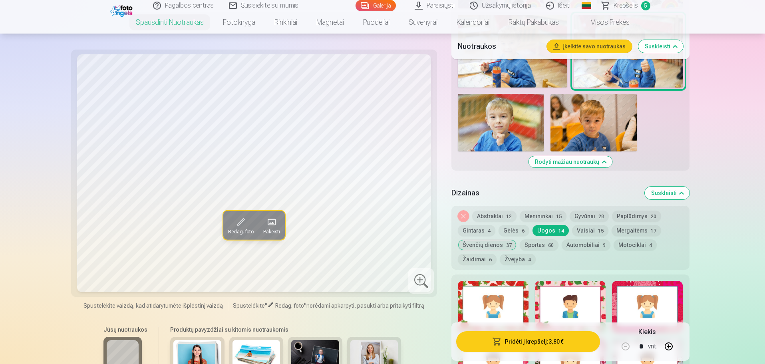
click at [509, 216] on span "12" at bounding box center [509, 217] width 6 height 6
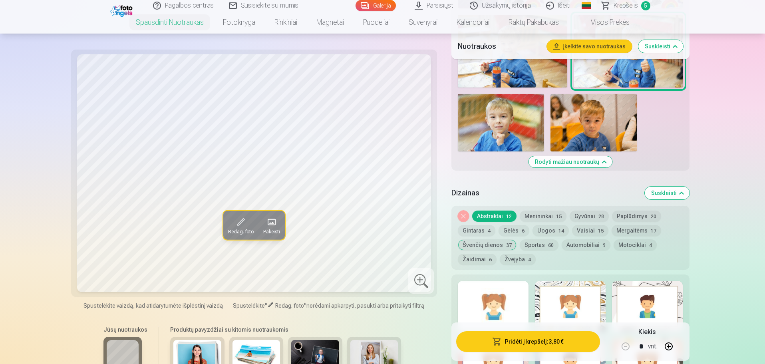
click at [484, 301] on div at bounding box center [493, 306] width 71 height 51
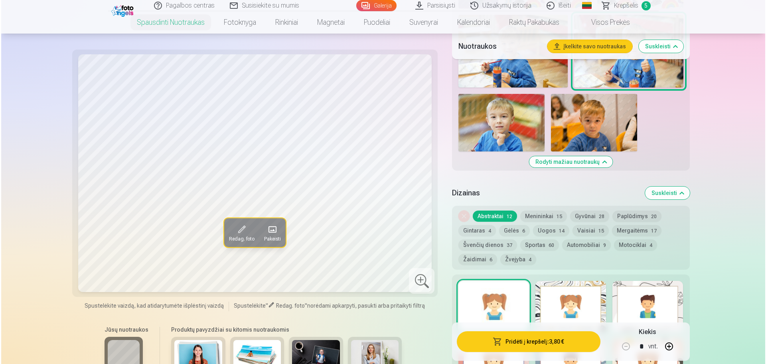
scroll to position [679, 0]
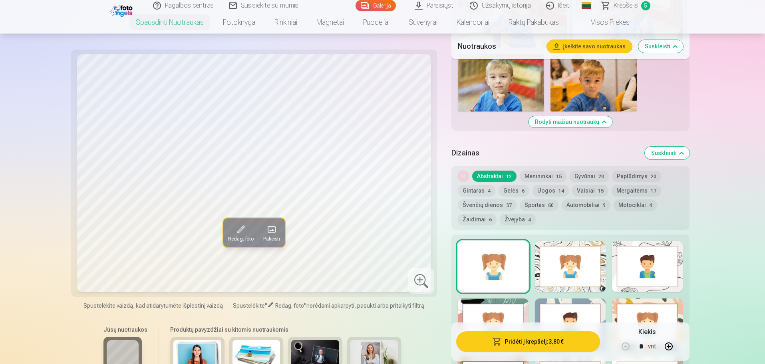
click at [532, 340] on button "Pridėti į krepšelį : 3,80 €" at bounding box center [527, 341] width 143 height 21
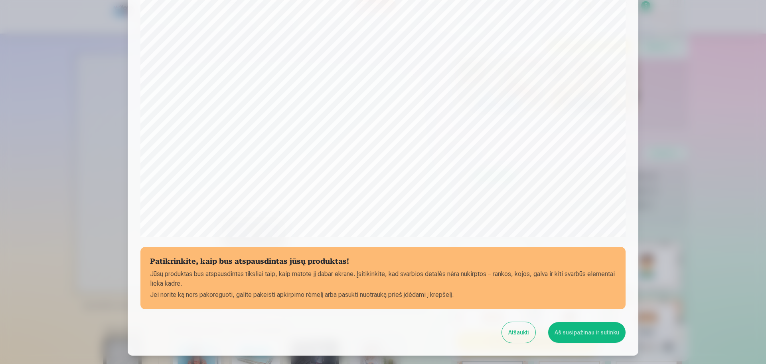
scroll to position [171, 0]
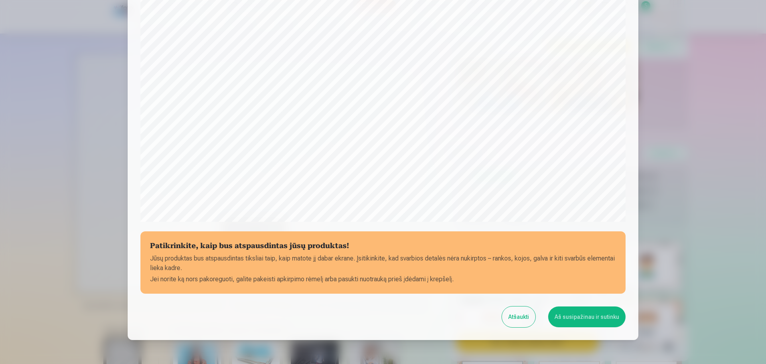
click at [584, 314] on button "Aš susipažinau ir sutinku" at bounding box center [587, 316] width 77 height 21
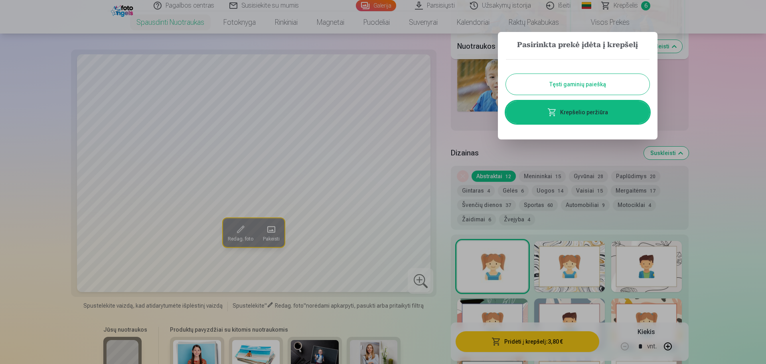
click at [568, 105] on link "Krepšelio peržiūra" at bounding box center [578, 112] width 144 height 22
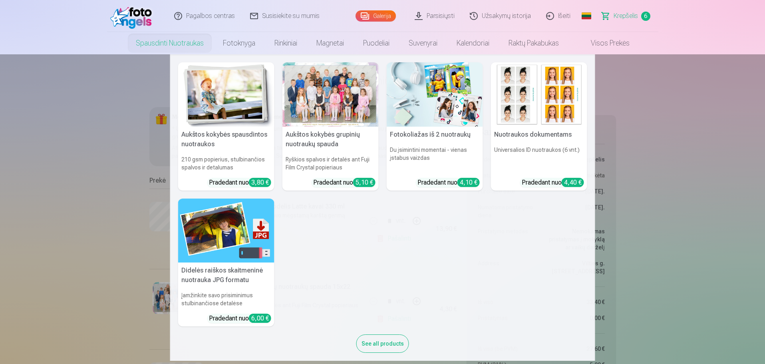
click at [215, 93] on img at bounding box center [226, 94] width 96 height 64
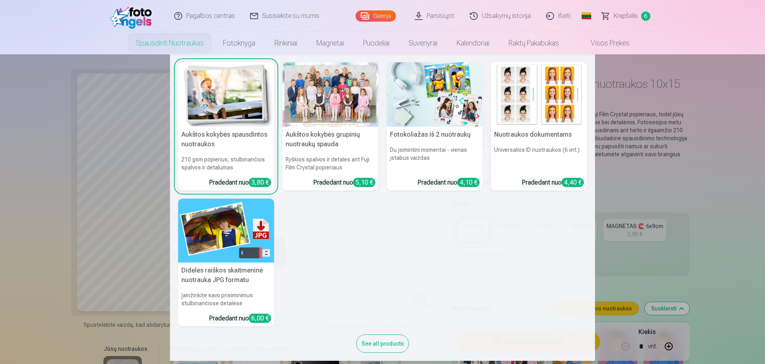
click at [446, 105] on img at bounding box center [434, 94] width 96 height 64
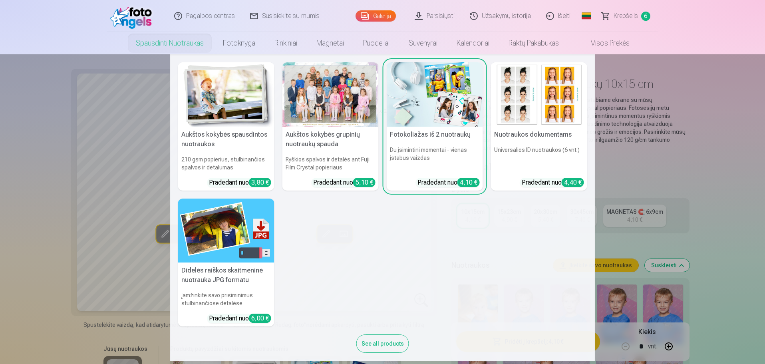
click at [532, 123] on img at bounding box center [539, 94] width 96 height 64
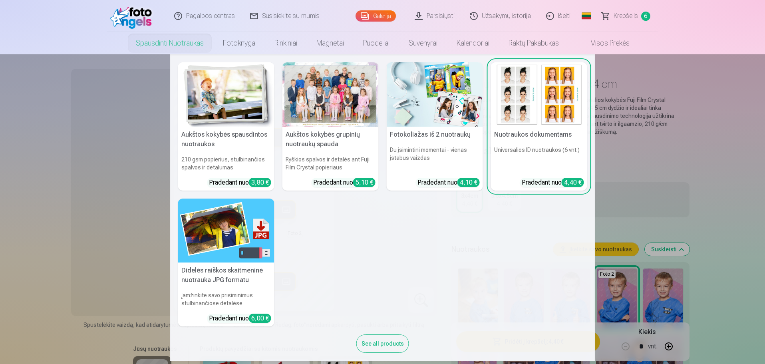
click at [209, 95] on img at bounding box center [226, 94] width 96 height 64
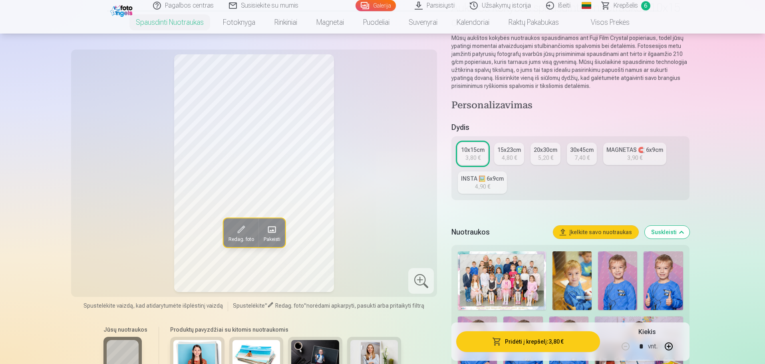
scroll to position [80, 0]
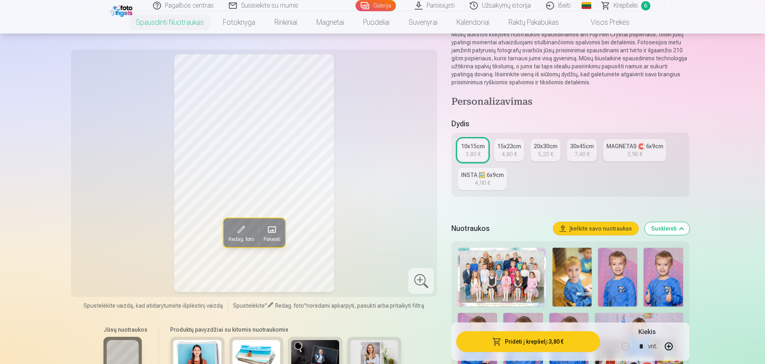
click at [620, 276] on img at bounding box center [617, 277] width 39 height 59
click at [677, 277] on img at bounding box center [662, 277] width 39 height 59
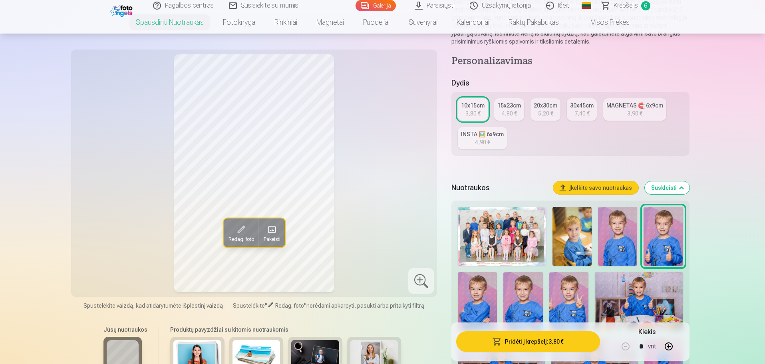
scroll to position [160, 0]
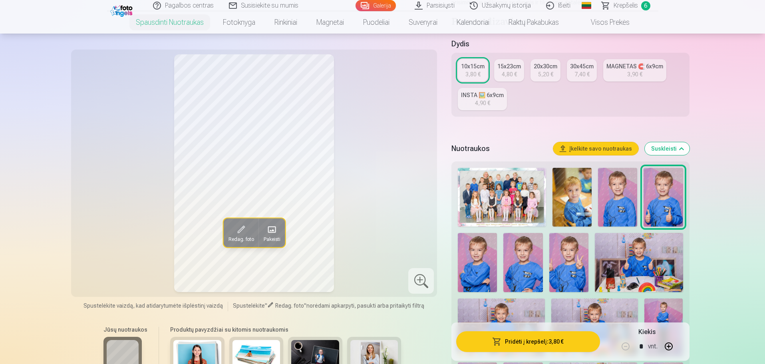
click at [472, 257] on img at bounding box center [477, 262] width 39 height 59
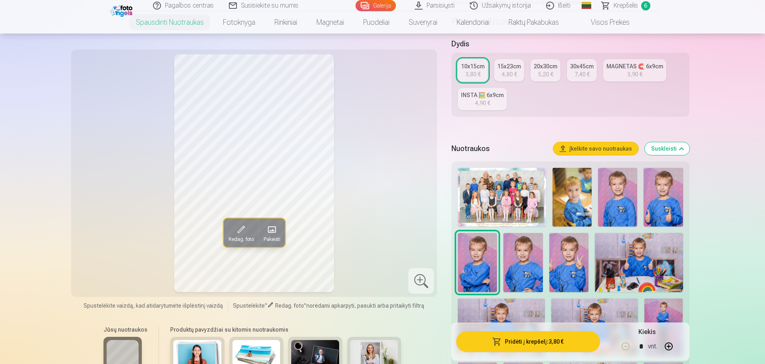
click at [514, 259] on img at bounding box center [522, 262] width 39 height 59
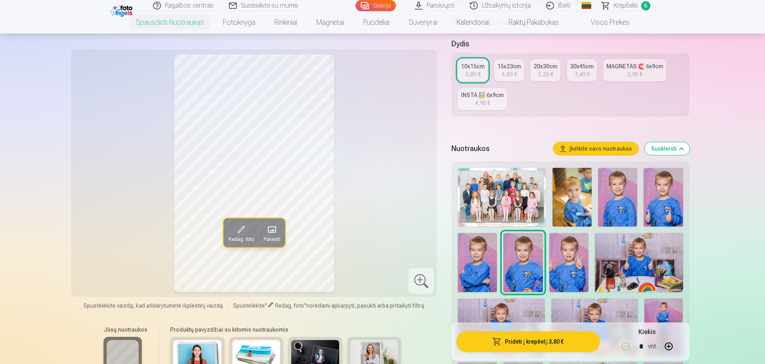
click at [567, 260] on img at bounding box center [568, 262] width 39 height 59
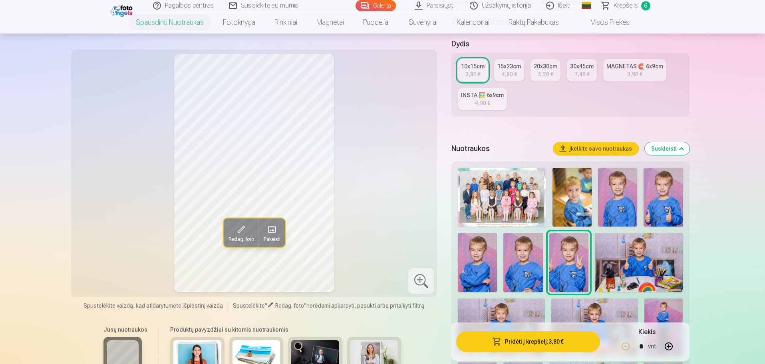
click at [642, 259] on img at bounding box center [638, 262] width 88 height 59
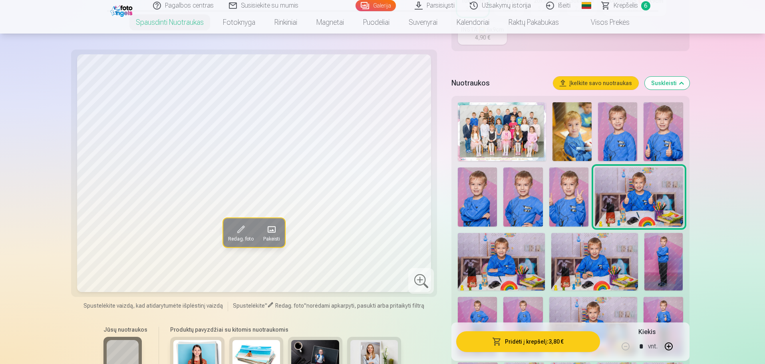
scroll to position [240, 0]
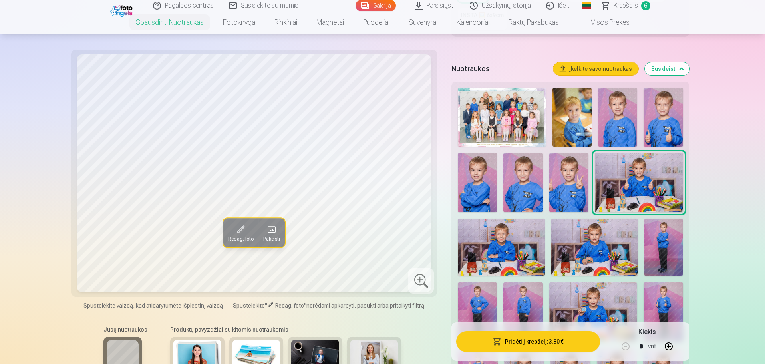
click at [480, 260] on img at bounding box center [501, 247] width 87 height 58
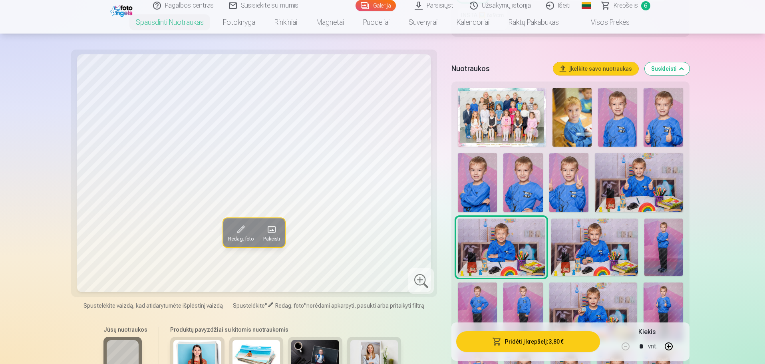
click at [586, 252] on img at bounding box center [594, 247] width 87 height 58
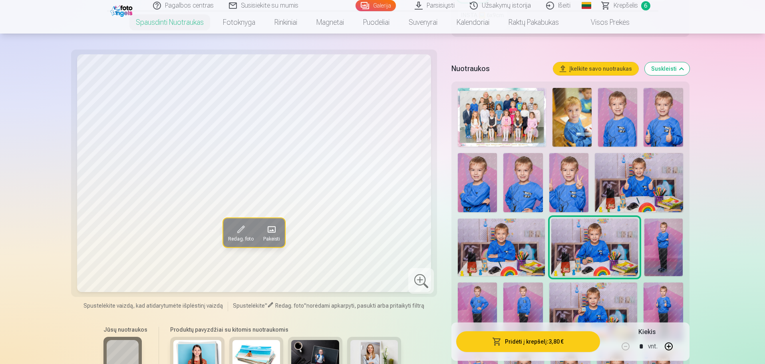
click at [662, 246] on img at bounding box center [663, 247] width 39 height 58
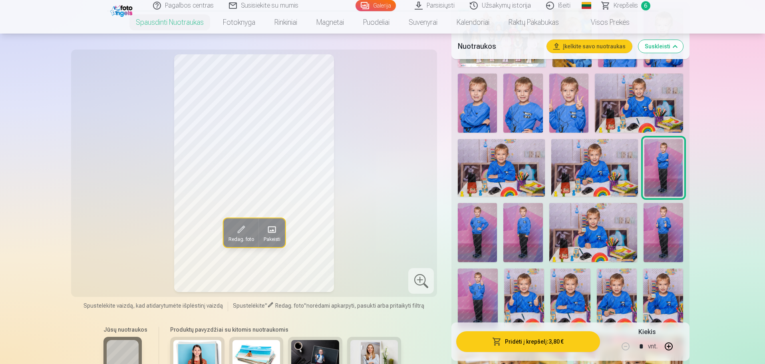
scroll to position [319, 0]
click at [472, 230] on img at bounding box center [477, 231] width 39 height 59
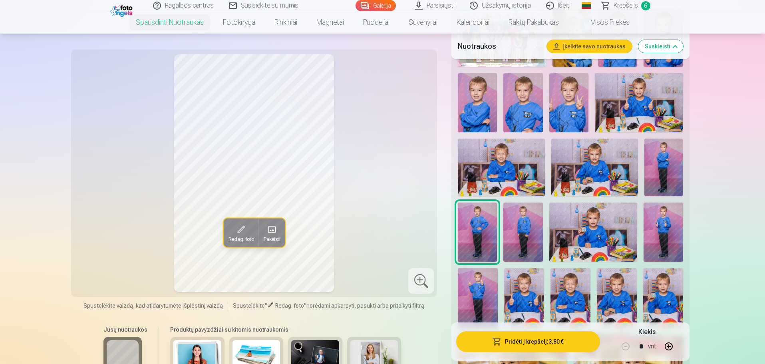
click at [524, 231] on img at bounding box center [522, 231] width 39 height 59
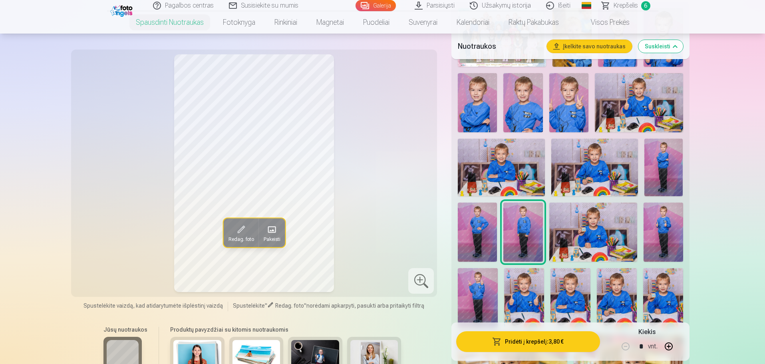
click at [662, 235] on img at bounding box center [662, 231] width 39 height 59
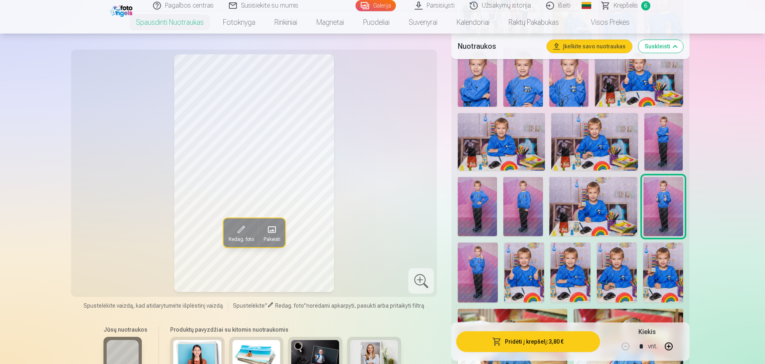
scroll to position [359, 0]
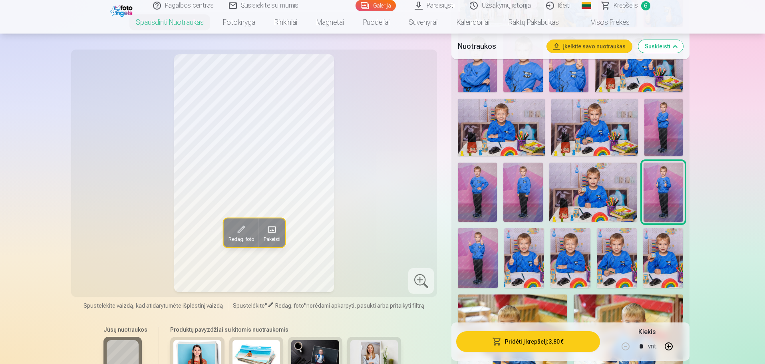
click at [476, 248] on img at bounding box center [478, 258] width 40 height 60
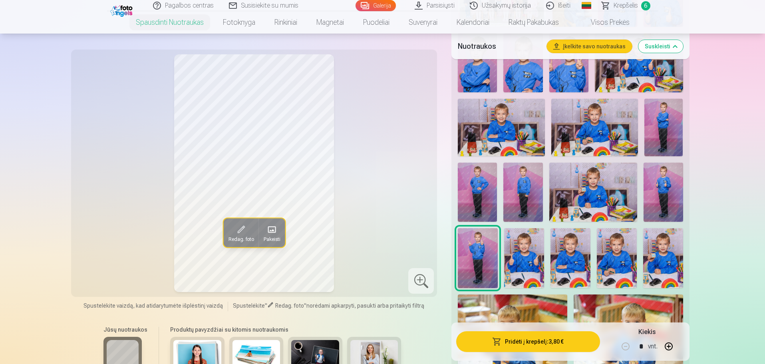
click at [619, 256] on img at bounding box center [616, 258] width 40 height 60
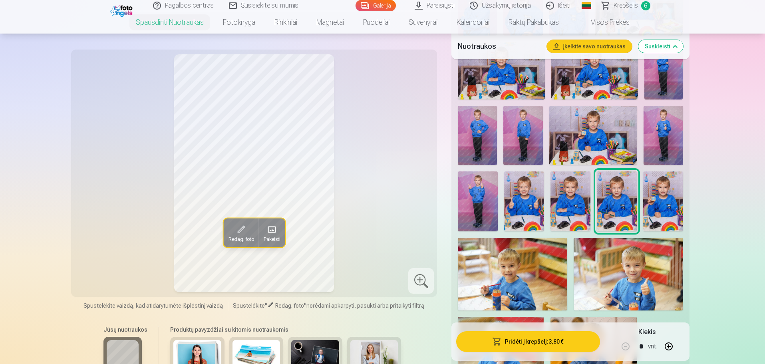
scroll to position [439, 0]
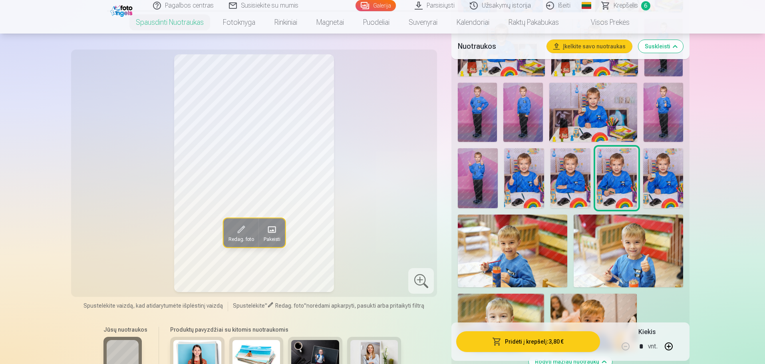
click at [619, 256] on img at bounding box center [627, 250] width 109 height 73
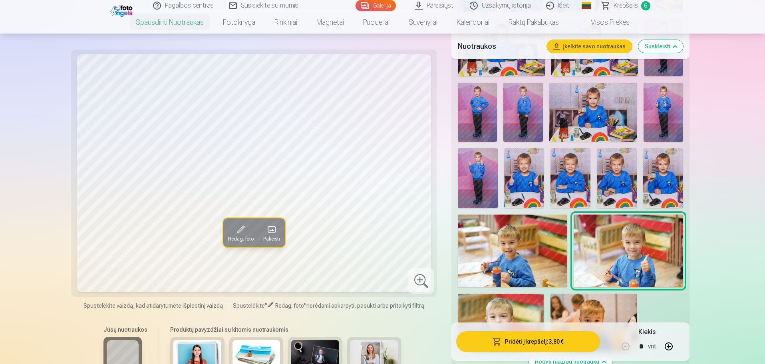
click at [496, 259] on img at bounding box center [512, 250] width 109 height 73
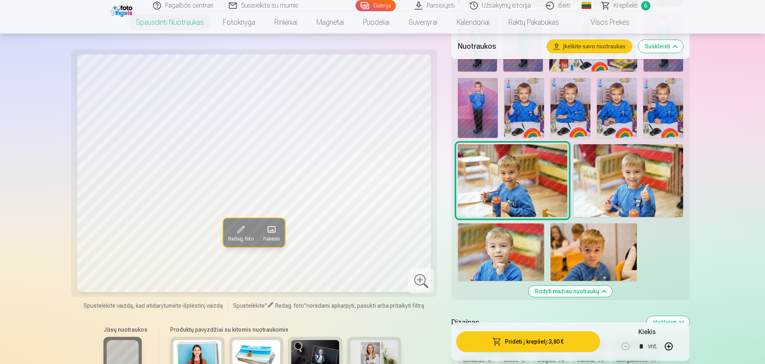
scroll to position [519, 0]
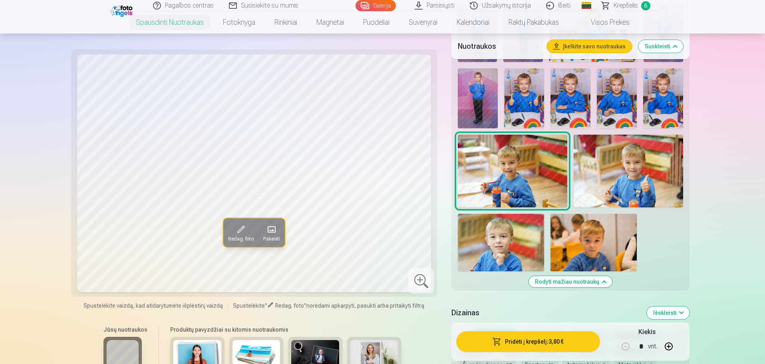
click at [497, 259] on img at bounding box center [501, 242] width 86 height 57
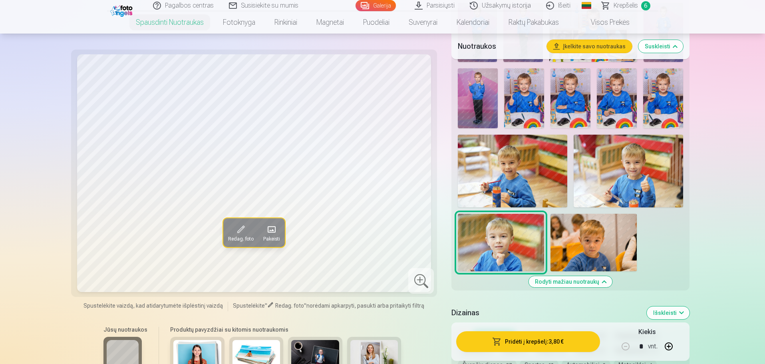
click at [609, 250] on img at bounding box center [593, 242] width 86 height 57
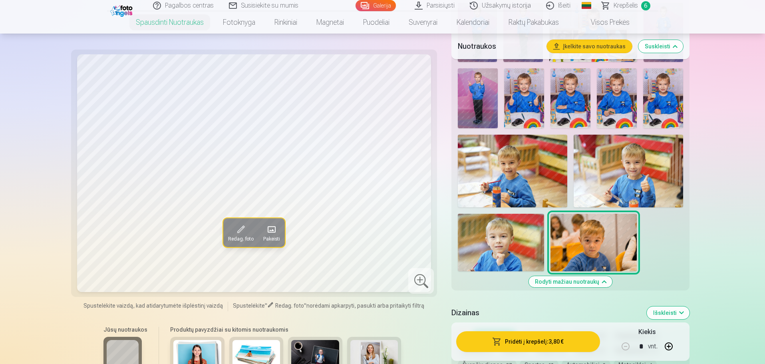
click at [505, 254] on img at bounding box center [501, 242] width 86 height 57
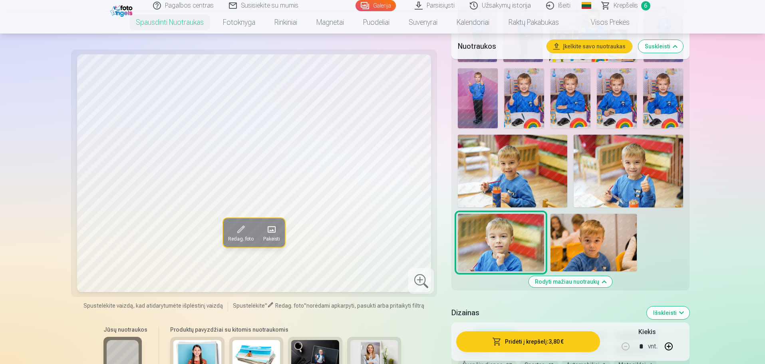
click at [578, 247] on img at bounding box center [593, 242] width 86 height 57
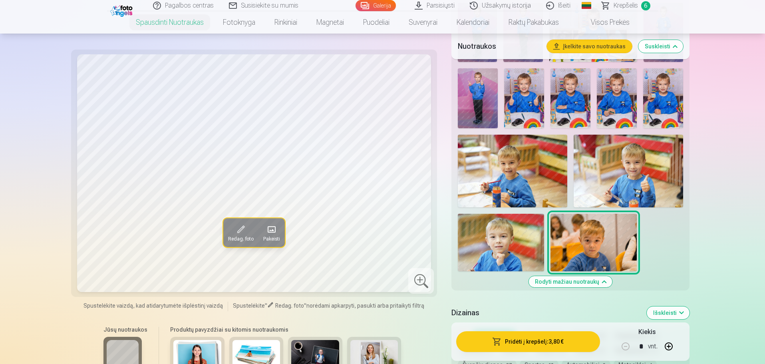
click at [505, 251] on img at bounding box center [501, 242] width 86 height 57
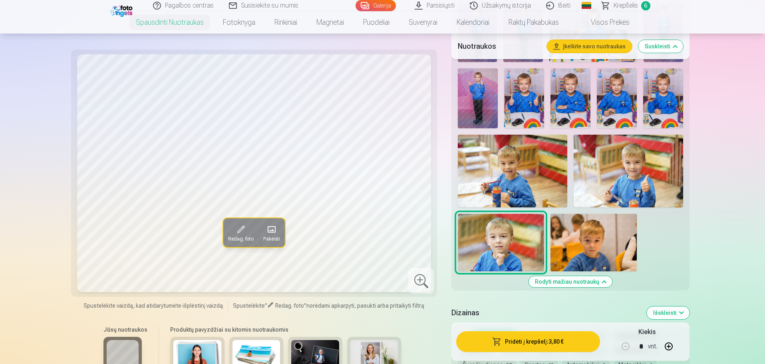
click at [569, 247] on img at bounding box center [593, 242] width 86 height 57
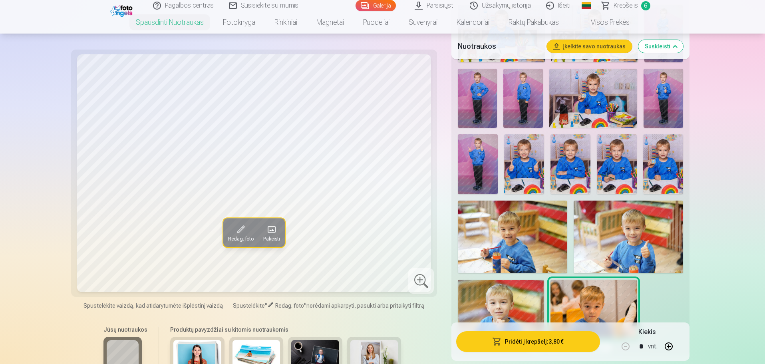
scroll to position [439, 0]
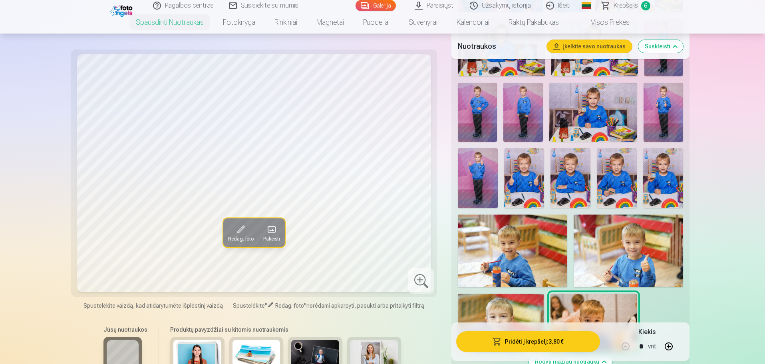
click at [669, 166] on img at bounding box center [663, 178] width 40 height 60
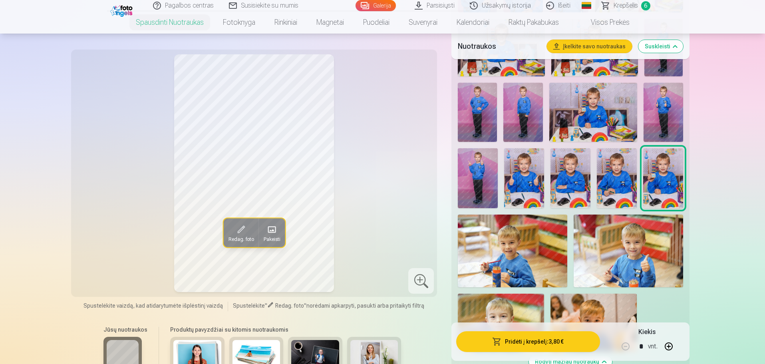
click at [616, 181] on img at bounding box center [616, 178] width 40 height 60
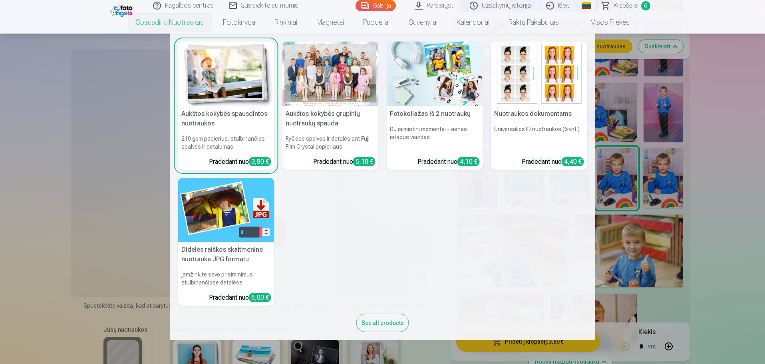
drag, startPoint x: 418, startPoint y: 67, endPoint x: 412, endPoint y: 69, distance: 7.0
click at [418, 67] on img at bounding box center [434, 74] width 96 height 64
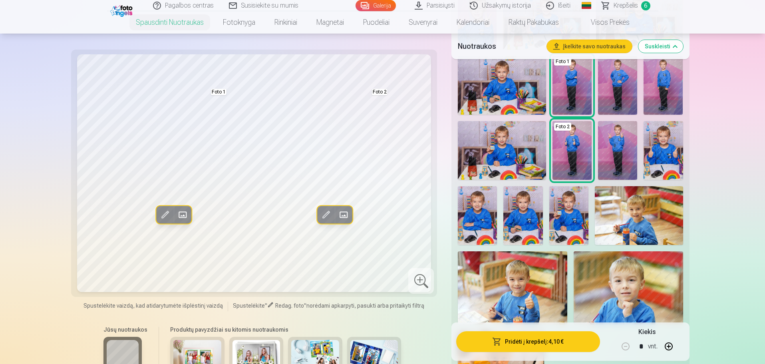
scroll to position [359, 0]
click at [522, 214] on img at bounding box center [522, 215] width 39 height 59
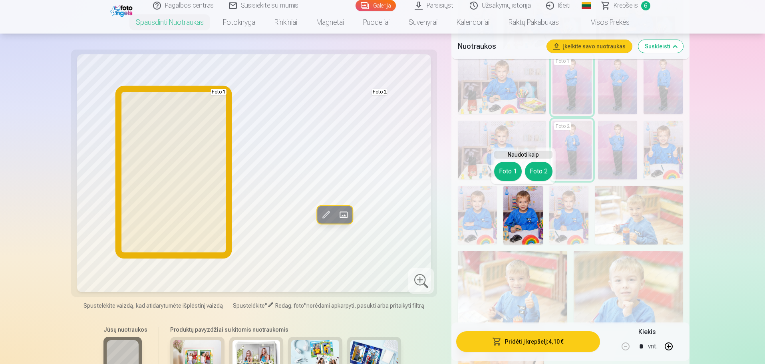
click at [505, 173] on button "Foto 1" at bounding box center [508, 171] width 28 height 19
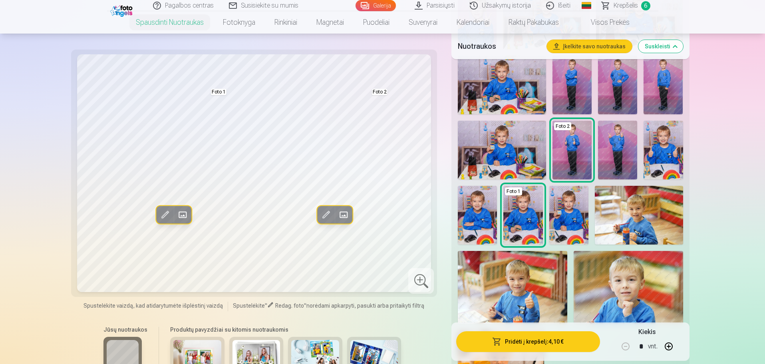
click at [577, 142] on img at bounding box center [571, 150] width 39 height 59
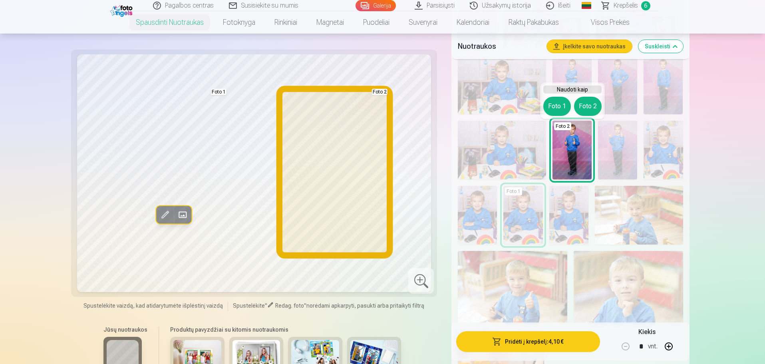
click at [587, 109] on button "Foto 2" at bounding box center [588, 106] width 28 height 19
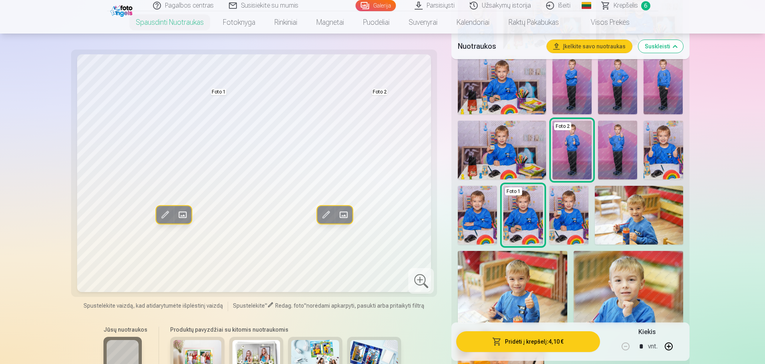
click at [618, 146] on img at bounding box center [617, 150] width 39 height 59
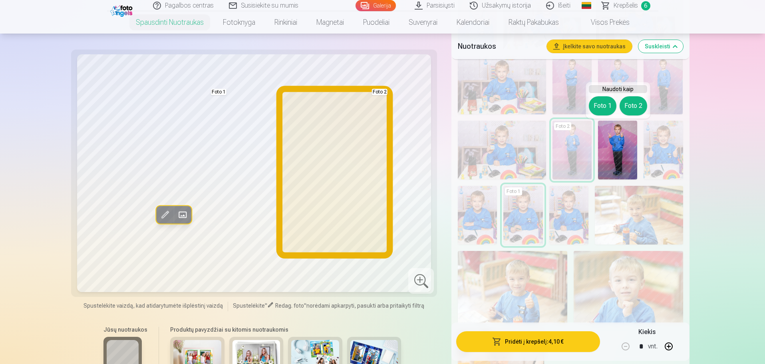
click at [632, 105] on button "Foto 2" at bounding box center [633, 105] width 28 height 19
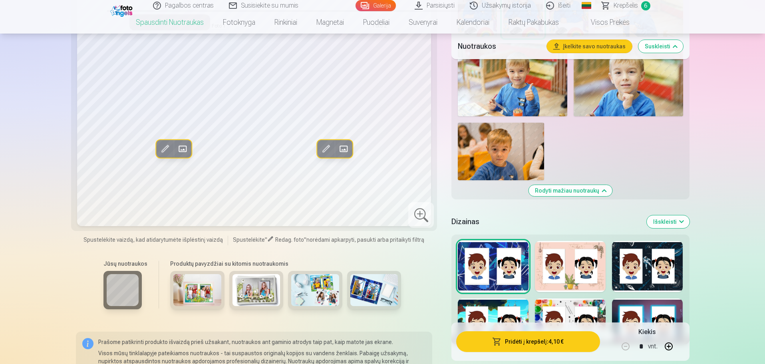
scroll to position [599, 0]
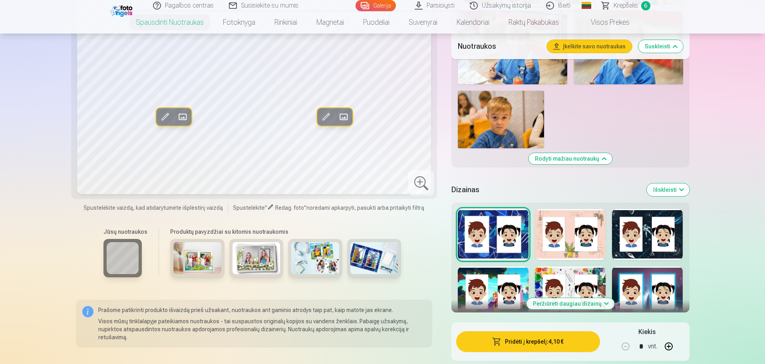
click at [566, 278] on div at bounding box center [570, 291] width 71 height 51
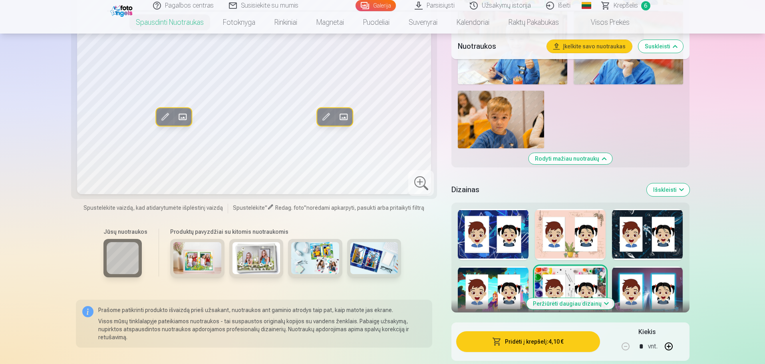
click at [670, 190] on button "Išskleisti" at bounding box center [667, 189] width 43 height 13
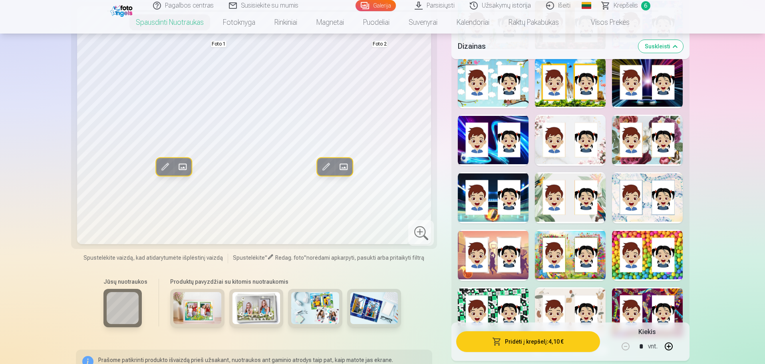
scroll to position [998, 0]
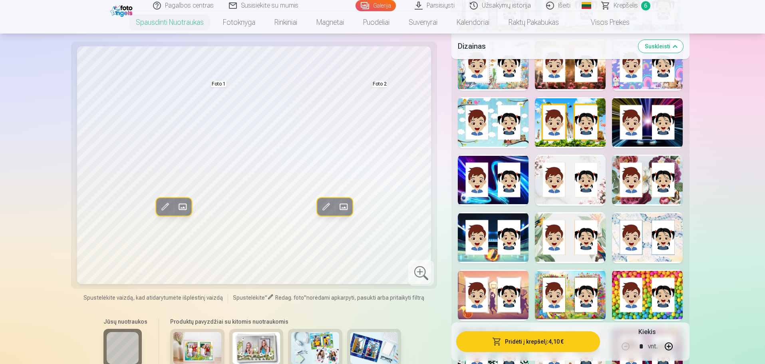
click at [572, 180] on div at bounding box center [570, 179] width 71 height 51
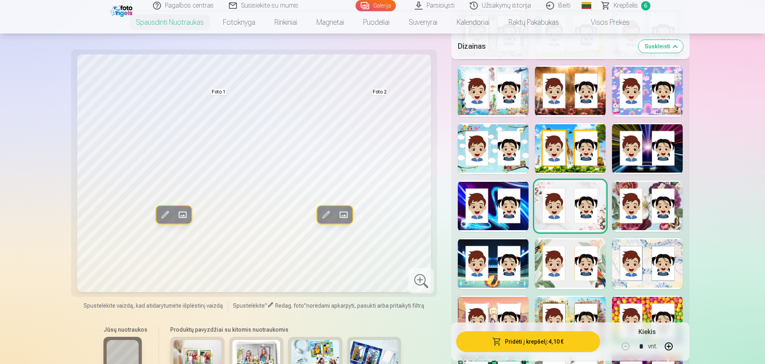
scroll to position [958, 0]
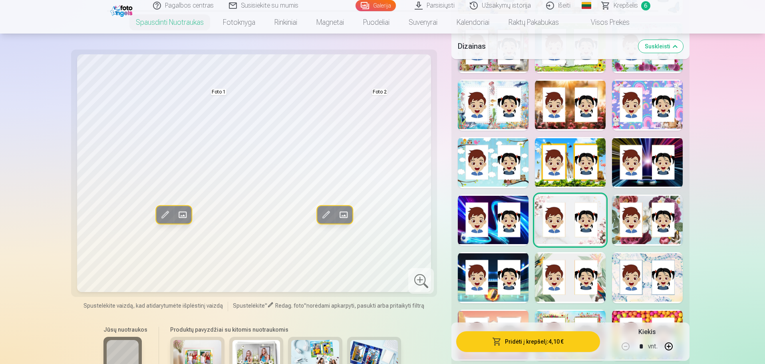
click at [491, 158] on div at bounding box center [493, 162] width 71 height 51
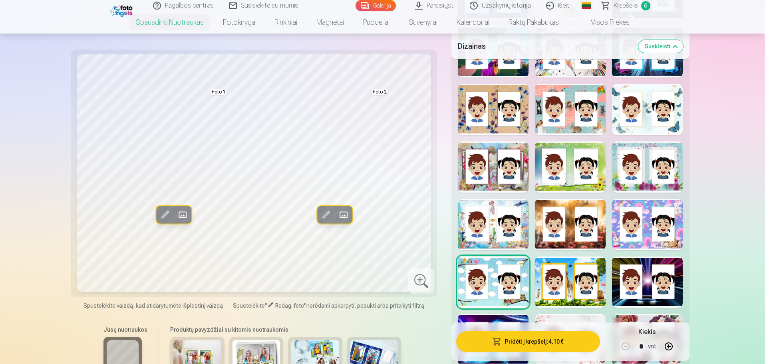
scroll to position [838, 0]
click at [571, 167] on div at bounding box center [570, 167] width 71 height 51
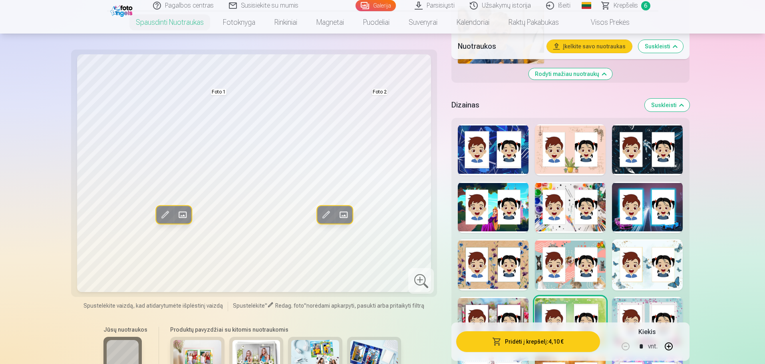
scroll to position [679, 0]
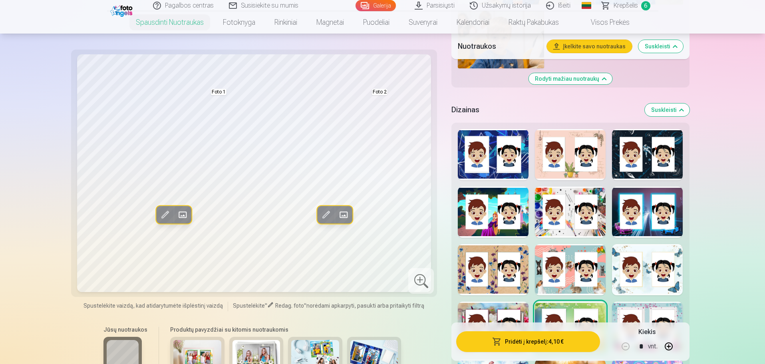
click at [571, 167] on div at bounding box center [570, 154] width 71 height 51
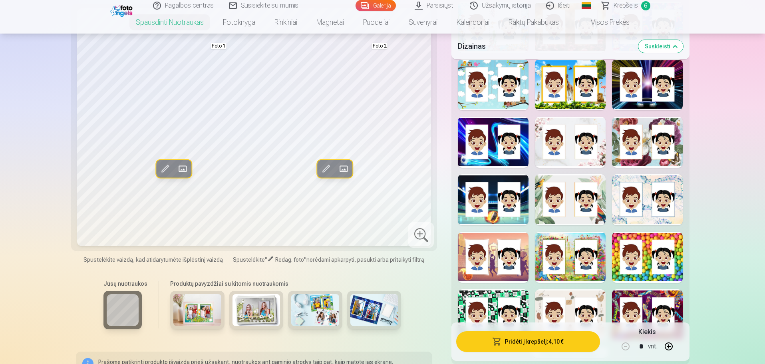
scroll to position [1038, 0]
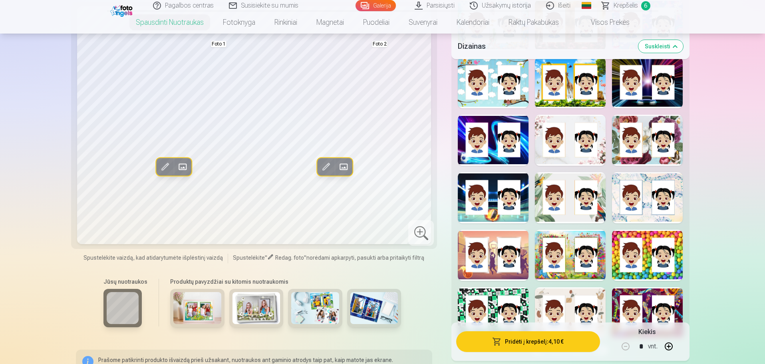
click at [646, 196] on div at bounding box center [647, 197] width 71 height 51
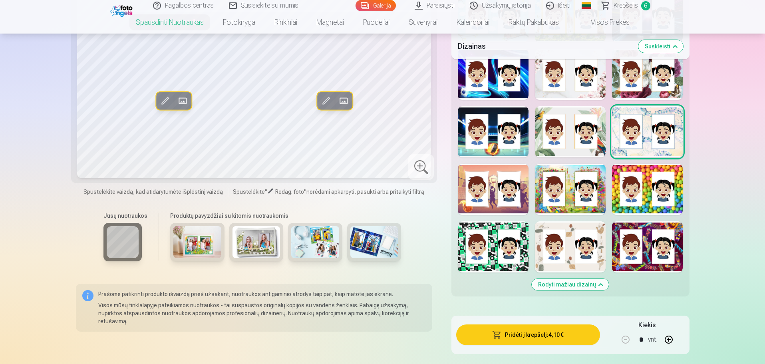
scroll to position [1118, 0]
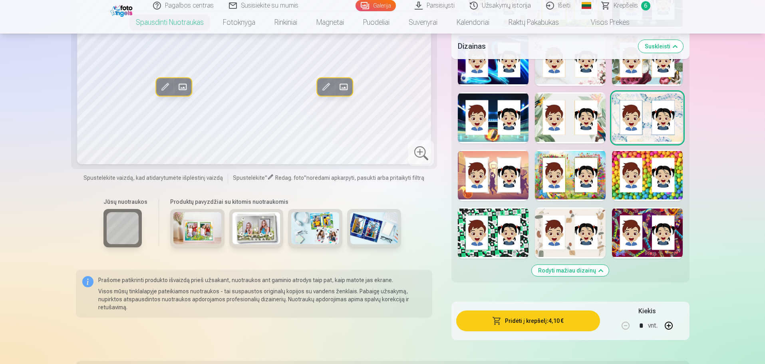
click at [495, 250] on div at bounding box center [493, 232] width 71 height 51
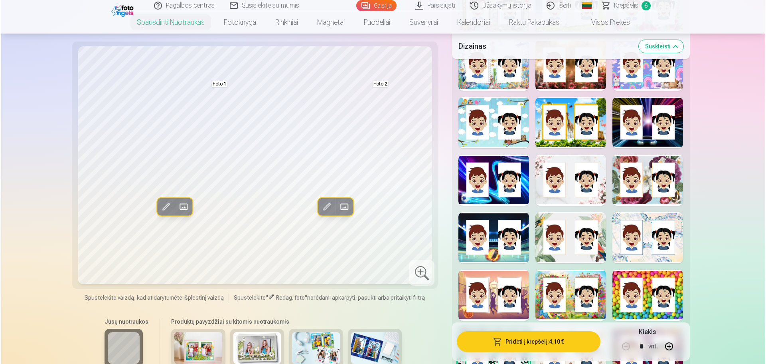
scroll to position [958, 0]
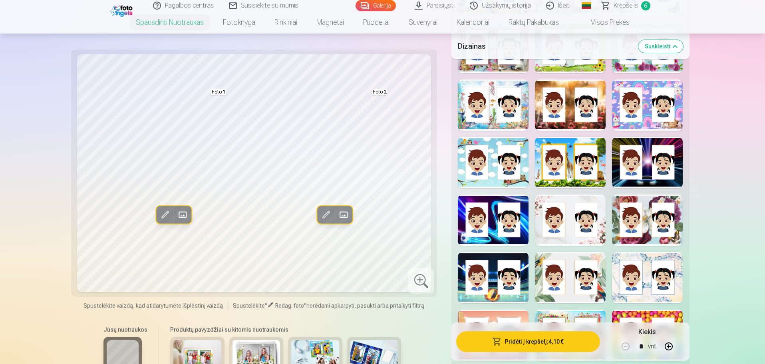
click at [483, 158] on div at bounding box center [493, 162] width 71 height 51
click at [533, 340] on button "Pridėti į krepšelį : 4,10 €" at bounding box center [527, 341] width 143 height 21
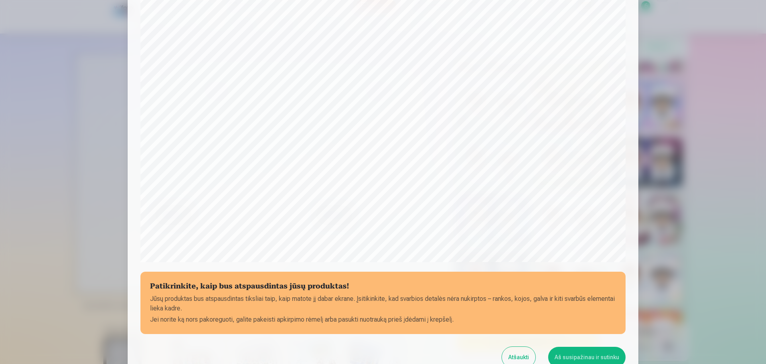
scroll to position [131, 0]
click at [582, 353] on button "Aš susipažinau ir sutinku" at bounding box center [587, 356] width 77 height 21
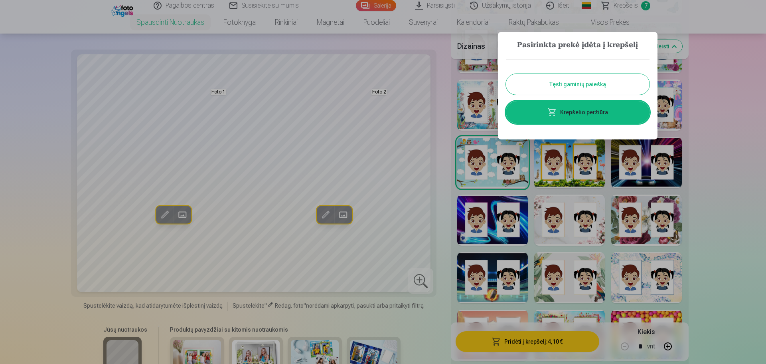
click at [586, 111] on link "Krepšelio peržiūra" at bounding box center [578, 112] width 144 height 22
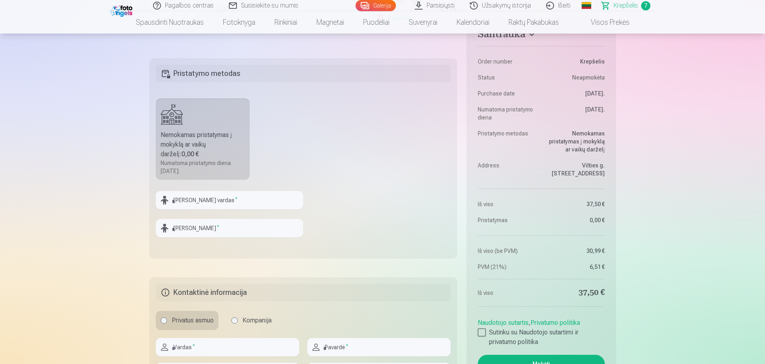
scroll to position [719, 0]
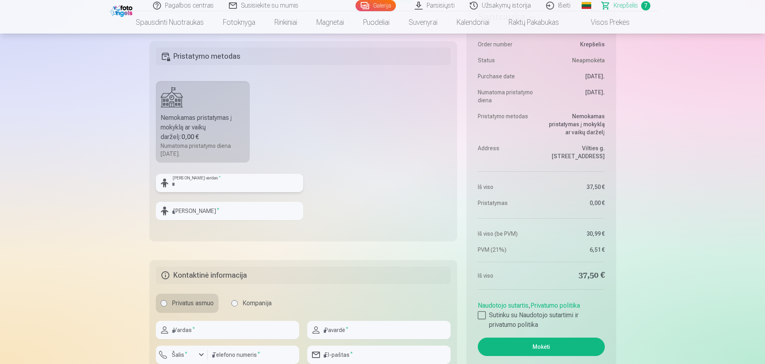
click at [186, 179] on input "text" at bounding box center [229, 183] width 147 height 18
type input "******"
click at [187, 211] on input "text" at bounding box center [229, 211] width 147 height 18
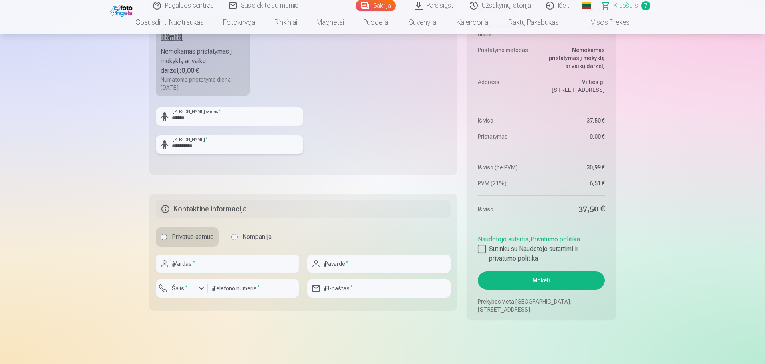
scroll to position [798, 0]
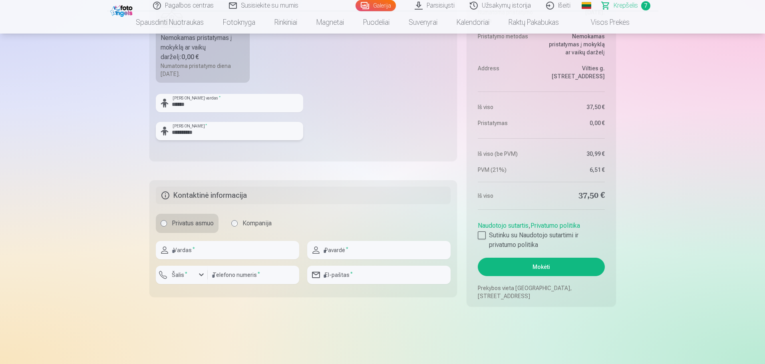
type input "**********"
click at [186, 249] on input "text" at bounding box center [227, 250] width 143 height 18
type input "****"
type input "**********"
type input "*********"
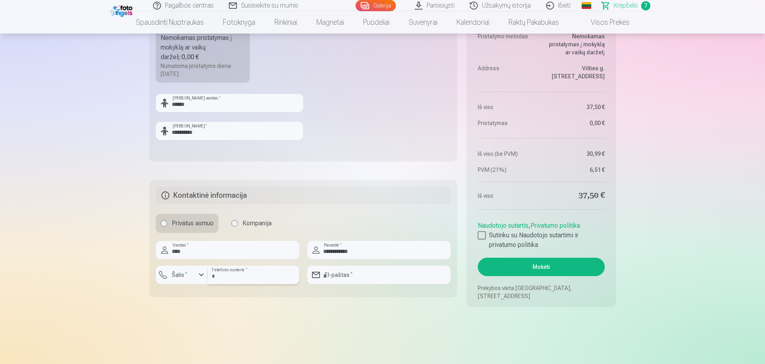
type input "**********"
click at [203, 275] on div "button" at bounding box center [201, 275] width 10 height 10
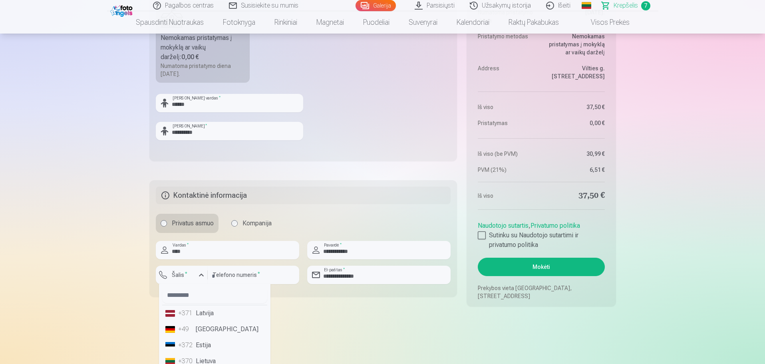
scroll to position [40, 0]
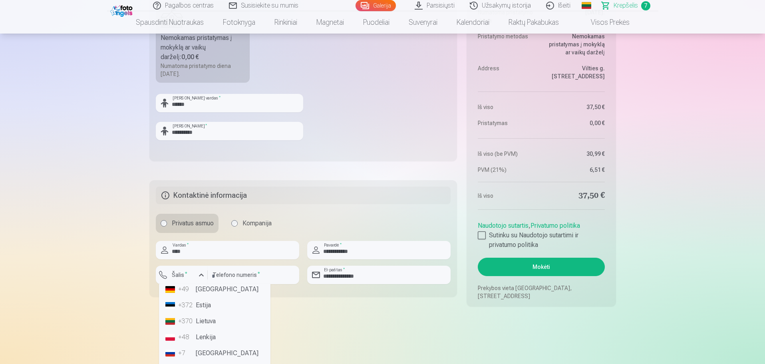
click at [208, 319] on li "+370 Lietuva" at bounding box center [214, 321] width 105 height 16
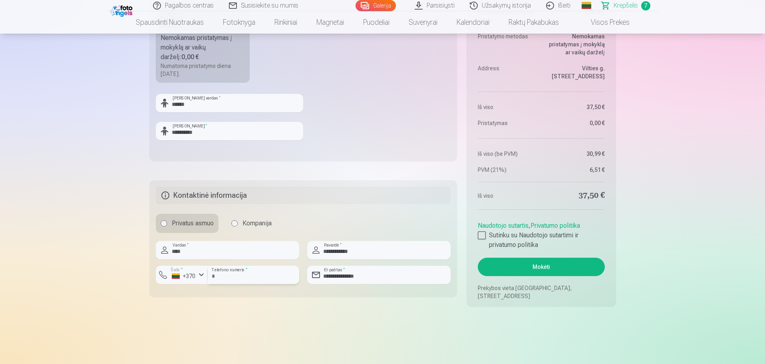
click at [213, 275] on input "*********" at bounding box center [253, 274] width 91 height 18
drag, startPoint x: 213, startPoint y: 275, endPoint x: 215, endPoint y: 287, distance: 11.8
click at [214, 288] on div "********* Telefono numeris *" at bounding box center [253, 277] width 91 height 25
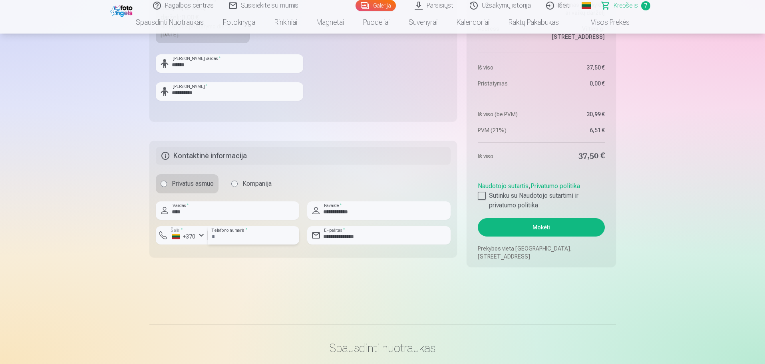
scroll to position [838, 0]
type input "********"
click at [479, 195] on div at bounding box center [481, 195] width 8 height 8
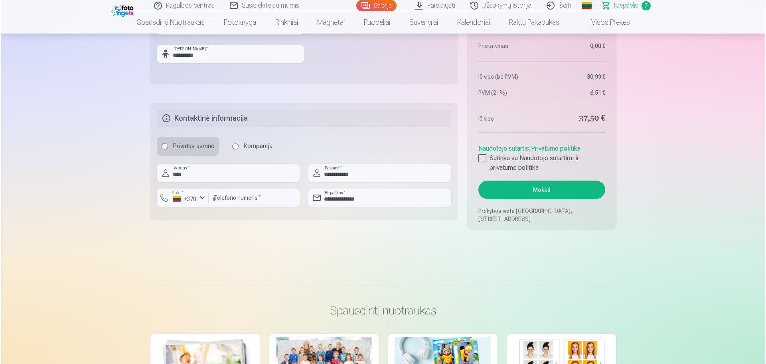
scroll to position [874, 0]
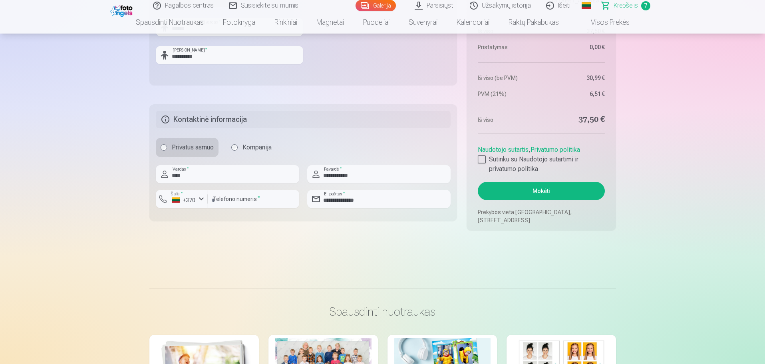
click at [545, 188] on button "Mokėti" at bounding box center [540, 191] width 127 height 18
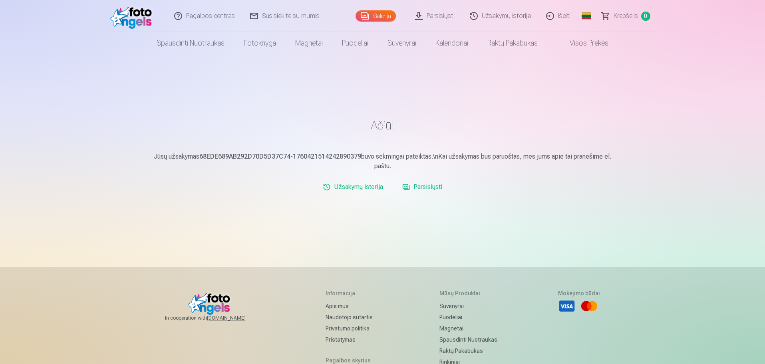
click at [429, 187] on link "Parsisiųsti" at bounding box center [422, 187] width 46 height 16
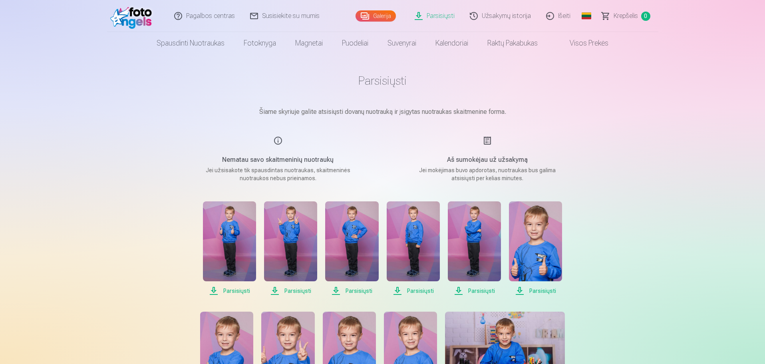
click at [440, 16] on link "Parsisiųsti" at bounding box center [434, 16] width 55 height 32
click at [436, 15] on link "Parsisiųsti" at bounding box center [434, 16] width 55 height 32
click at [584, 44] on link "Visos prekės" at bounding box center [582, 43] width 71 height 22
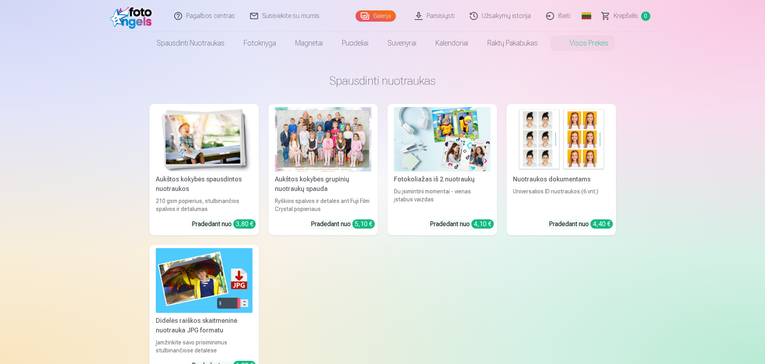
click at [377, 15] on link "Galerija" at bounding box center [375, 15] width 40 height 11
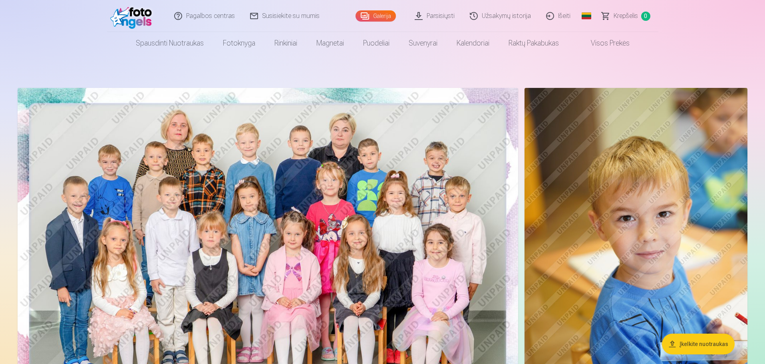
click at [438, 14] on link "Parsisiųsti" at bounding box center [434, 16] width 55 height 32
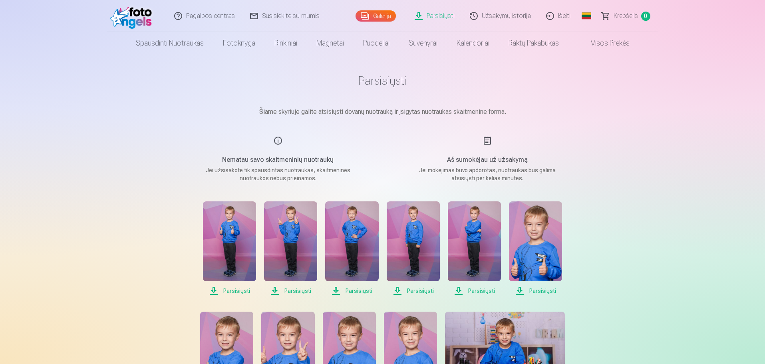
click at [488, 168] on p "Jei mokėjimas buvo apdorotas, nuotraukas bus galima atsisiųsti per kelias minut…" at bounding box center [487, 174] width 152 height 16
click at [234, 290] on span "Parsisiųsti" at bounding box center [229, 291] width 53 height 10
click at [295, 292] on span "Parsisiųsti" at bounding box center [290, 291] width 53 height 10
click at [358, 291] on span "Parsisiųsti" at bounding box center [351, 291] width 53 height 10
click at [423, 291] on span "Parsisiųsti" at bounding box center [412, 291] width 53 height 10
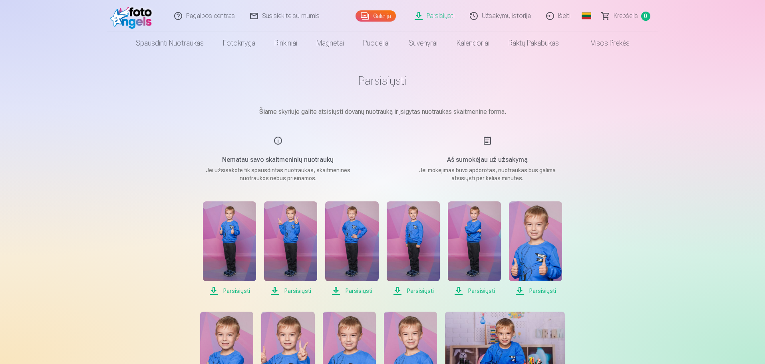
click at [482, 291] on span "Parsisiųsti" at bounding box center [474, 291] width 53 height 10
click at [539, 291] on span "Parsisiųsti" at bounding box center [535, 291] width 53 height 10
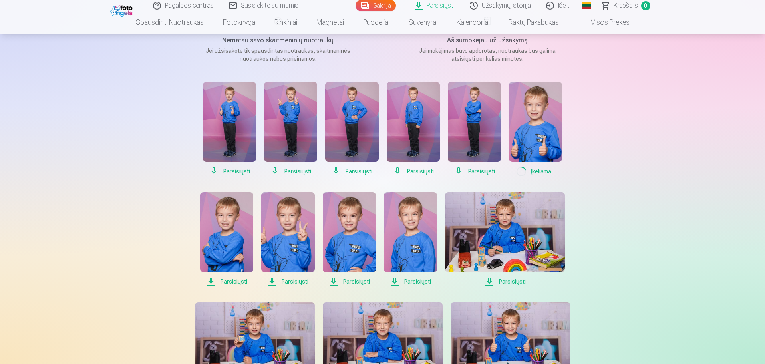
scroll to position [120, 0]
click at [236, 281] on span "Parsisiųsti" at bounding box center [226, 281] width 53 height 10
click at [300, 281] on span "Parsisiųsti" at bounding box center [287, 281] width 53 height 10
click at [354, 281] on span "Parsisiųsti" at bounding box center [349, 281] width 53 height 10
click at [417, 281] on span "Parsisiųsti" at bounding box center [410, 281] width 53 height 10
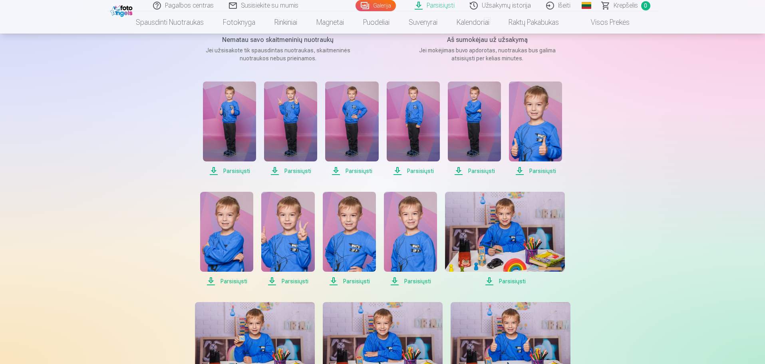
click at [503, 281] on span "Parsisiųsti" at bounding box center [505, 281] width 120 height 10
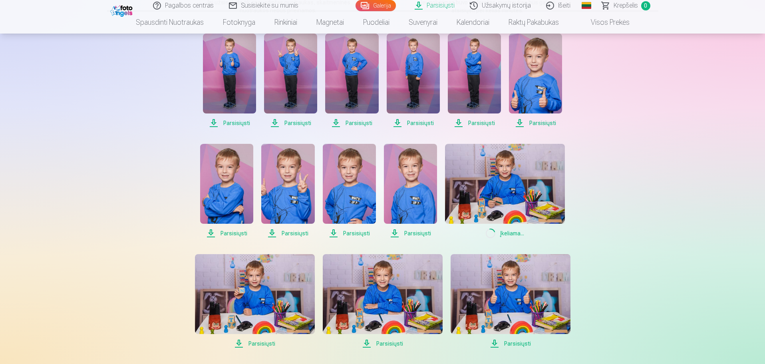
scroll to position [200, 0]
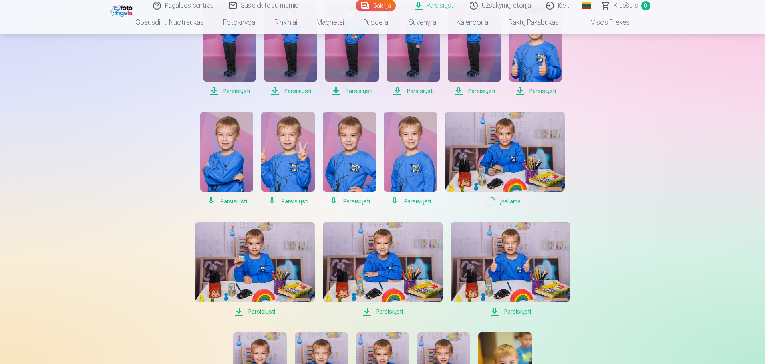
click at [256, 311] on span "Parsisiųsti" at bounding box center [255, 312] width 120 height 10
click at [393, 311] on span "Parsisiųsti" at bounding box center [383, 312] width 120 height 10
click at [518, 309] on span "Parsisiųsti" at bounding box center [510, 312] width 120 height 10
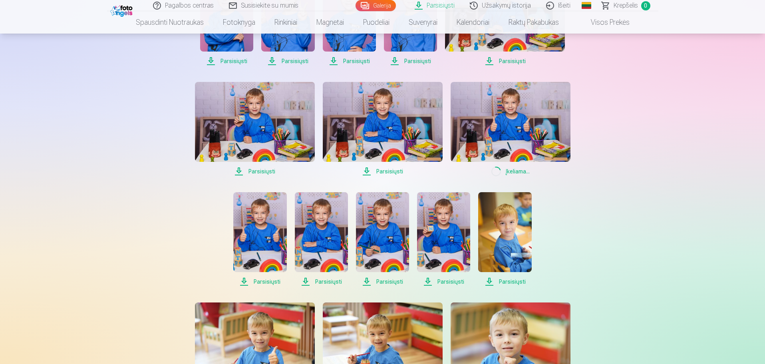
scroll to position [359, 0]
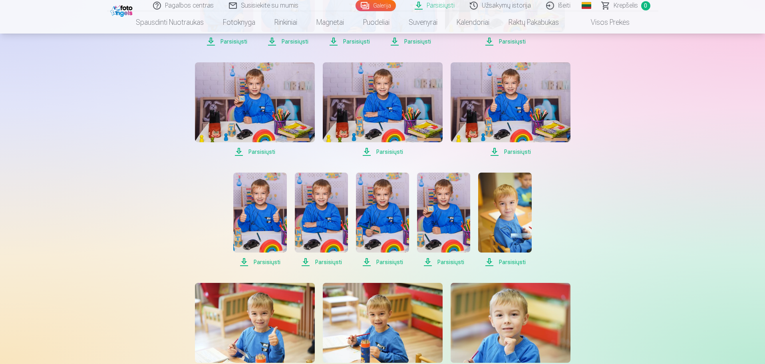
click at [269, 262] on span "Parsisiųsti" at bounding box center [259, 262] width 53 height 10
click at [331, 261] on span "Parsisiųsti" at bounding box center [321, 262] width 53 height 10
click at [390, 263] on span "Parsisiųsti" at bounding box center [382, 262] width 53 height 10
click at [444, 263] on span "Parsisiųsti" at bounding box center [443, 262] width 53 height 10
click at [508, 261] on span "Parsisiųsti" at bounding box center [504, 262] width 53 height 10
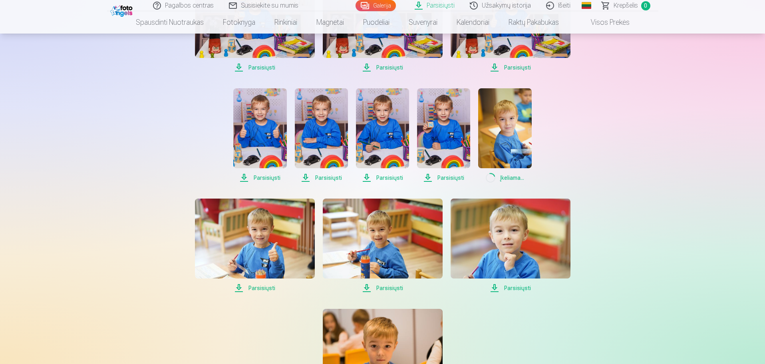
scroll to position [479, 0]
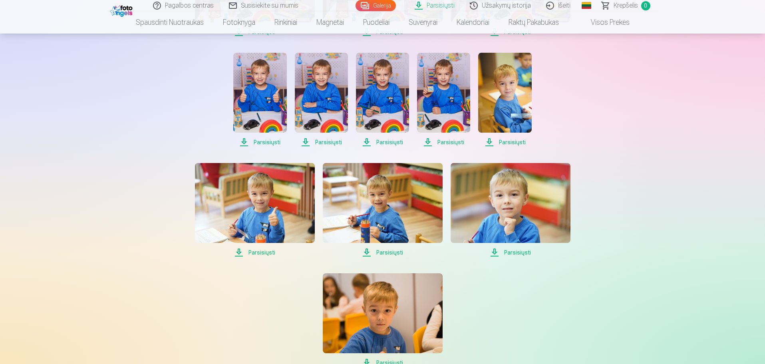
click at [261, 252] on span "Parsisiųsti" at bounding box center [255, 253] width 120 height 10
click at [389, 252] on span "Parsisiųsti" at bounding box center [383, 253] width 120 height 10
click at [520, 253] on span "Parsisiųsti" at bounding box center [510, 253] width 120 height 10
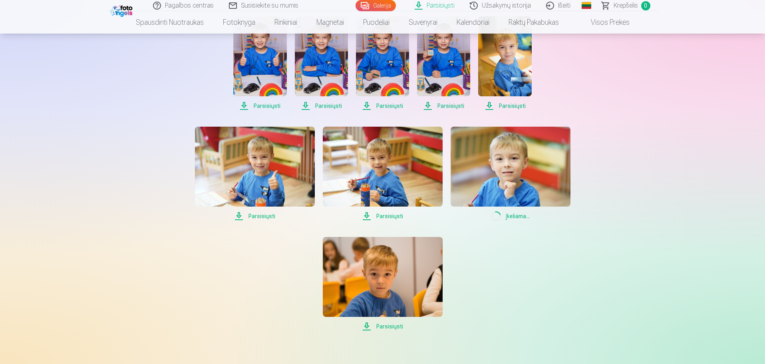
scroll to position [599, 0]
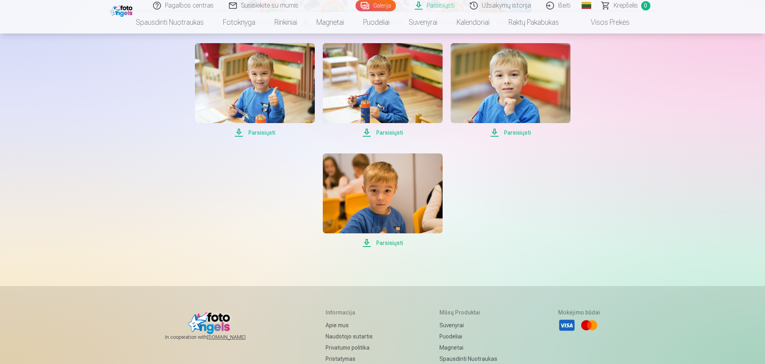
click at [396, 243] on span "Parsisiųsti" at bounding box center [383, 243] width 120 height 10
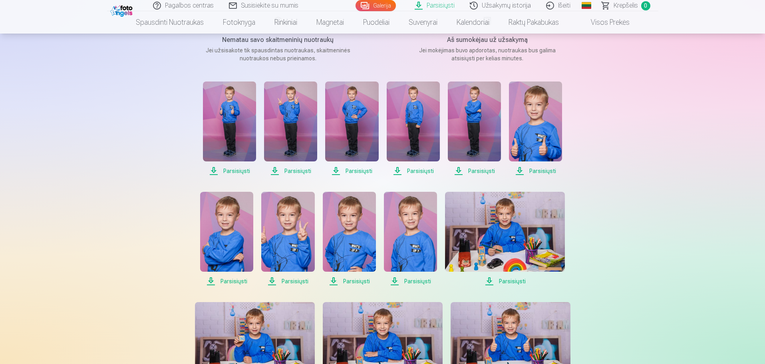
scroll to position [0, 0]
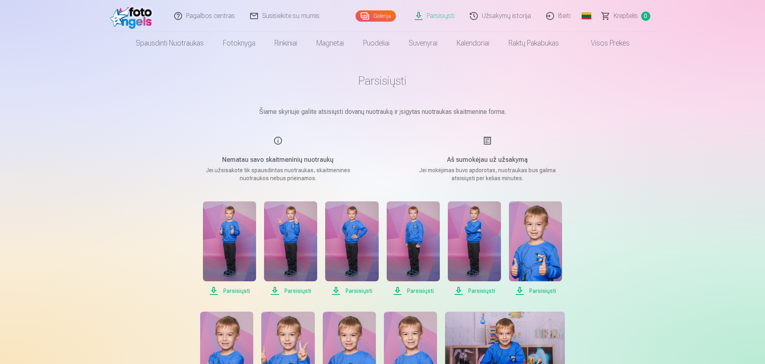
click at [505, 17] on link "Užsakymų istorija" at bounding box center [500, 16] width 76 height 32
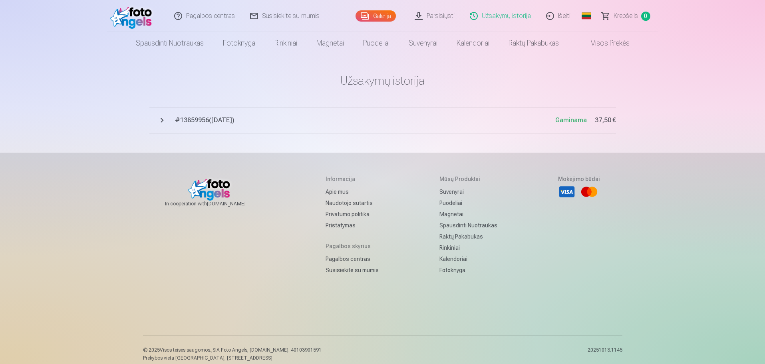
click at [562, 17] on link "Išeiti" at bounding box center [559, 16] width 40 height 32
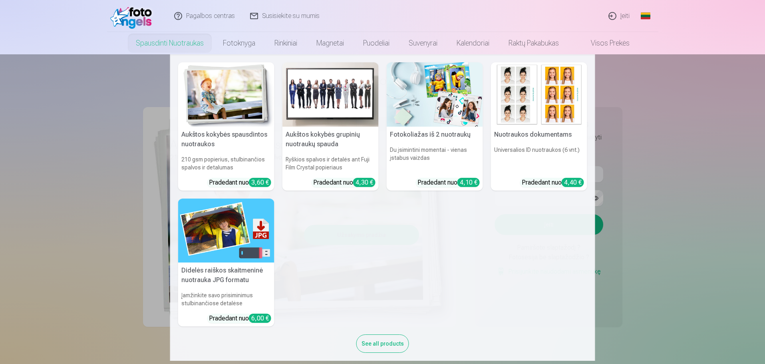
click at [311, 95] on img at bounding box center [330, 94] width 96 height 64
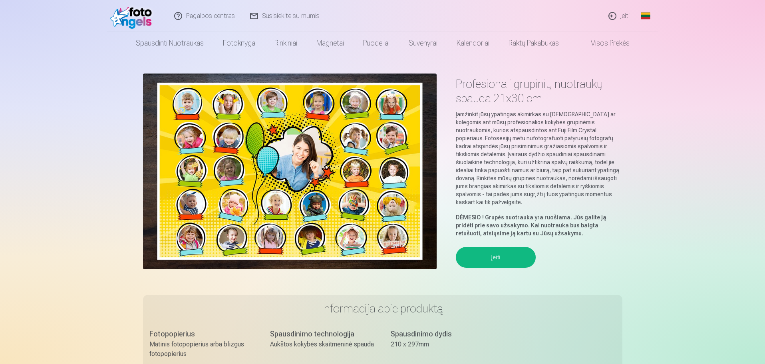
click at [133, 17] on img at bounding box center [133, 16] width 46 height 26
